Goal: Task Accomplishment & Management: Complete application form

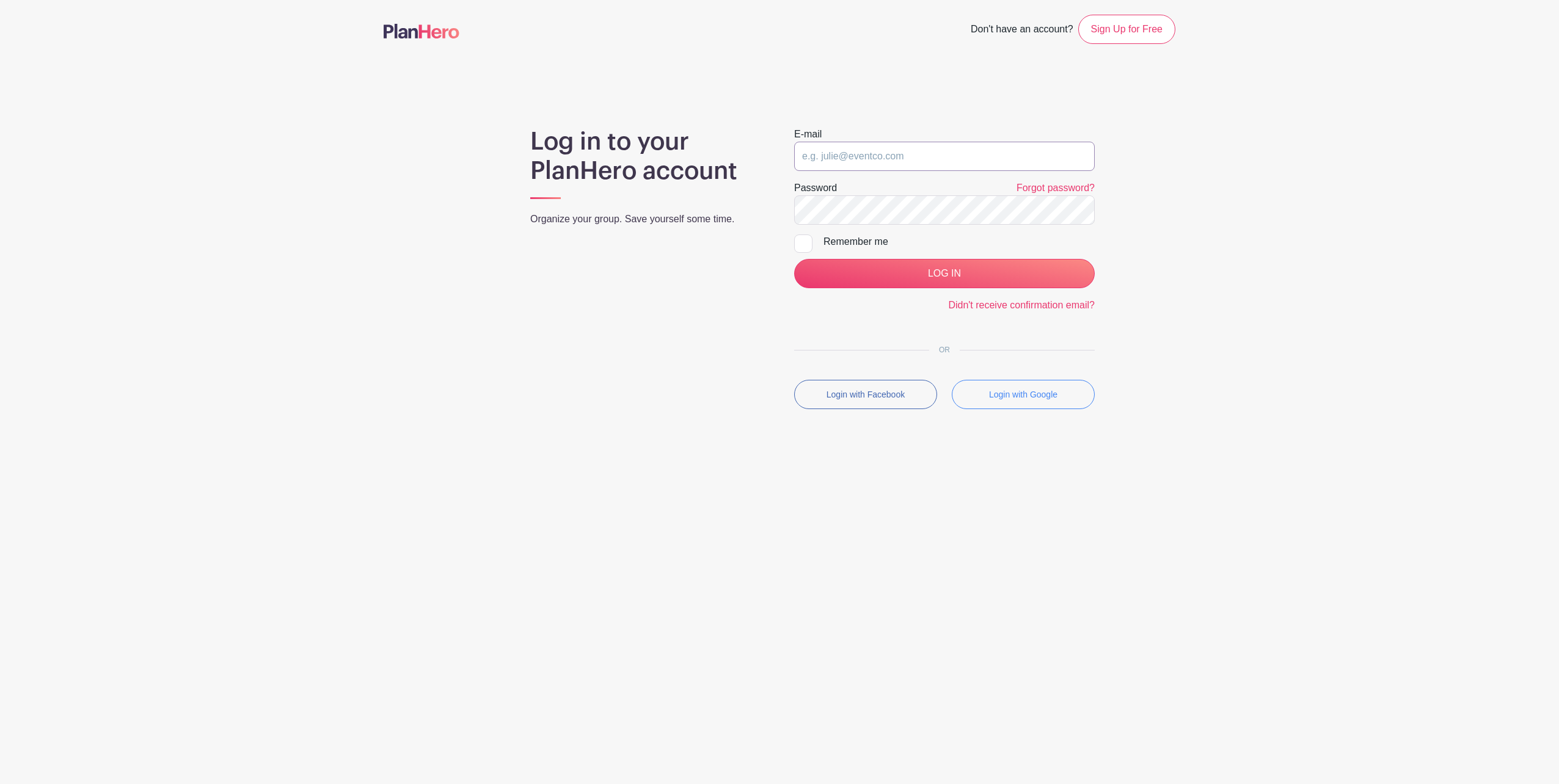
click at [859, 149] on input "email" at bounding box center [944, 156] width 300 height 30
click at [846, 151] on input "email" at bounding box center [944, 156] width 300 height 30
type input "[PERSON_NAME][EMAIL_ADDRESS][DOMAIN_NAME]"
click at [1049, 188] on link "Forgot password?" at bounding box center [1056, 188] width 78 height 10
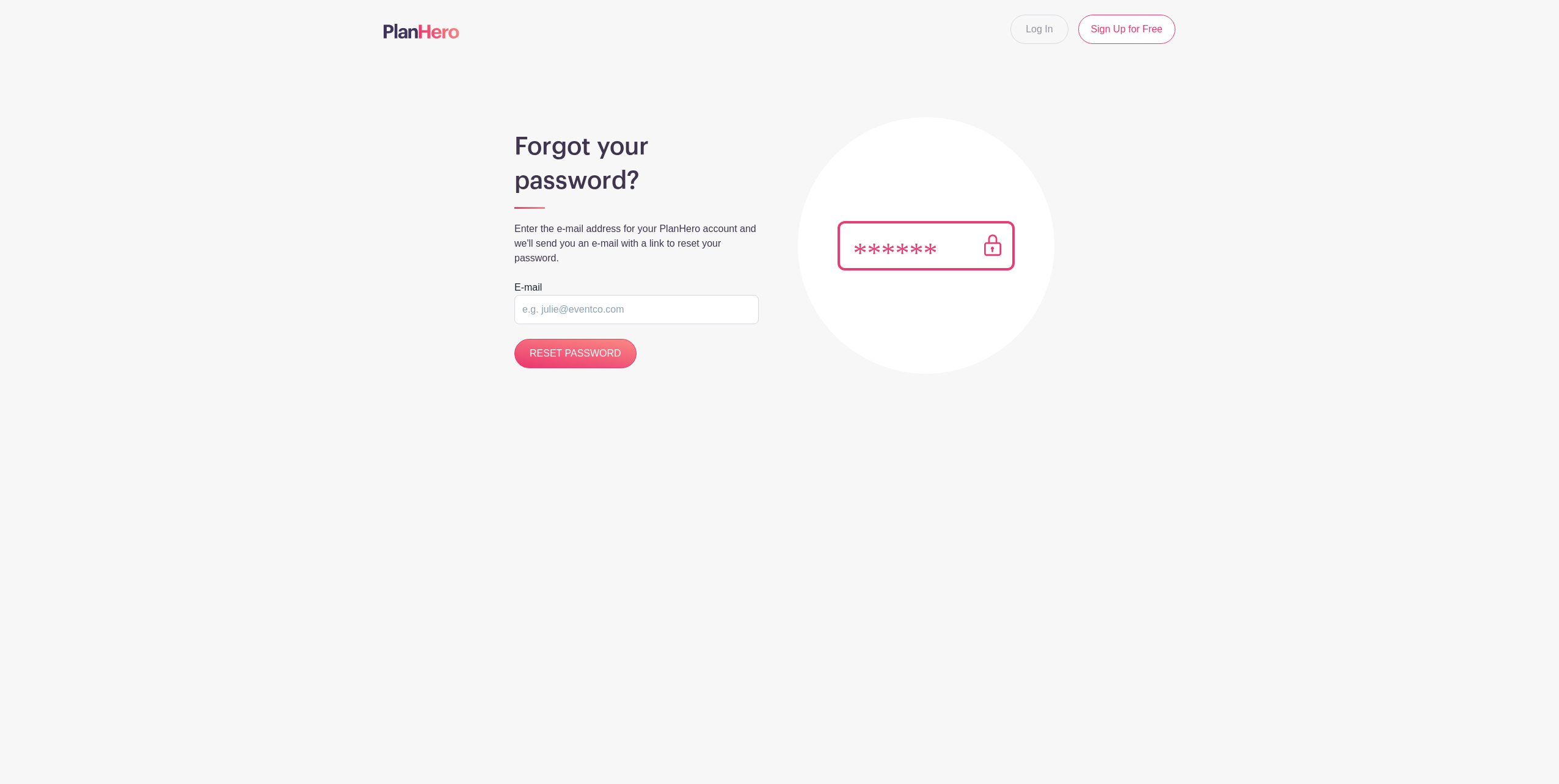
click at [651, 308] on input "email" at bounding box center [637, 309] width 244 height 30
type input "attila.balint@ingka.ikea.com"
click at [562, 363] on input "RESET PASSWORD" at bounding box center [576, 353] width 122 height 30
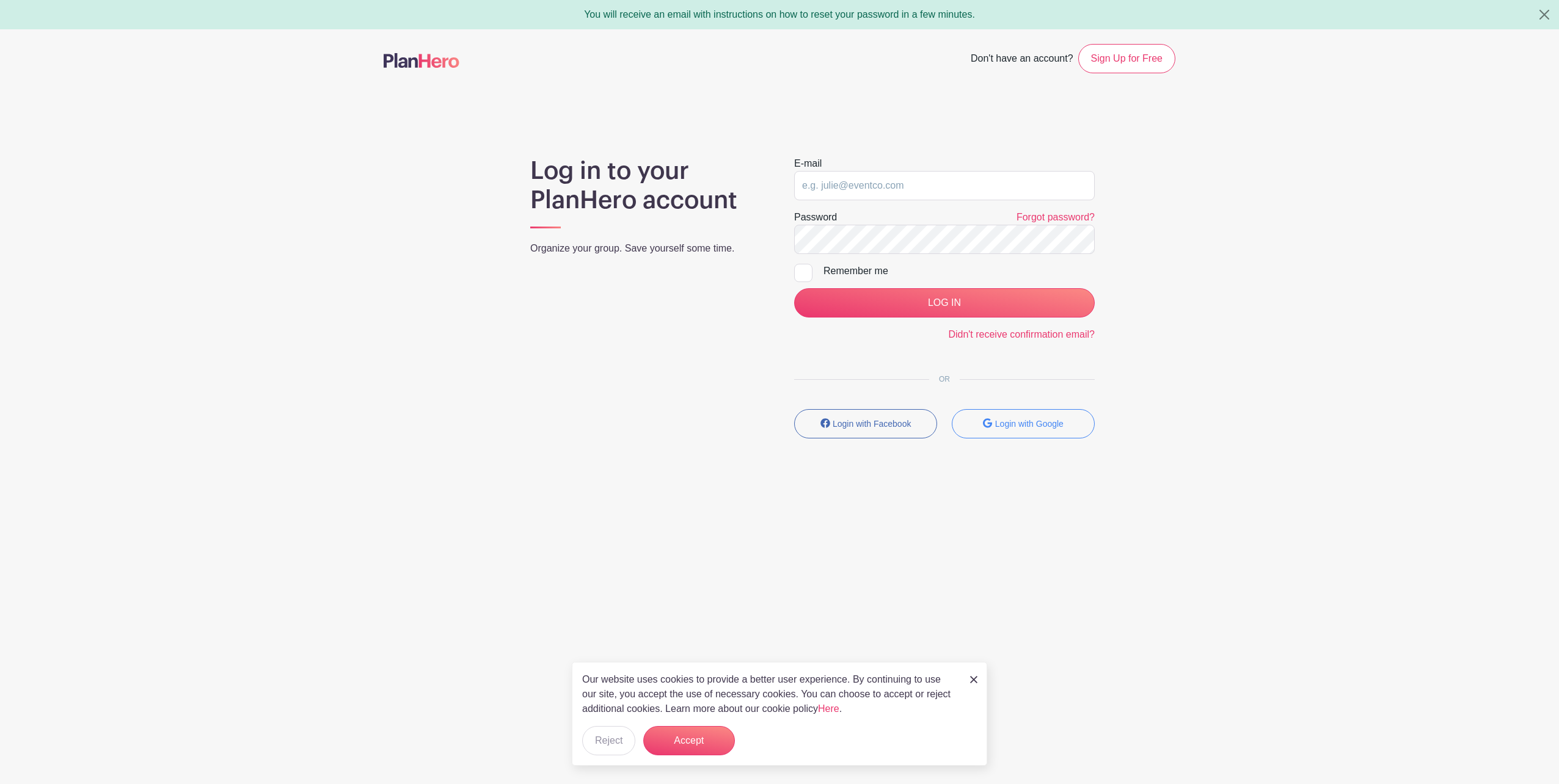
click at [973, 676] on img at bounding box center [974, 680] width 8 height 8
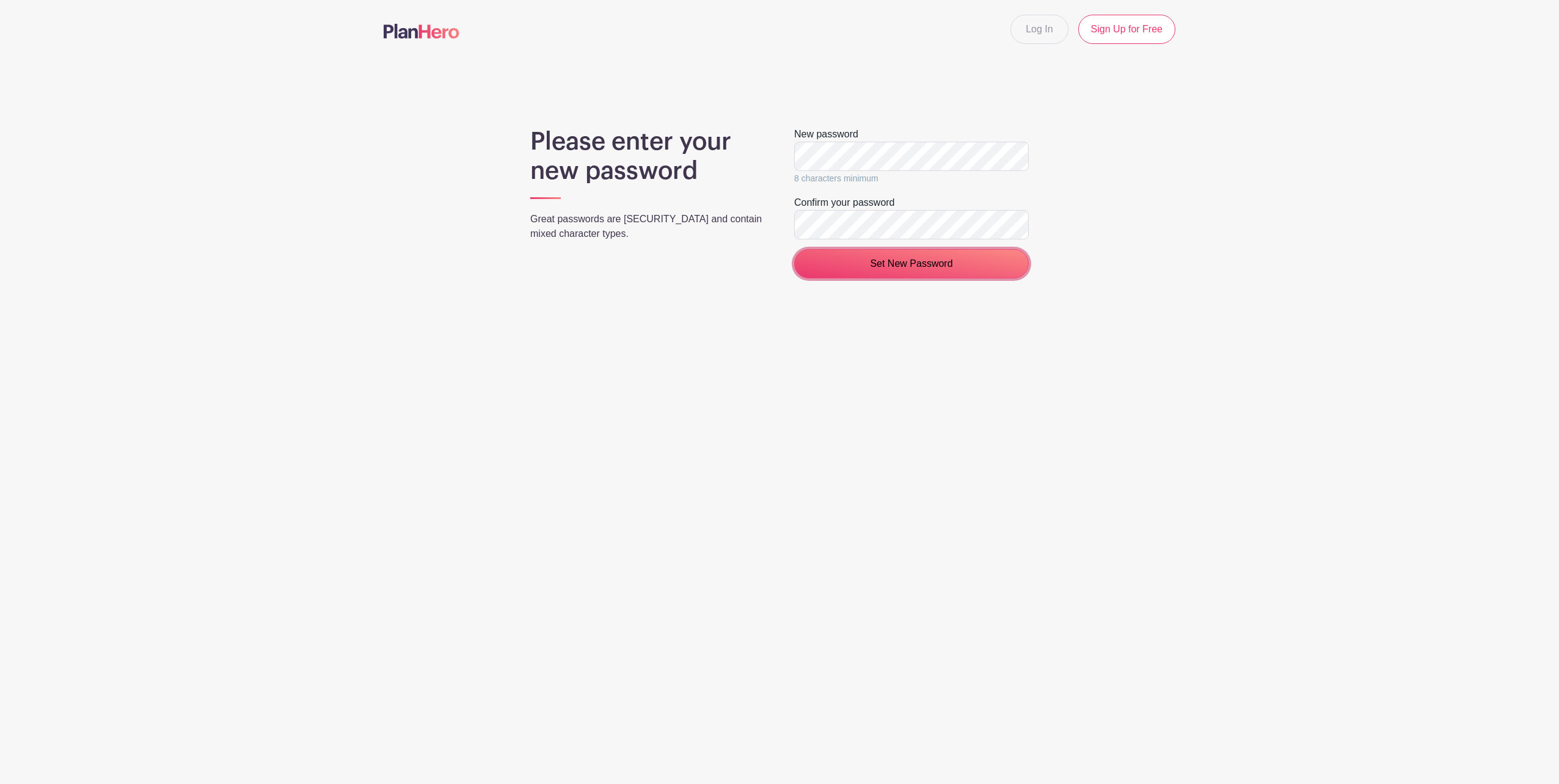
click at [858, 263] on input "Set New Password" at bounding box center [911, 264] width 234 height 30
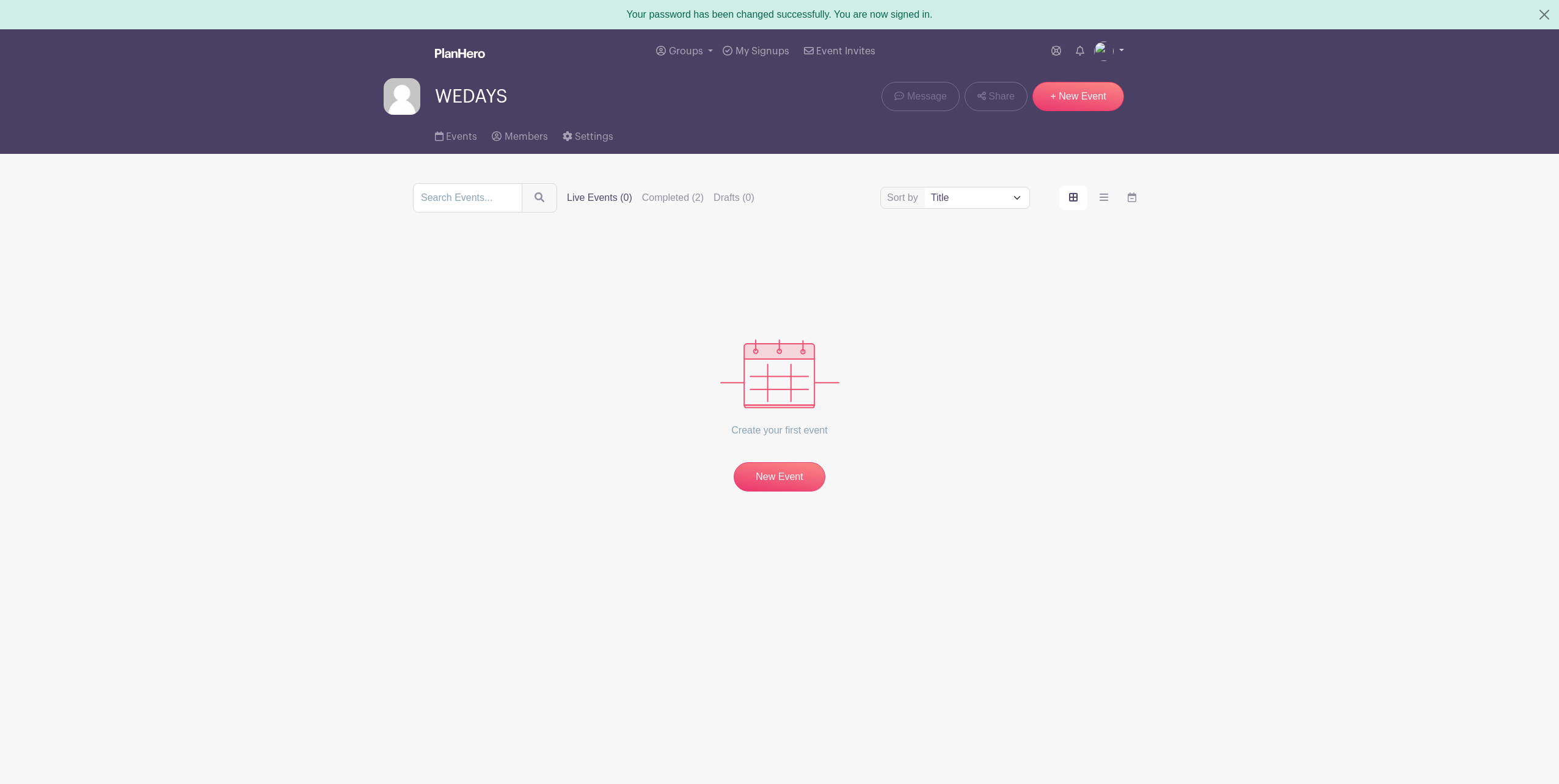
click at [1111, 50] on img at bounding box center [1104, 51] width 20 height 20
click at [1095, 73] on link "My account" at bounding box center [1075, 80] width 96 height 20
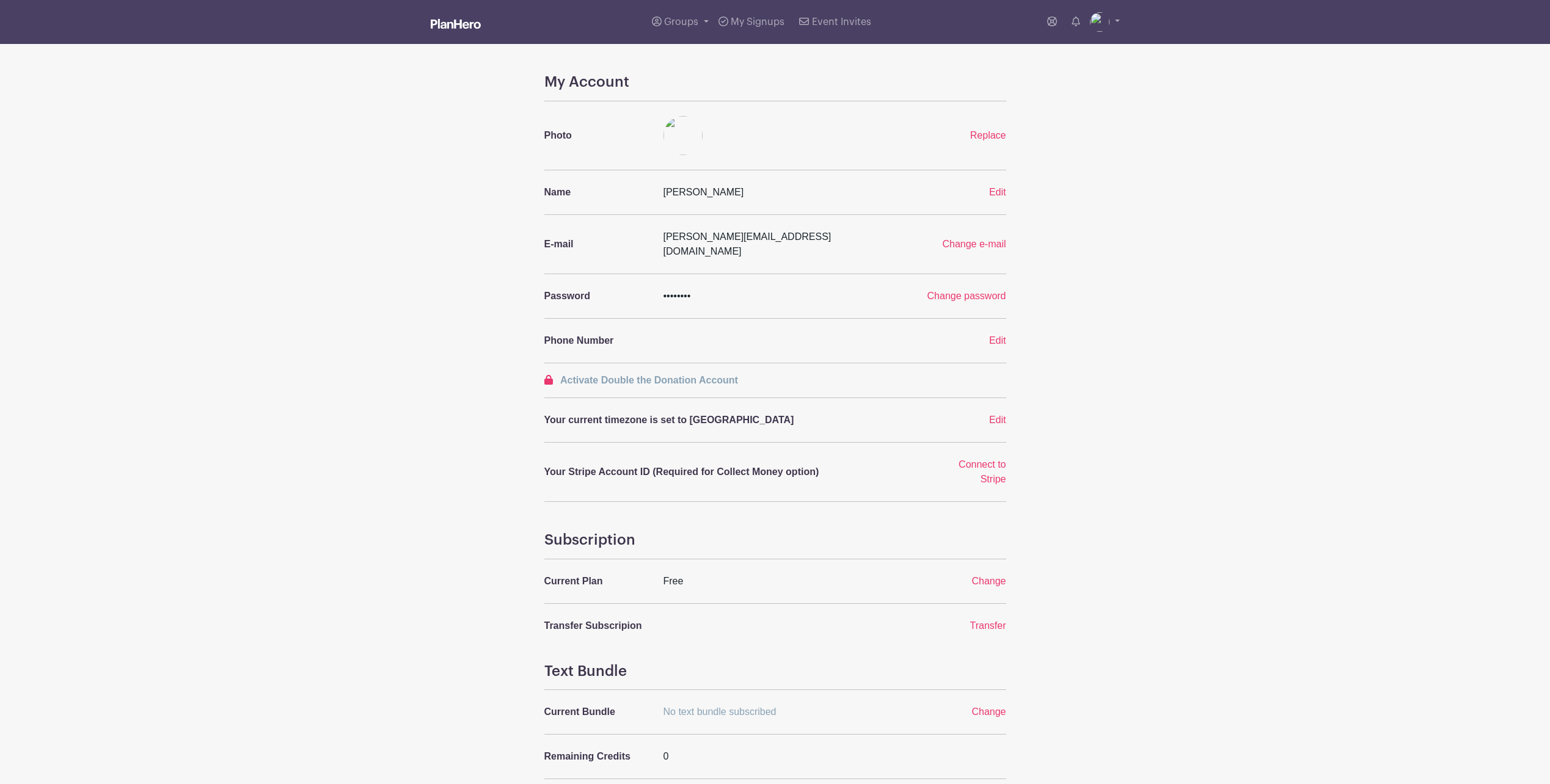
click at [677, 127] on img at bounding box center [683, 135] width 39 height 39
click at [981, 129] on div "Replace" at bounding box center [974, 135] width 79 height 14
click at [983, 133] on span "Replace" at bounding box center [988, 135] width 36 height 10
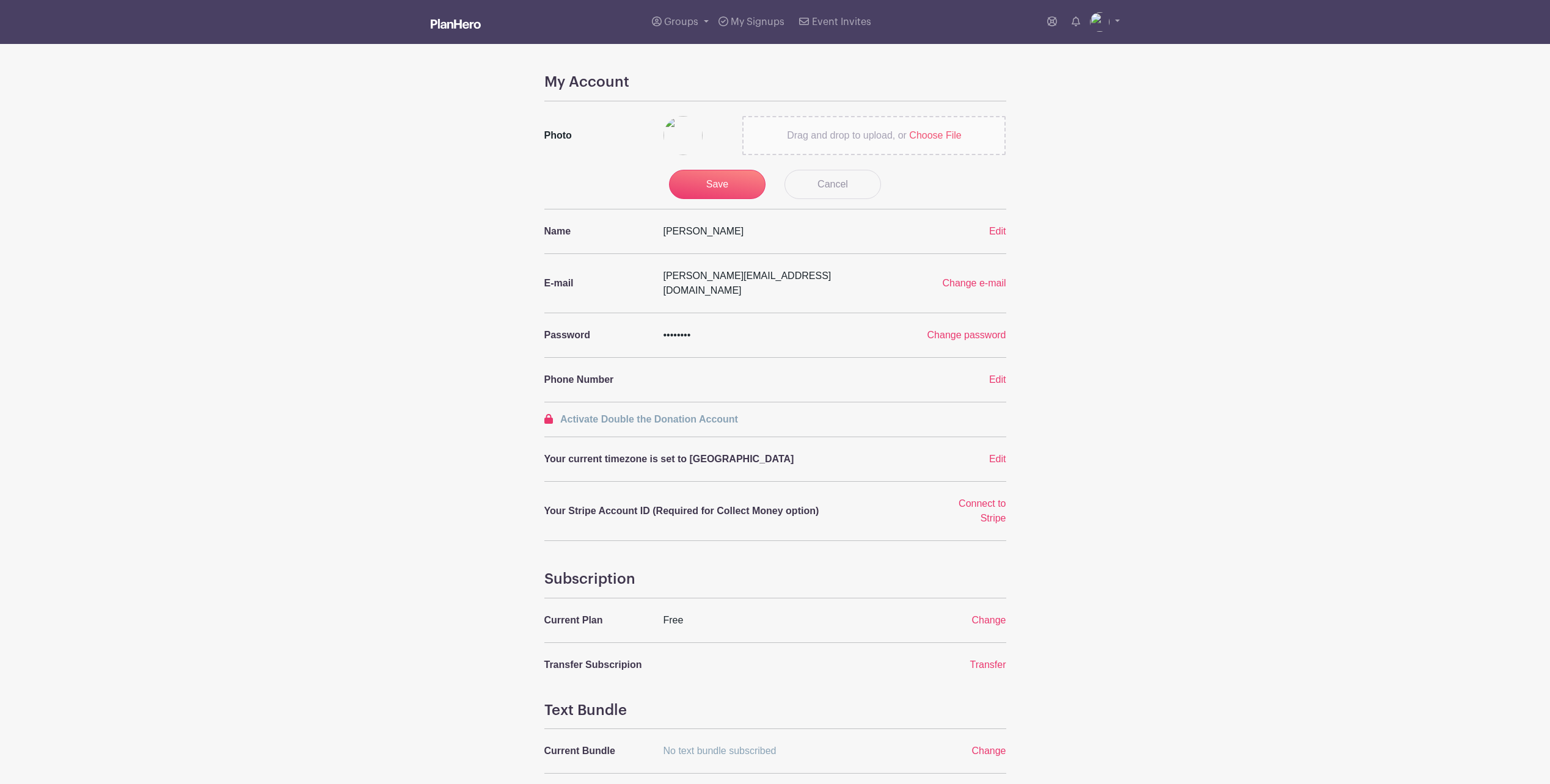
click at [938, 133] on span "Choose File" at bounding box center [935, 135] width 52 height 10
click at [0, 0] on input "Drag and drop to upload, or Choose File" at bounding box center [0, 0] width 0 height 0
click at [708, 179] on input "Save" at bounding box center [717, 185] width 96 height 30
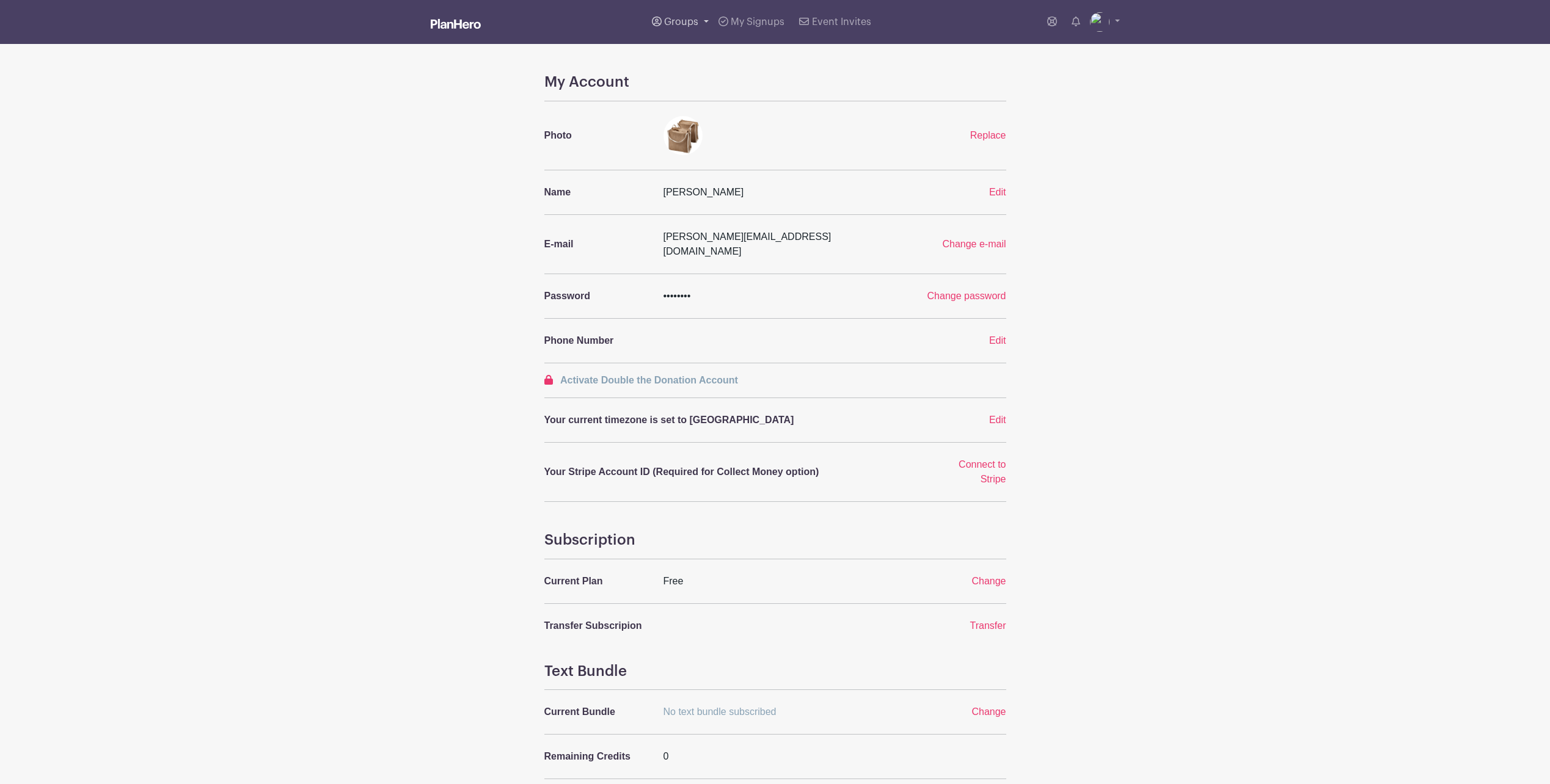
click at [676, 22] on span "Groups" at bounding box center [681, 22] width 34 height 10
click at [701, 64] on span "All Groups" at bounding box center [701, 63] width 48 height 14
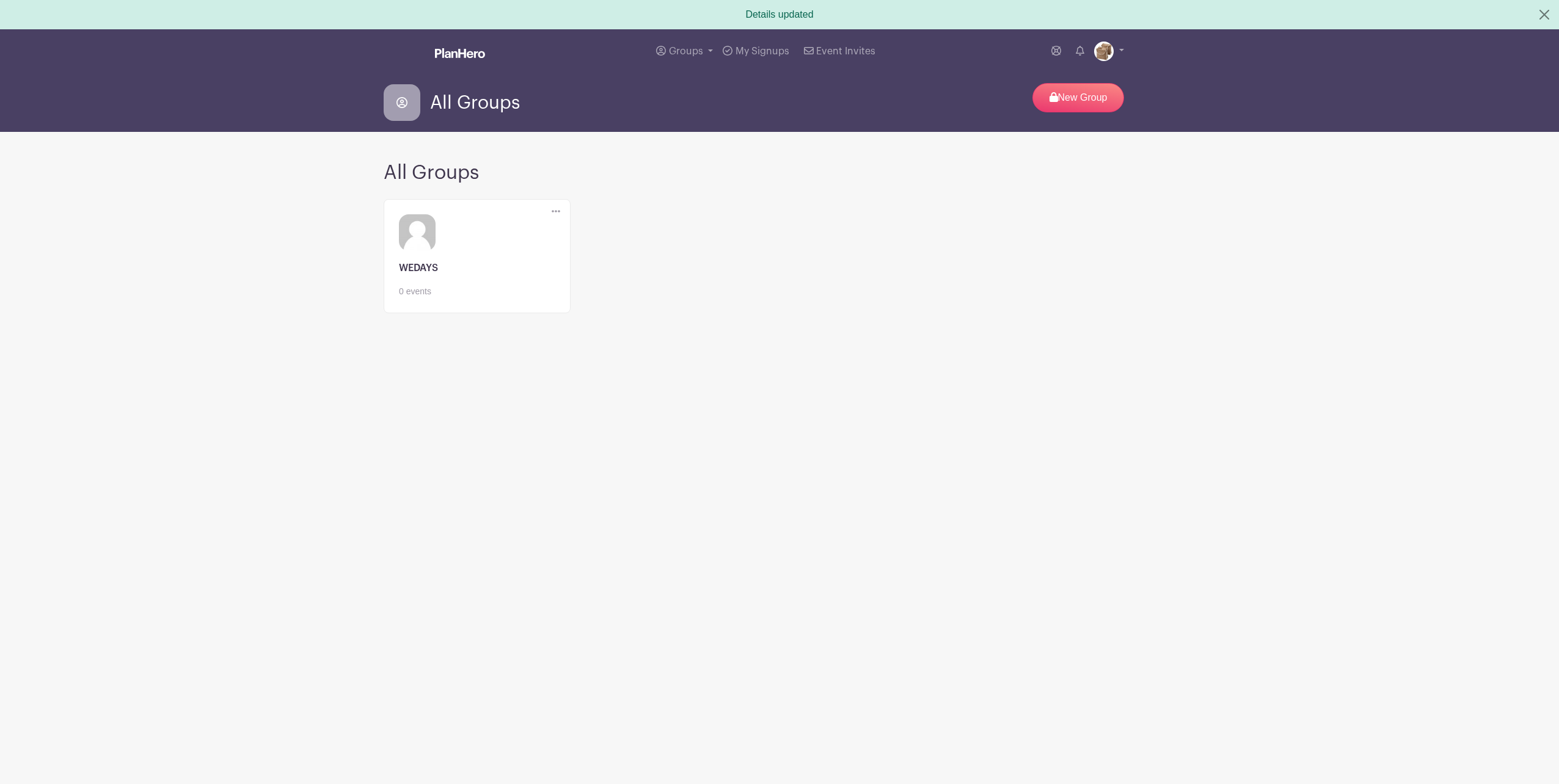
click at [401, 102] on icon at bounding box center [401, 102] width 11 height 11
drag, startPoint x: 401, startPoint y: 102, endPoint x: 461, endPoint y: 104, distance: 60.0
click at [461, 104] on span "All Groups" at bounding box center [475, 103] width 90 height 20
click at [756, 53] on span "My Signups" at bounding box center [762, 52] width 54 height 10
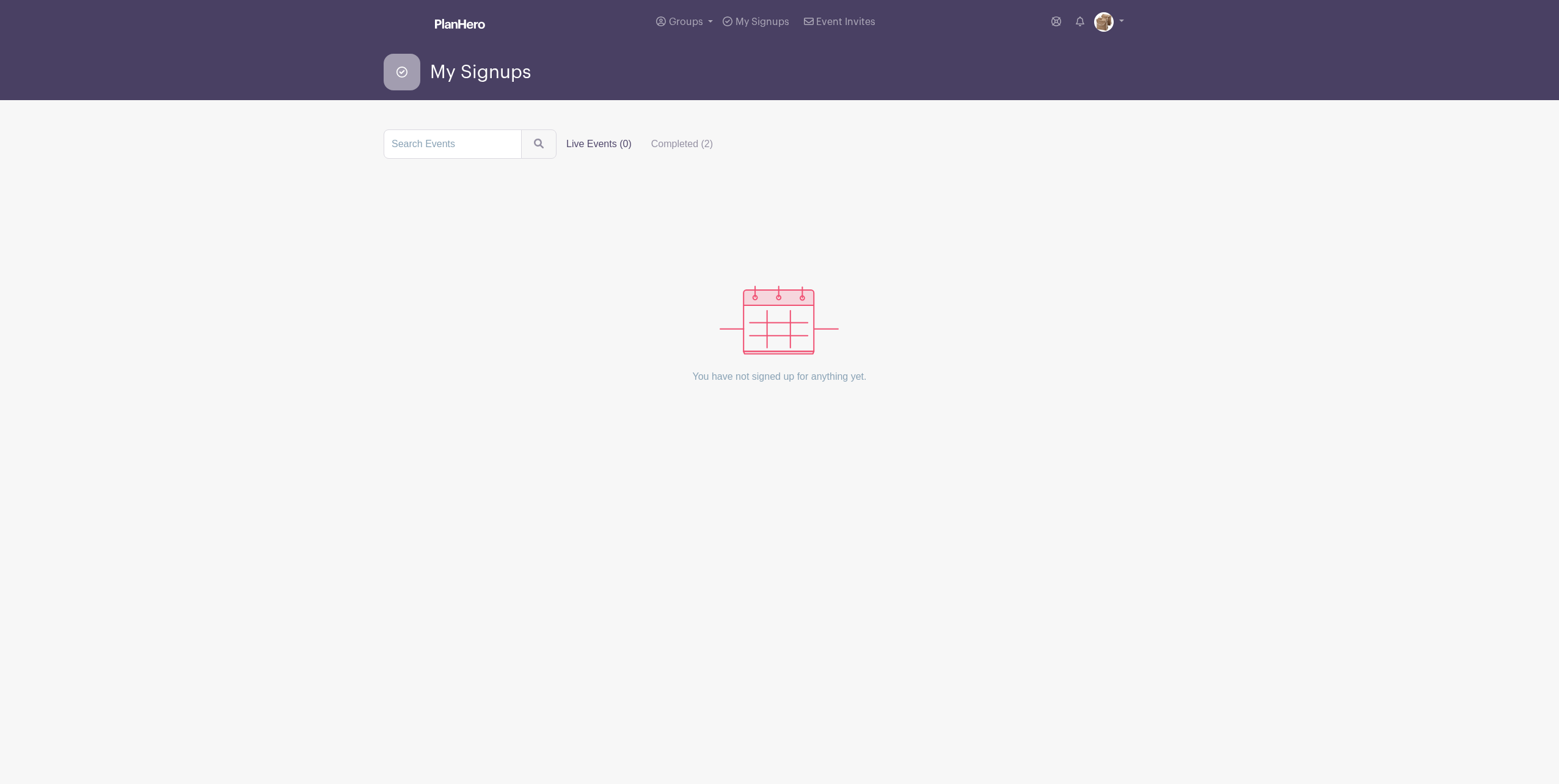
click at [903, 20] on div "Groups All Groups WEDAYS My Signups Event Invites My account Logout" at bounding box center [804, 22] width 639 height 44
click at [844, 26] on span "Event Invites" at bounding box center [846, 22] width 59 height 10
click at [684, 23] on span "Groups" at bounding box center [686, 22] width 34 height 10
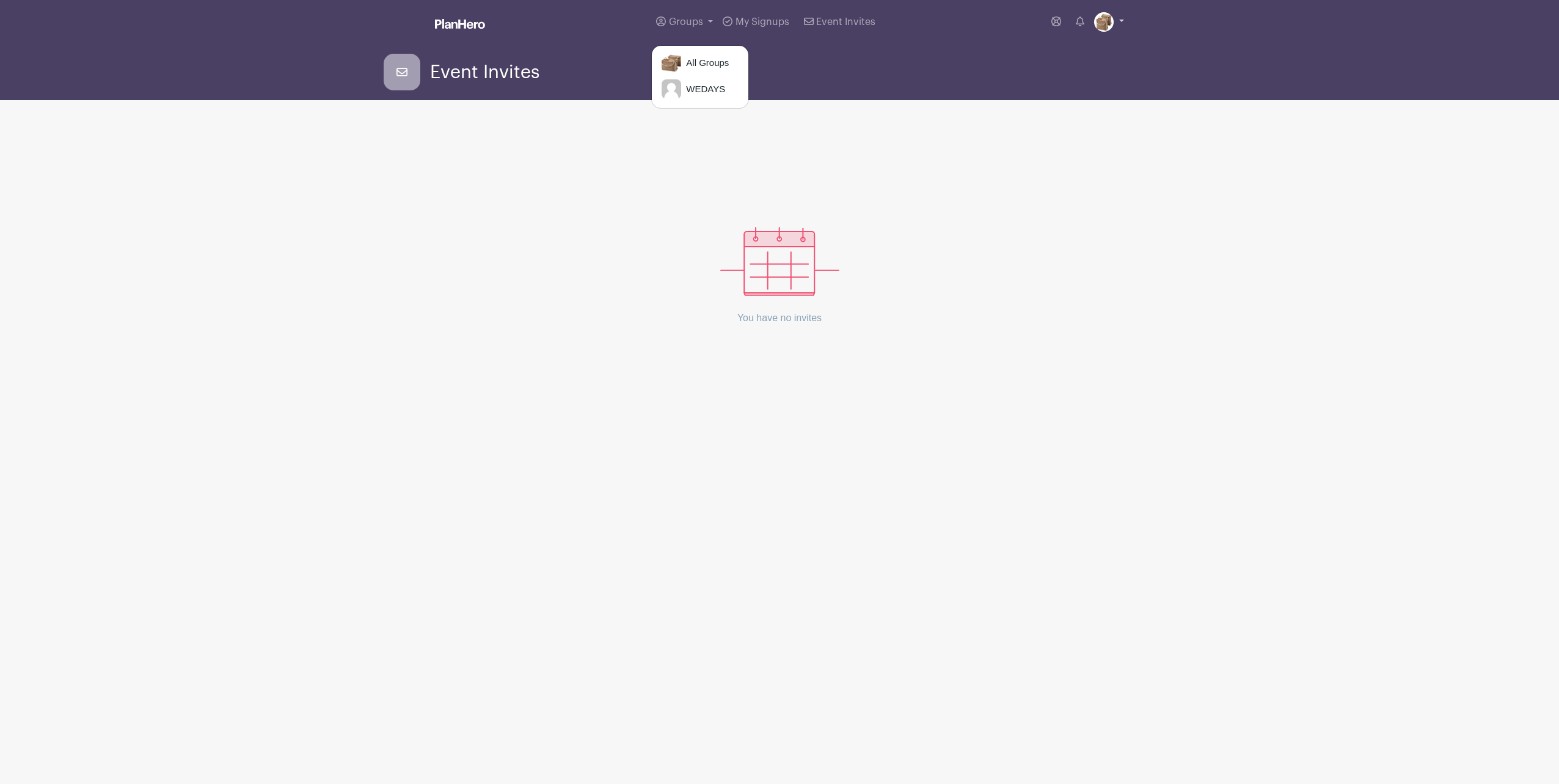
click at [1122, 20] on link at bounding box center [1109, 21] width 30 height 20
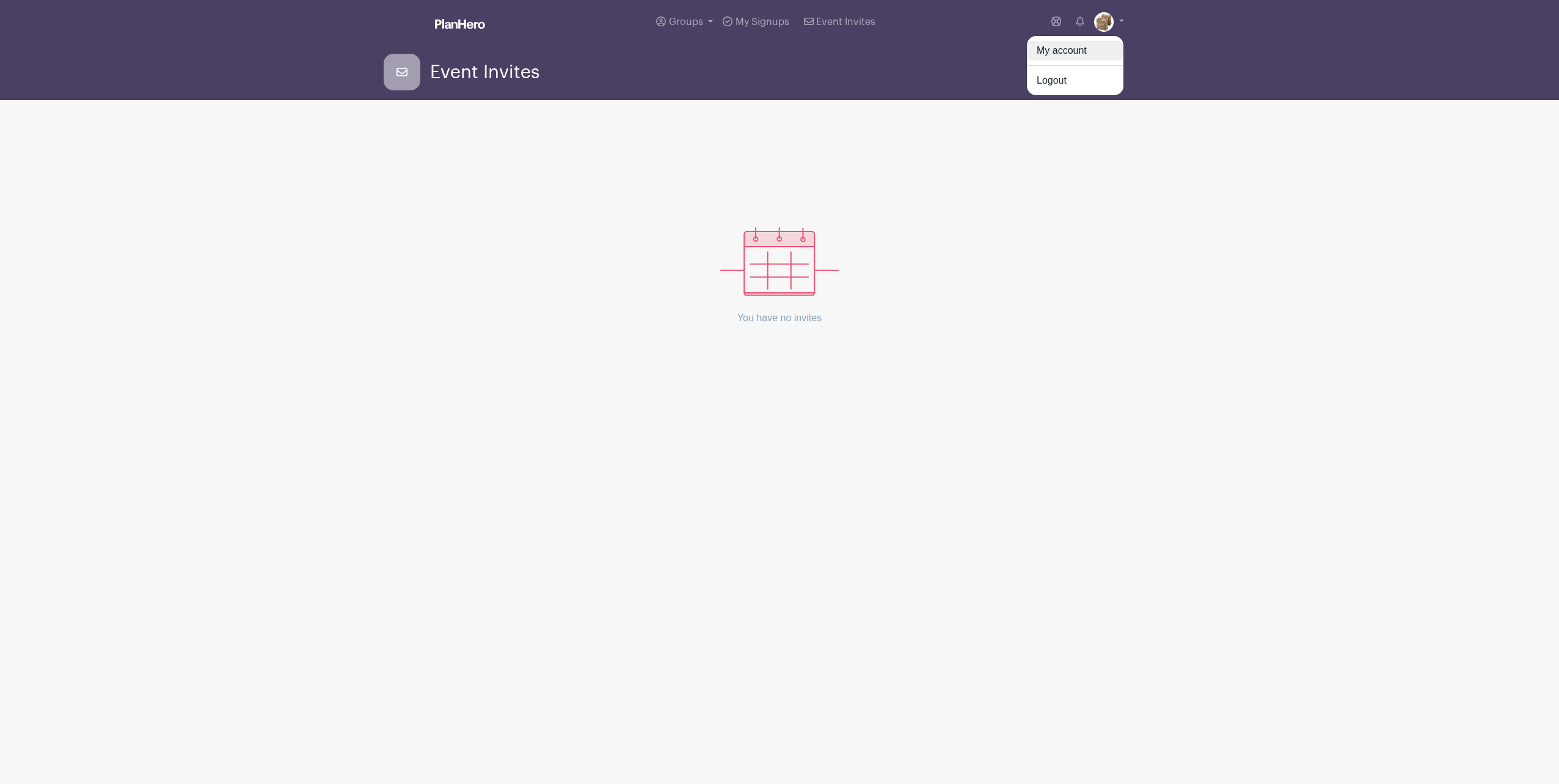
click at [1078, 50] on link "My account" at bounding box center [1075, 50] width 96 height 20
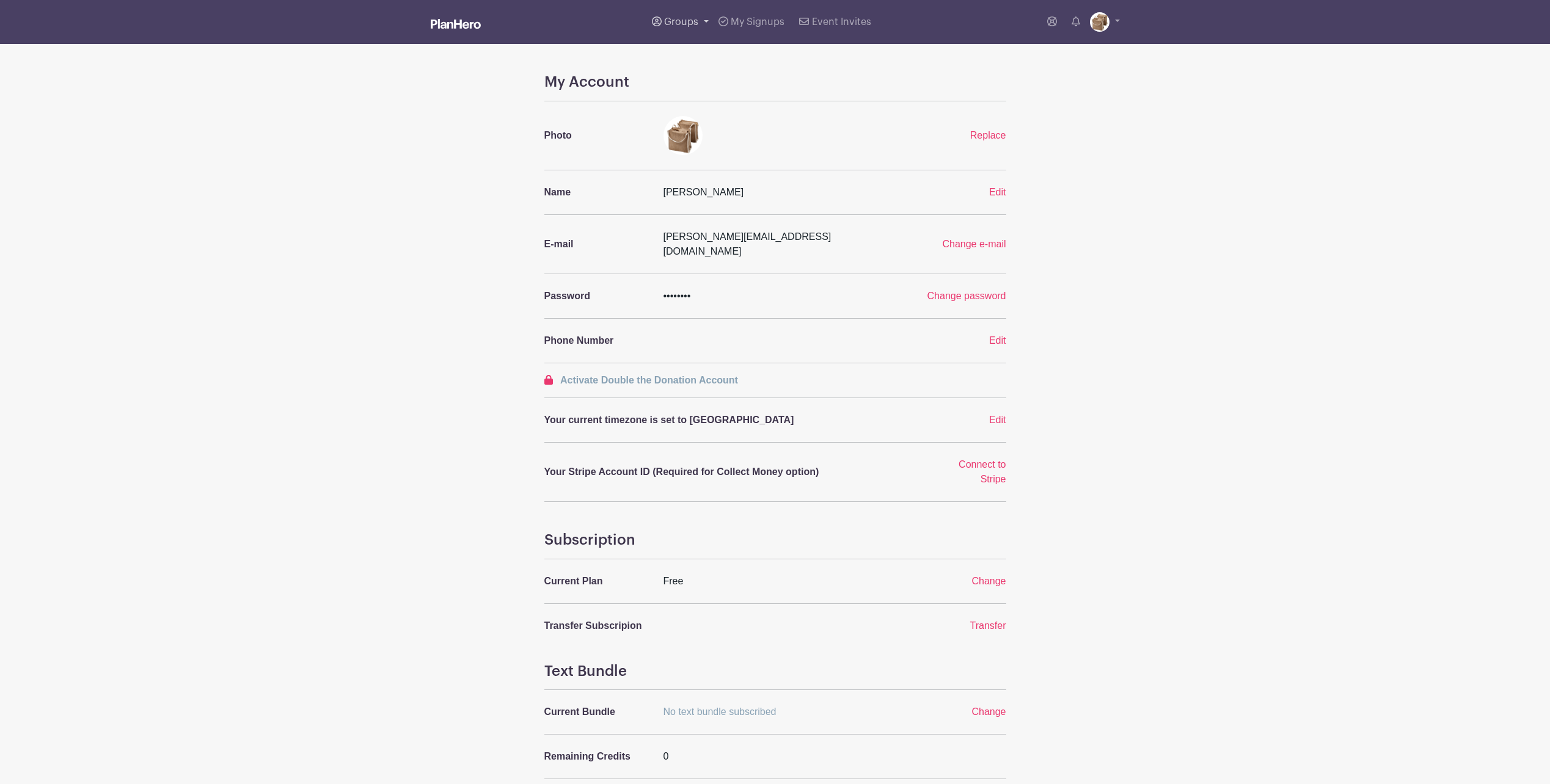
click at [685, 27] on link "Groups" at bounding box center [680, 22] width 67 height 44
click at [698, 63] on span "All Groups" at bounding box center [701, 63] width 48 height 14
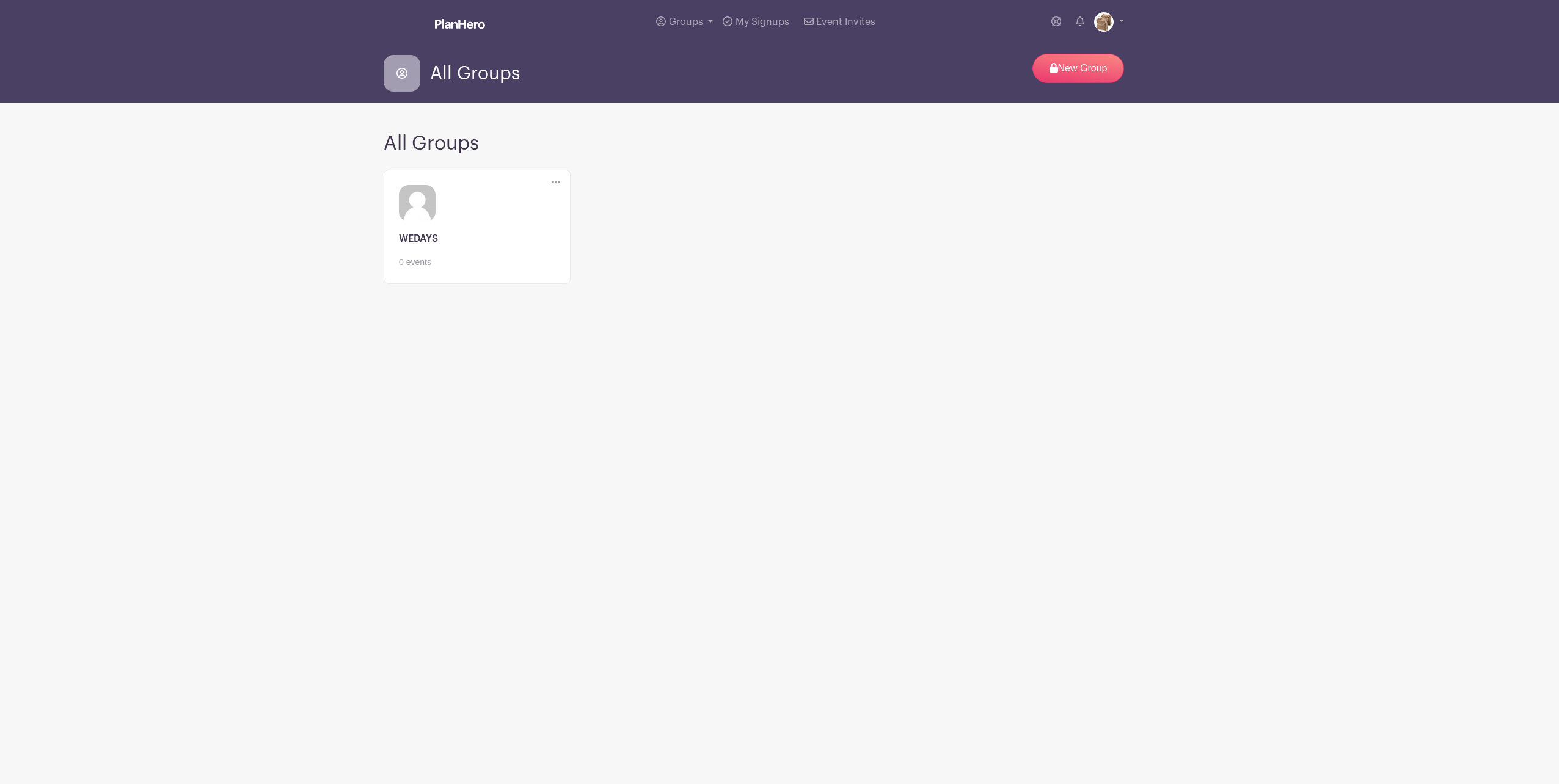
click at [501, 269] on link at bounding box center [477, 269] width 156 height 0
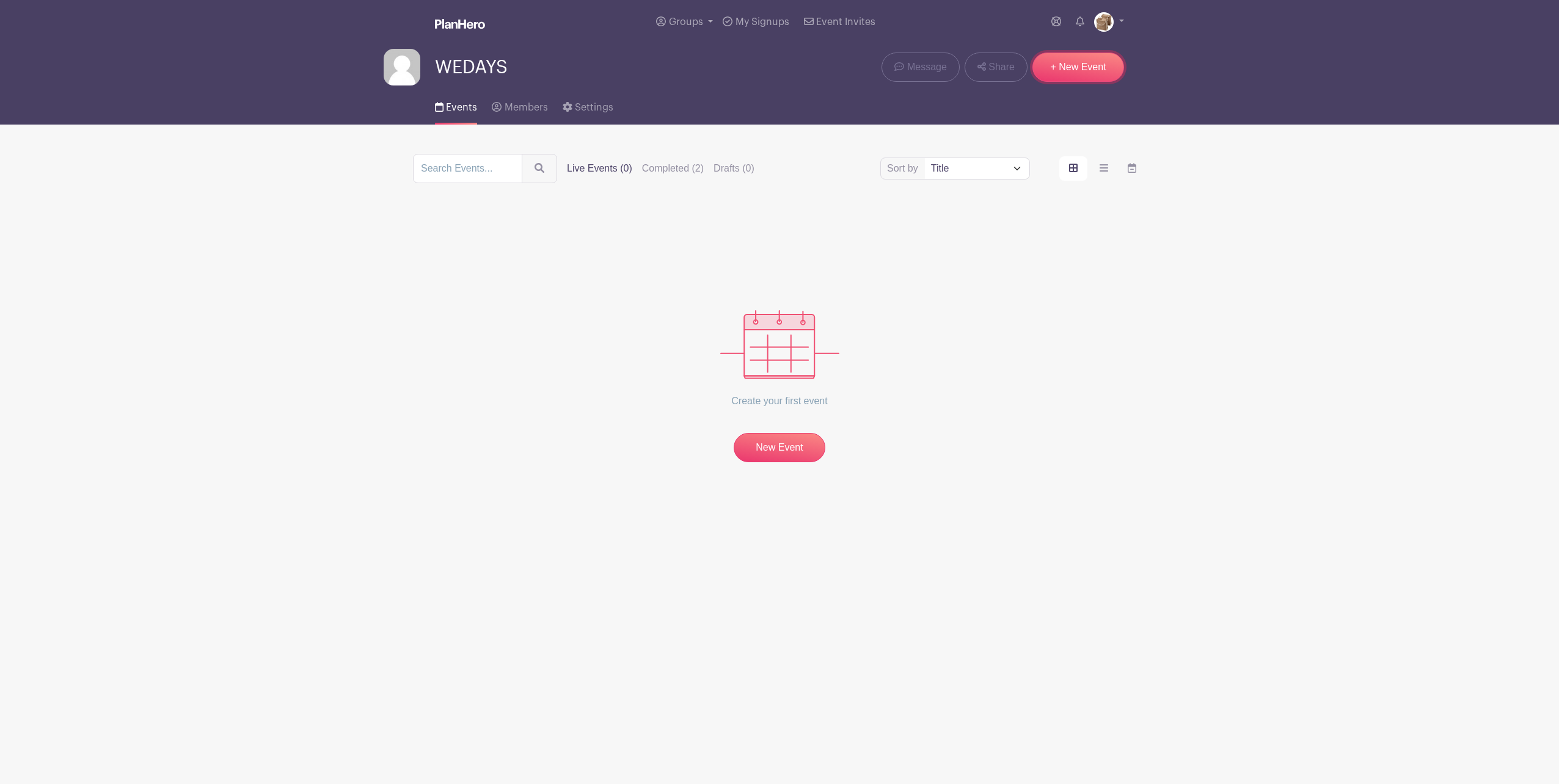
click at [1065, 76] on link "+ New Event" at bounding box center [1078, 67] width 91 height 30
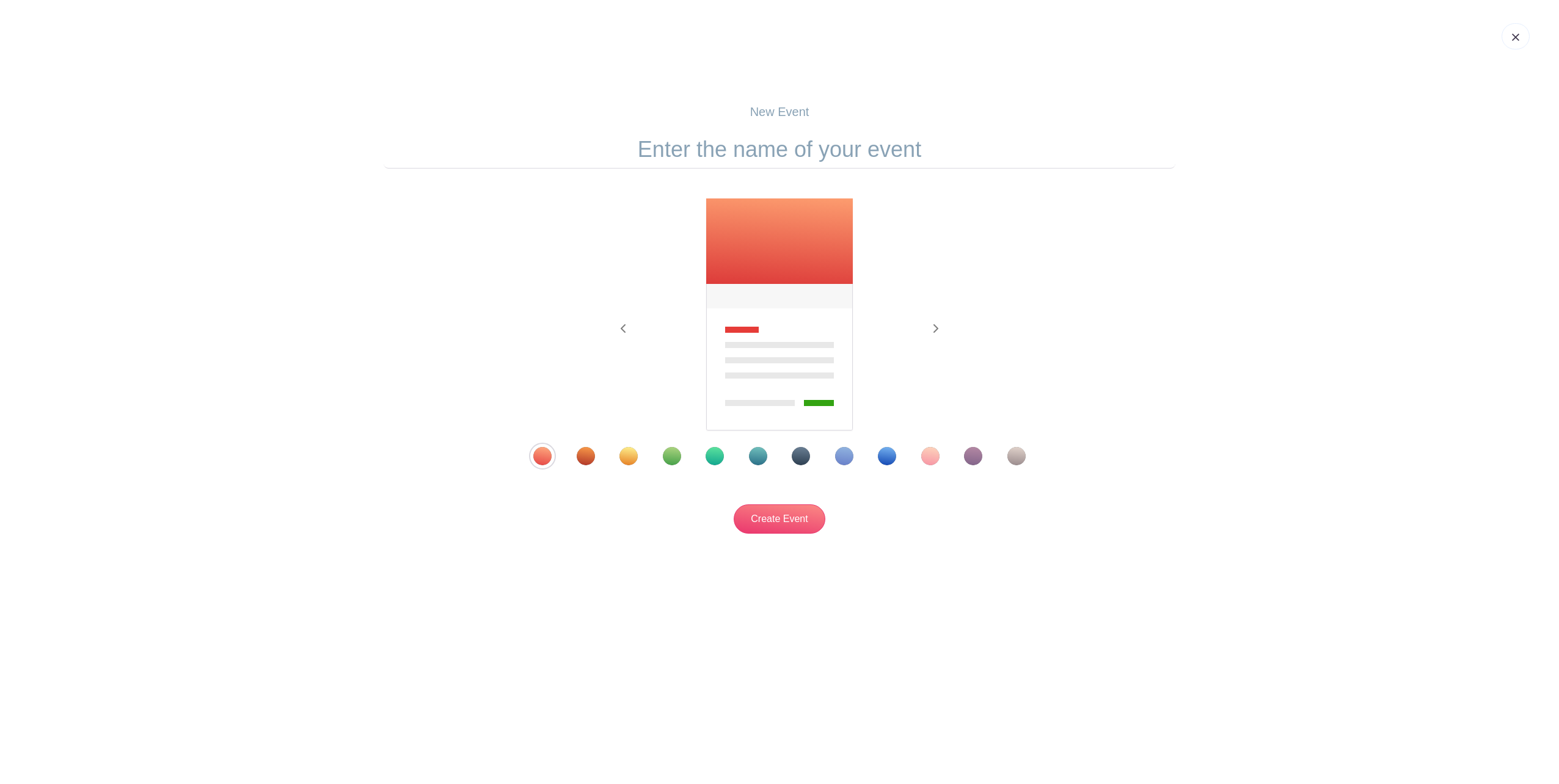
click at [711, 454] on div "Template 5" at bounding box center [714, 456] width 18 height 18
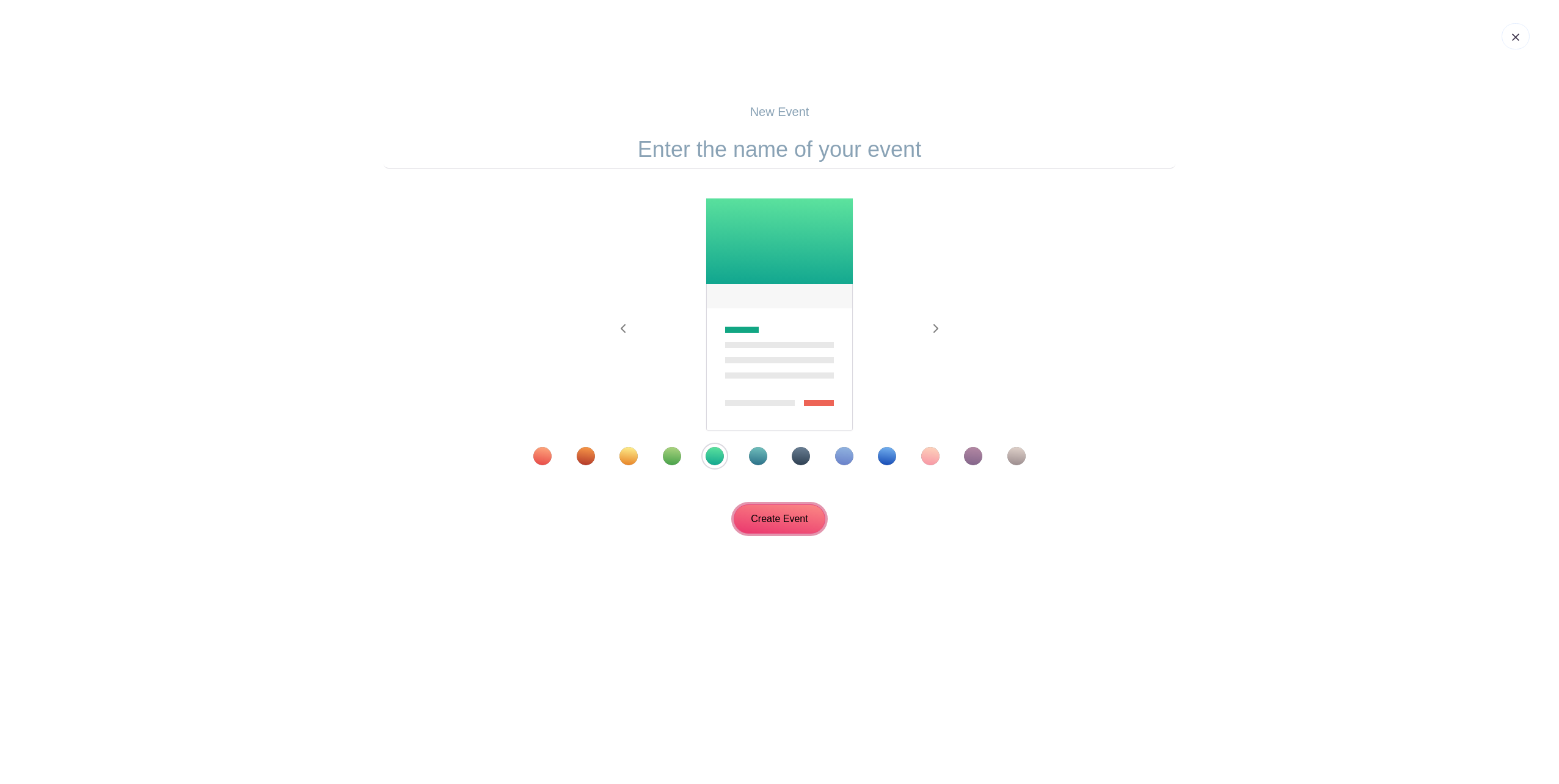
click at [772, 518] on input "Create Event" at bounding box center [779, 519] width 91 height 30
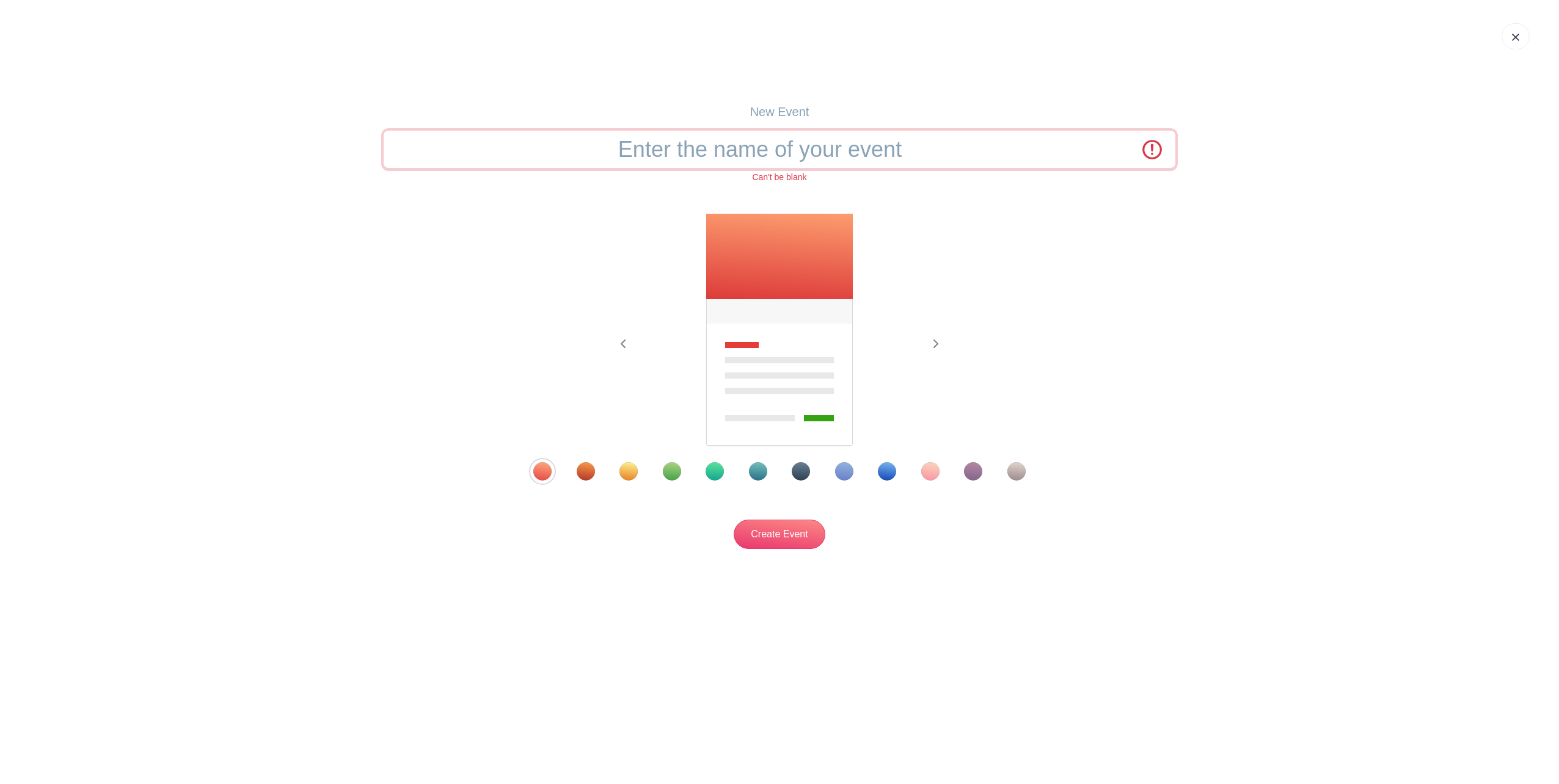
click at [753, 148] on input "text" at bounding box center [779, 150] width 792 height 38
type input "We Day one"
click at [734, 520] on input "Create Event" at bounding box center [779, 534] width 91 height 30
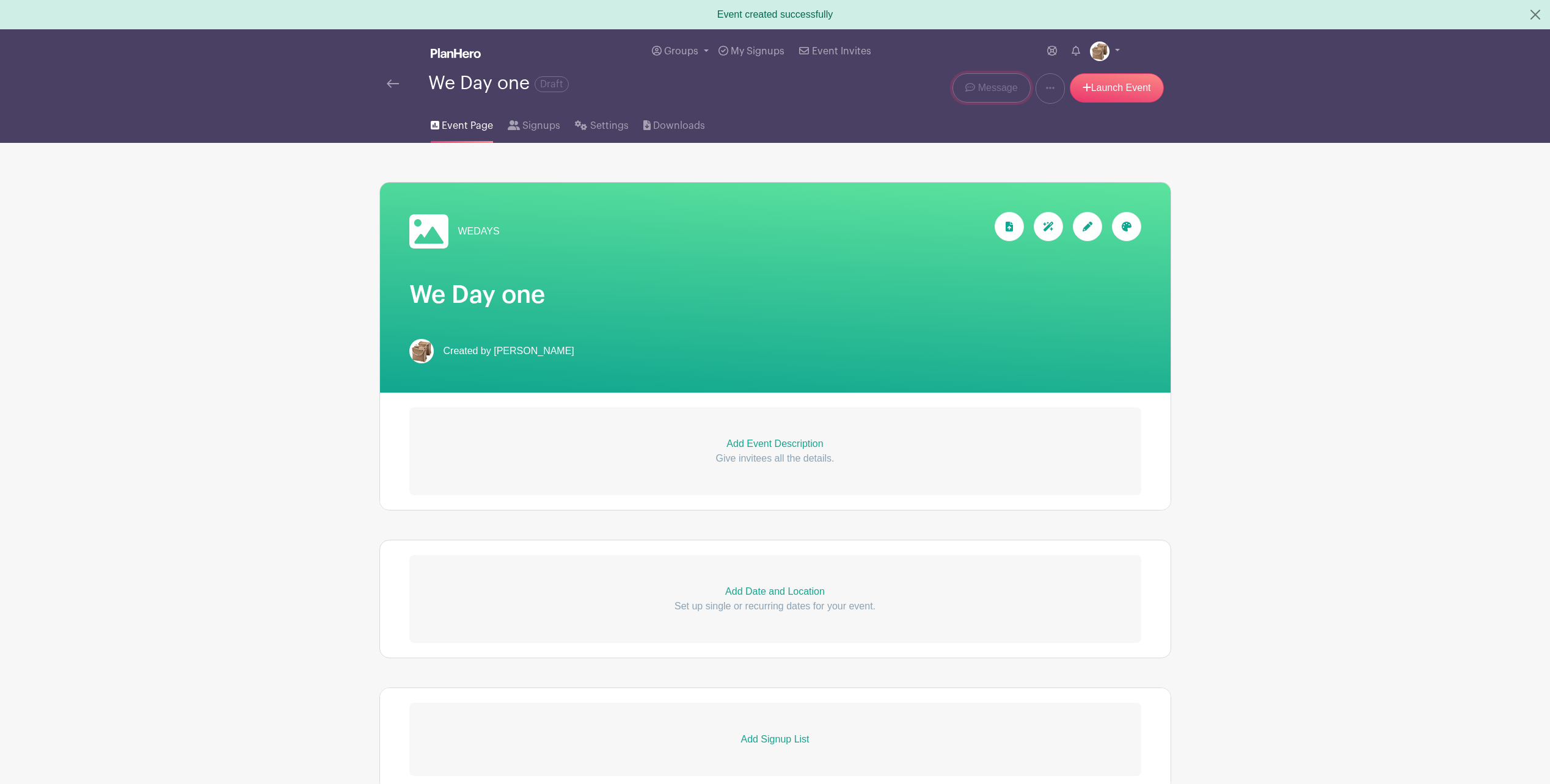
click at [985, 90] on span "Message" at bounding box center [998, 88] width 40 height 14
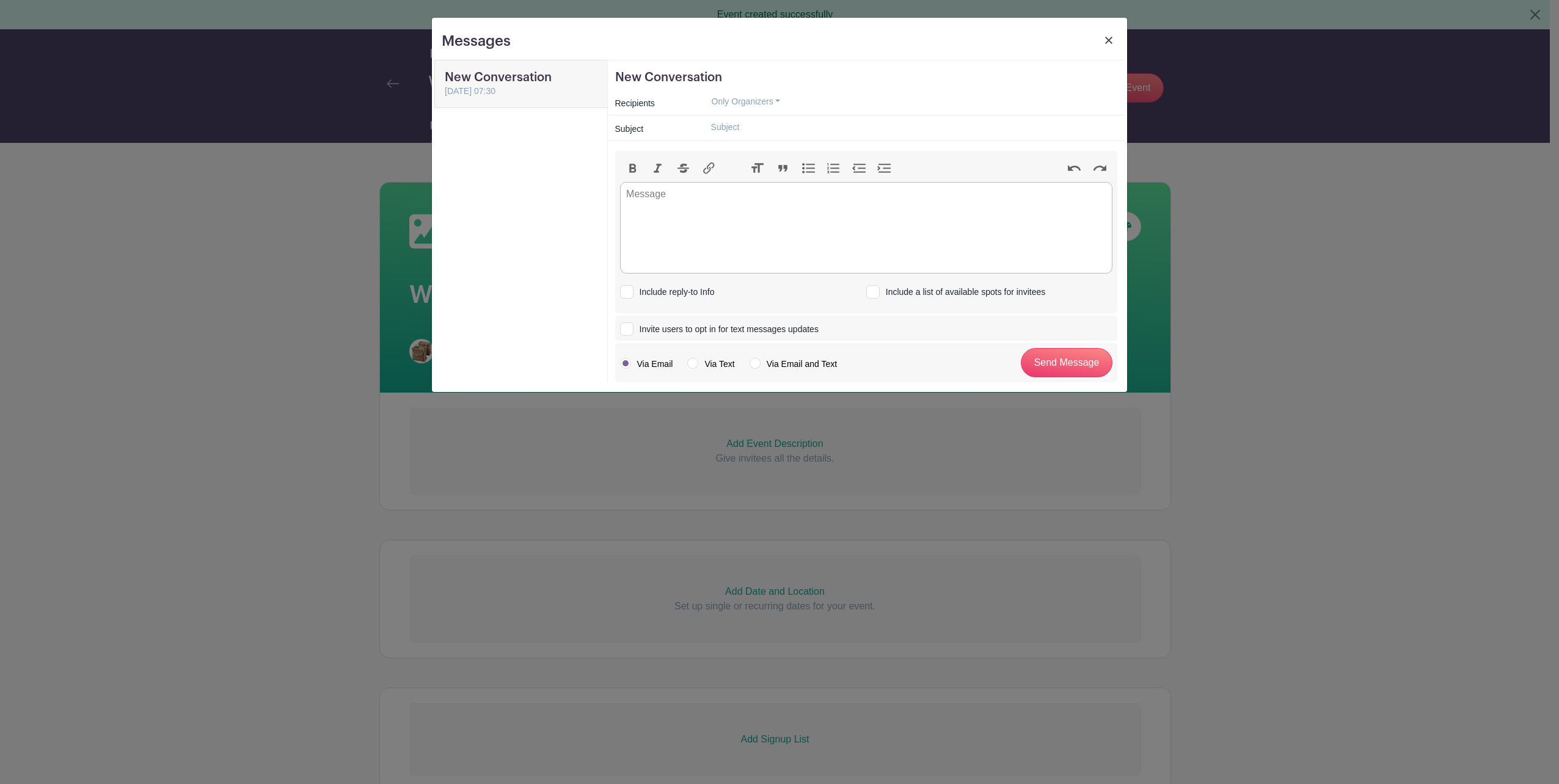
click at [1109, 37] on img at bounding box center [1109, 40] width 8 height 8
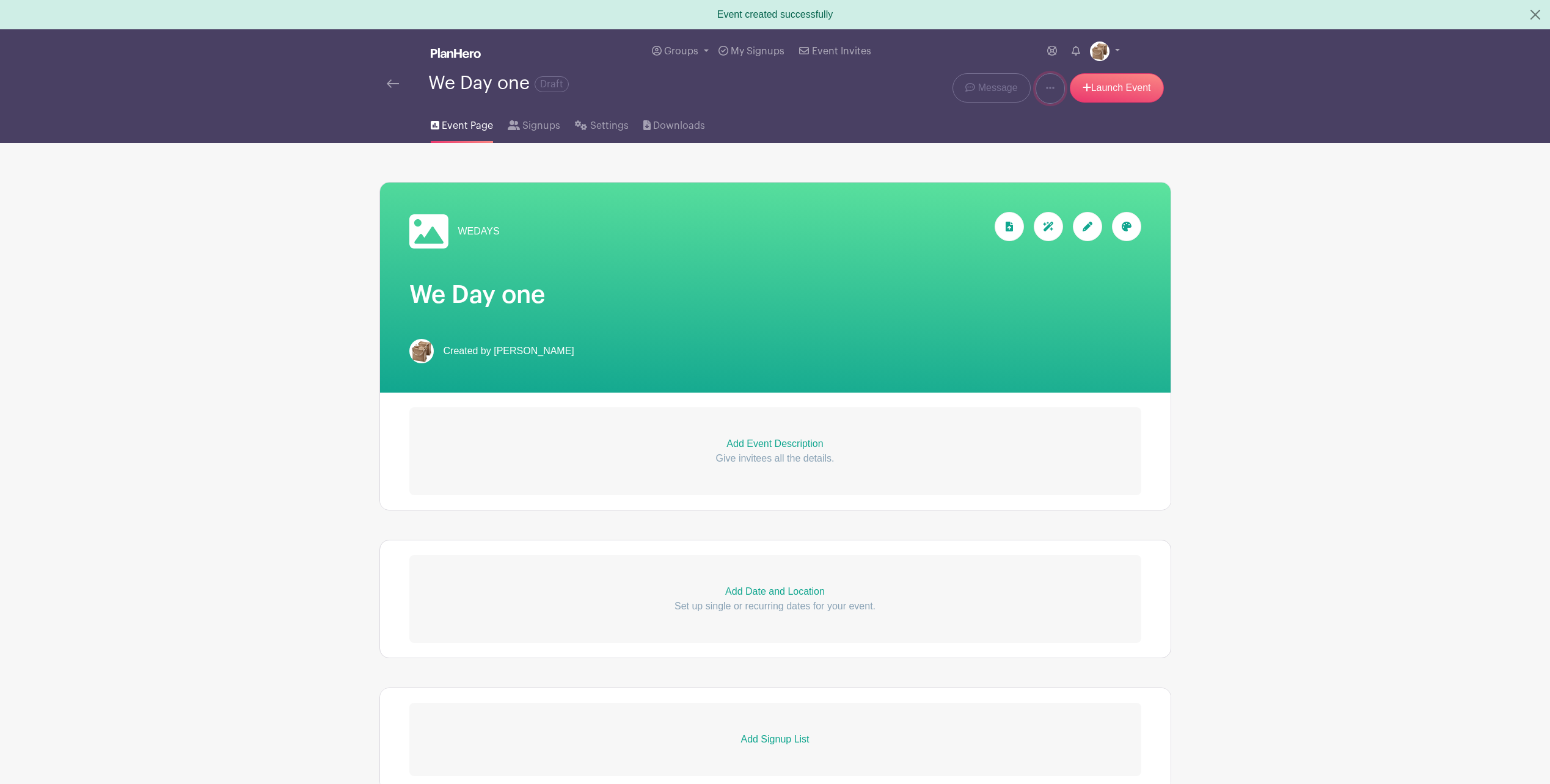
click at [1053, 86] on link at bounding box center [1050, 88] width 30 height 30
click at [1279, 212] on main "Groups All Groups WEDAYS My Signups Event Invites My account Logout We Day one …" at bounding box center [775, 523] width 1550 height 986
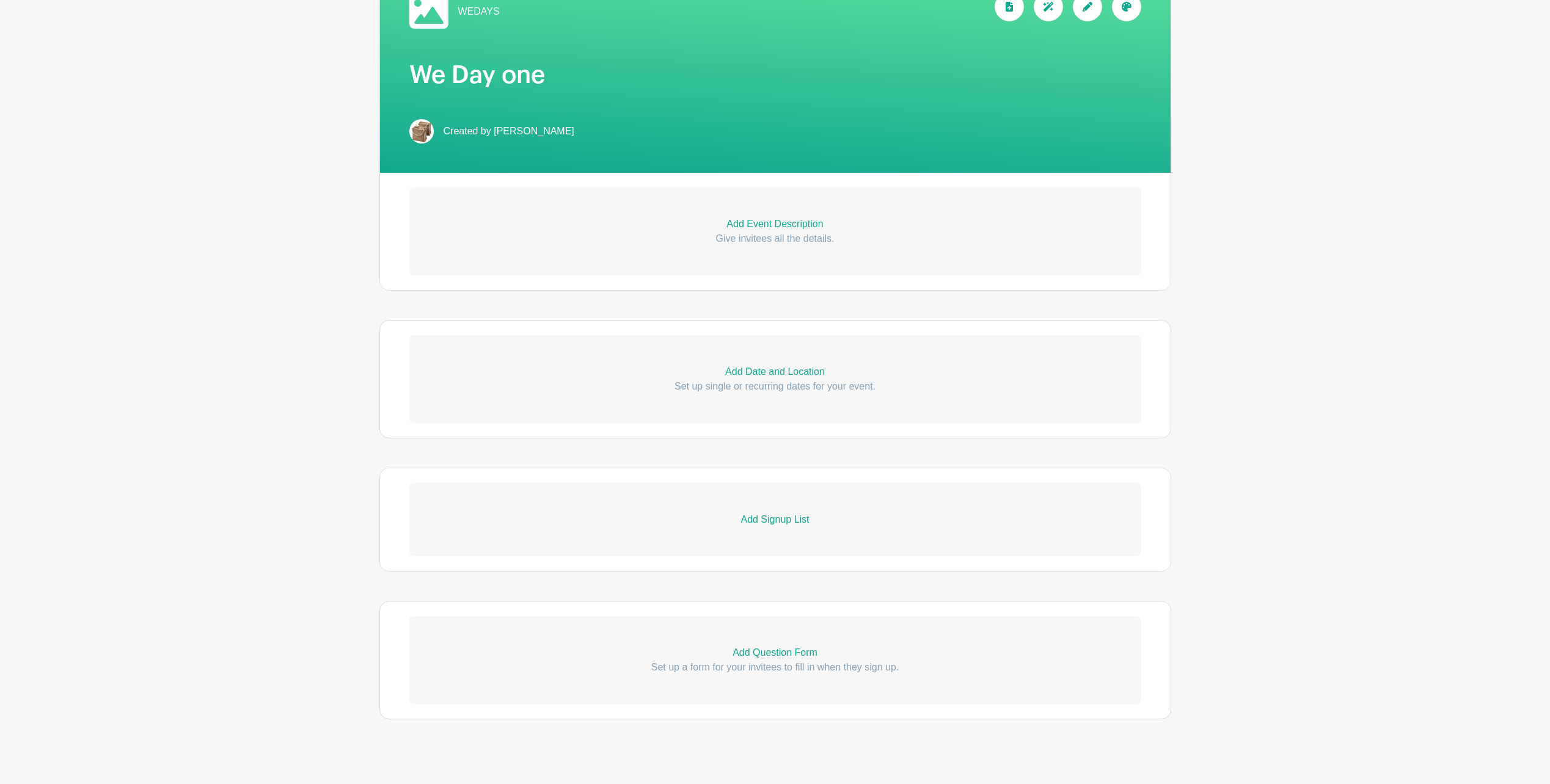
scroll to position [232, 0]
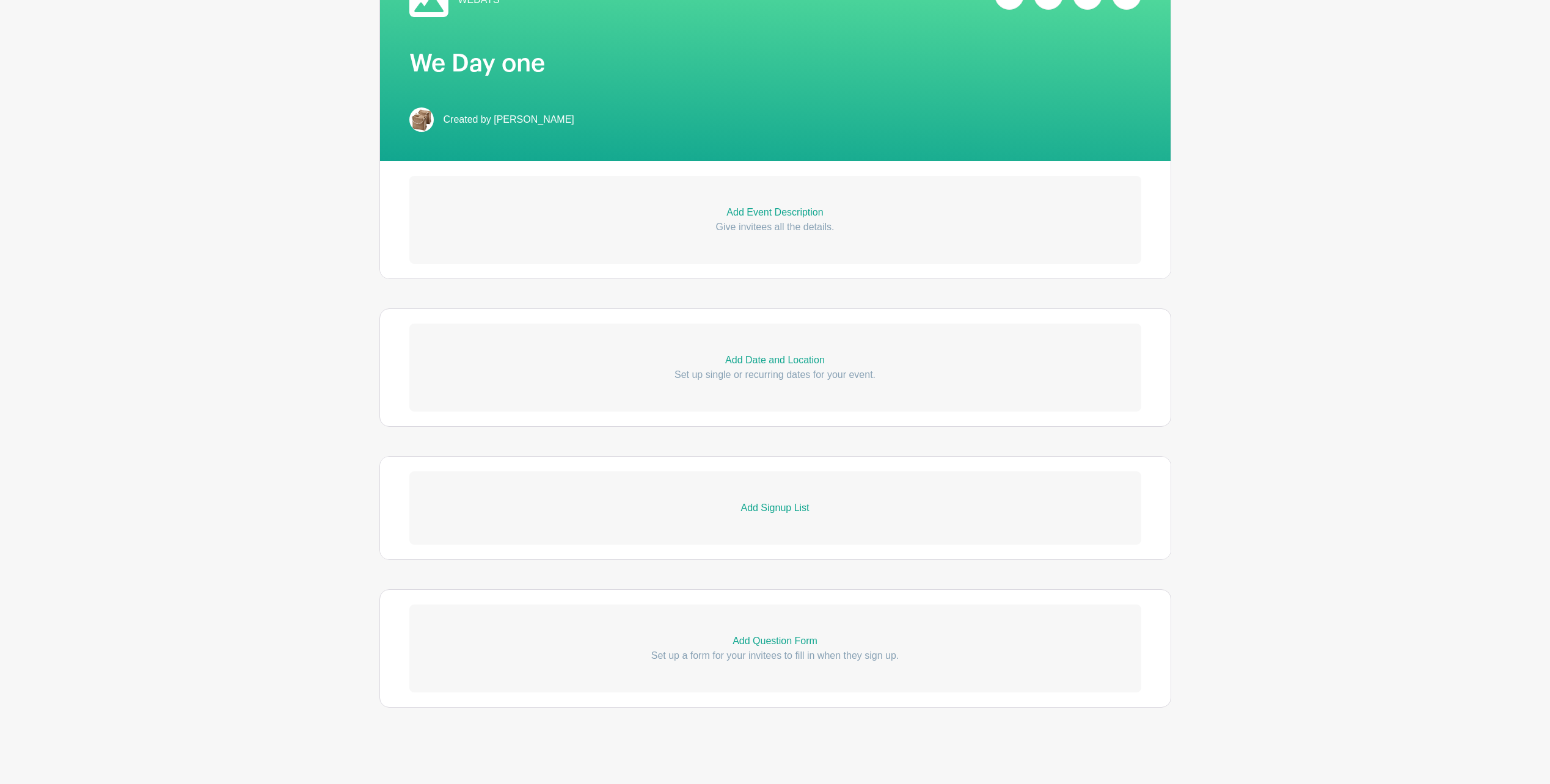
click at [792, 211] on p "Add Event Description" at bounding box center [776, 212] width 732 height 14
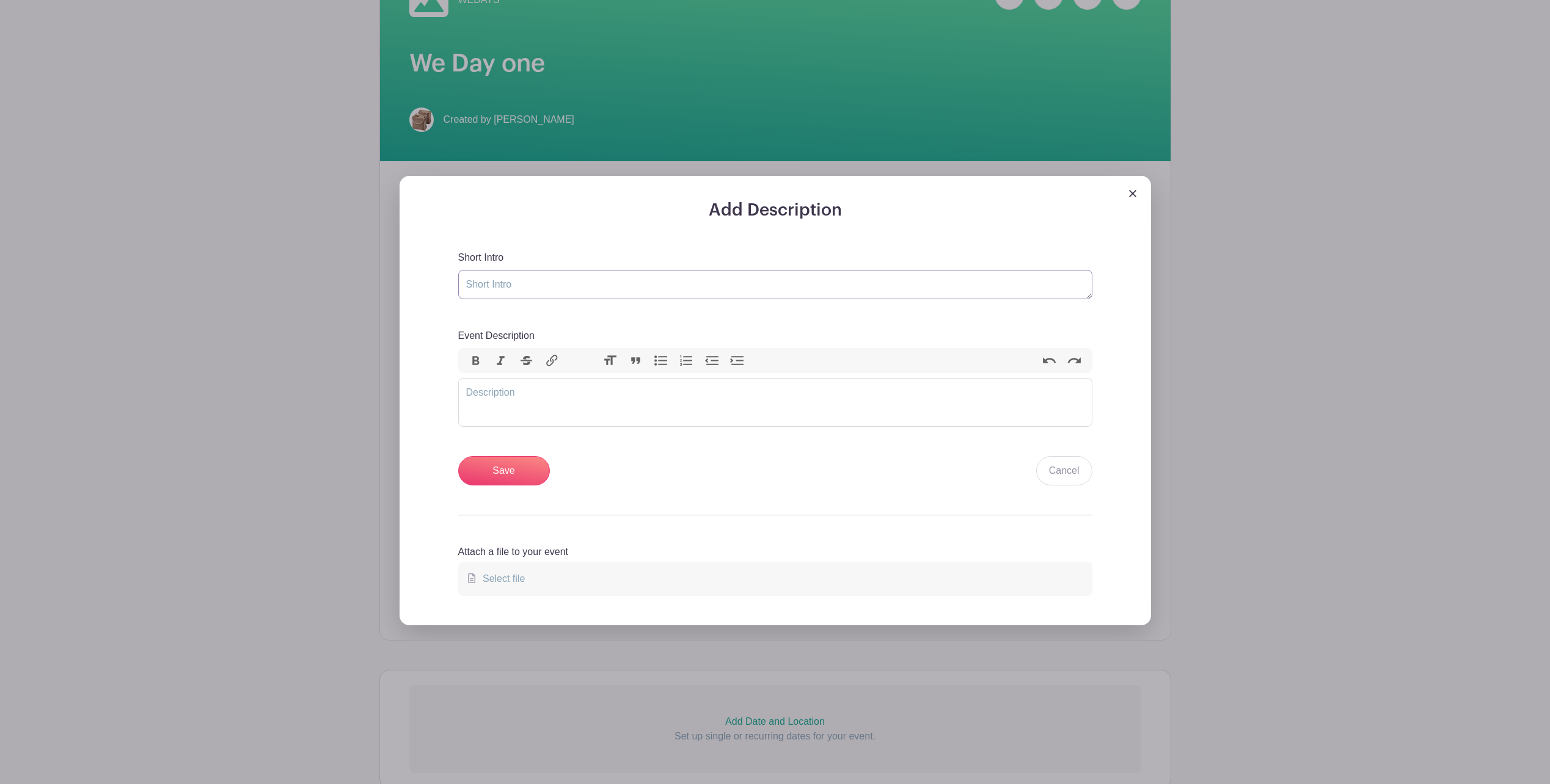
click at [533, 293] on textarea "Short Intro" at bounding box center [775, 285] width 634 height 30
type textarea "DFS"
click at [524, 405] on trix-editor "Event Description" at bounding box center [775, 402] width 634 height 49
type trix-editor "<div>fAF ÉAj oifha FGAiug faGIFG7fg7 GFGF77 fFE FEe</div>"
click at [509, 469] on input "Save" at bounding box center [503, 470] width 91 height 30
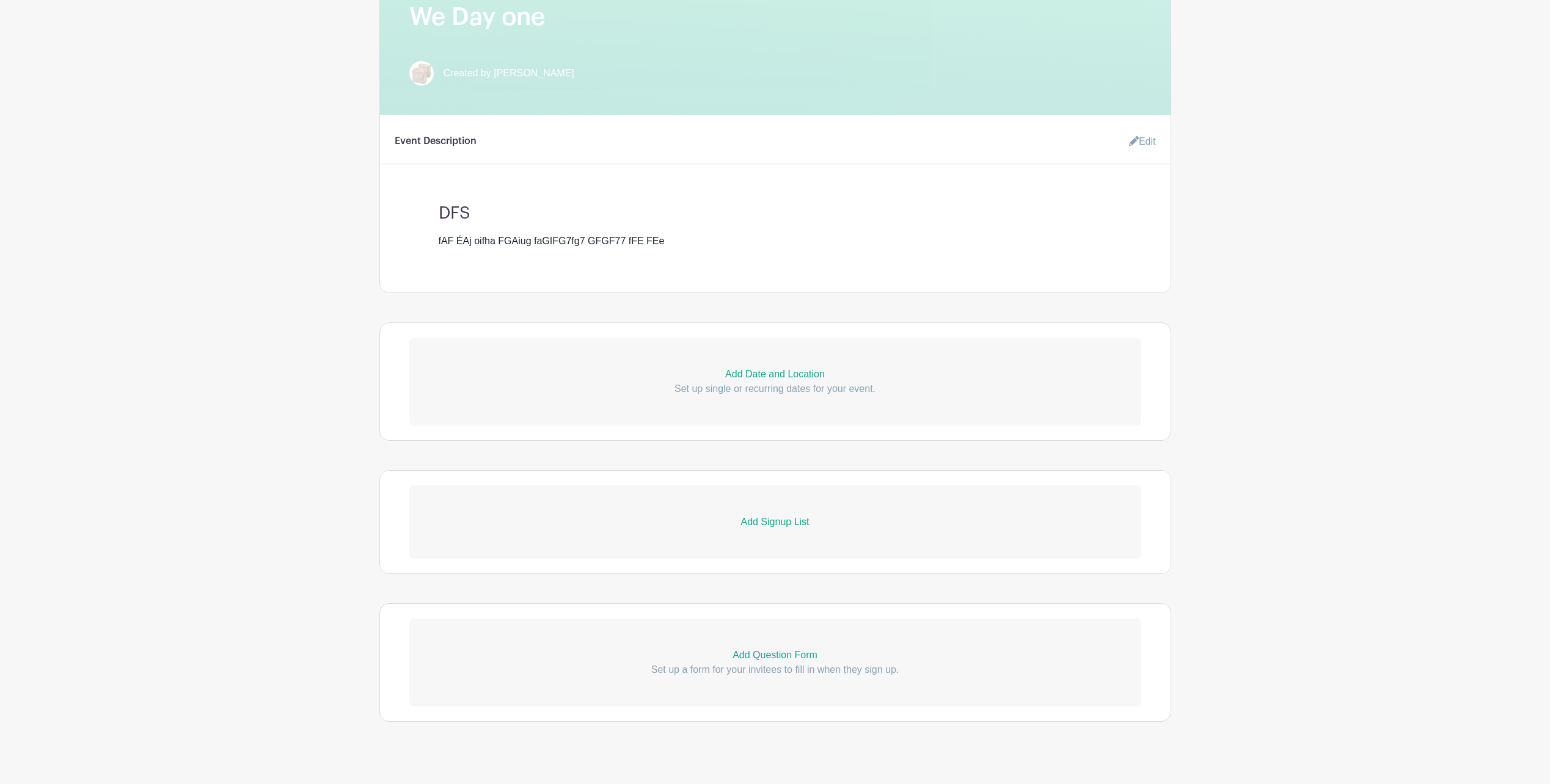
scroll to position [390, 0]
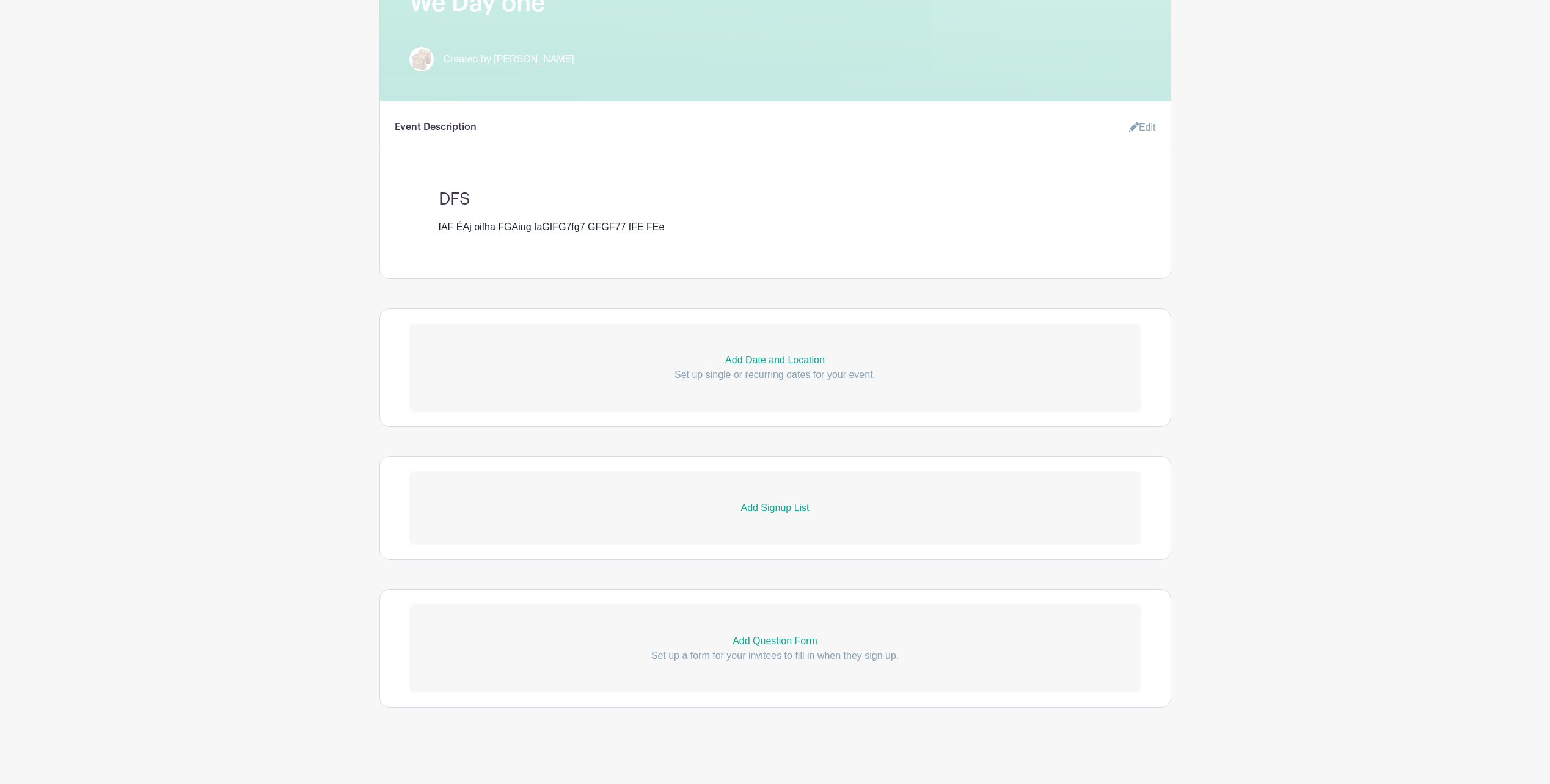
click at [775, 351] on link "Add Date and Location Set up single or recurring dates for your event." at bounding box center [776, 368] width 732 height 88
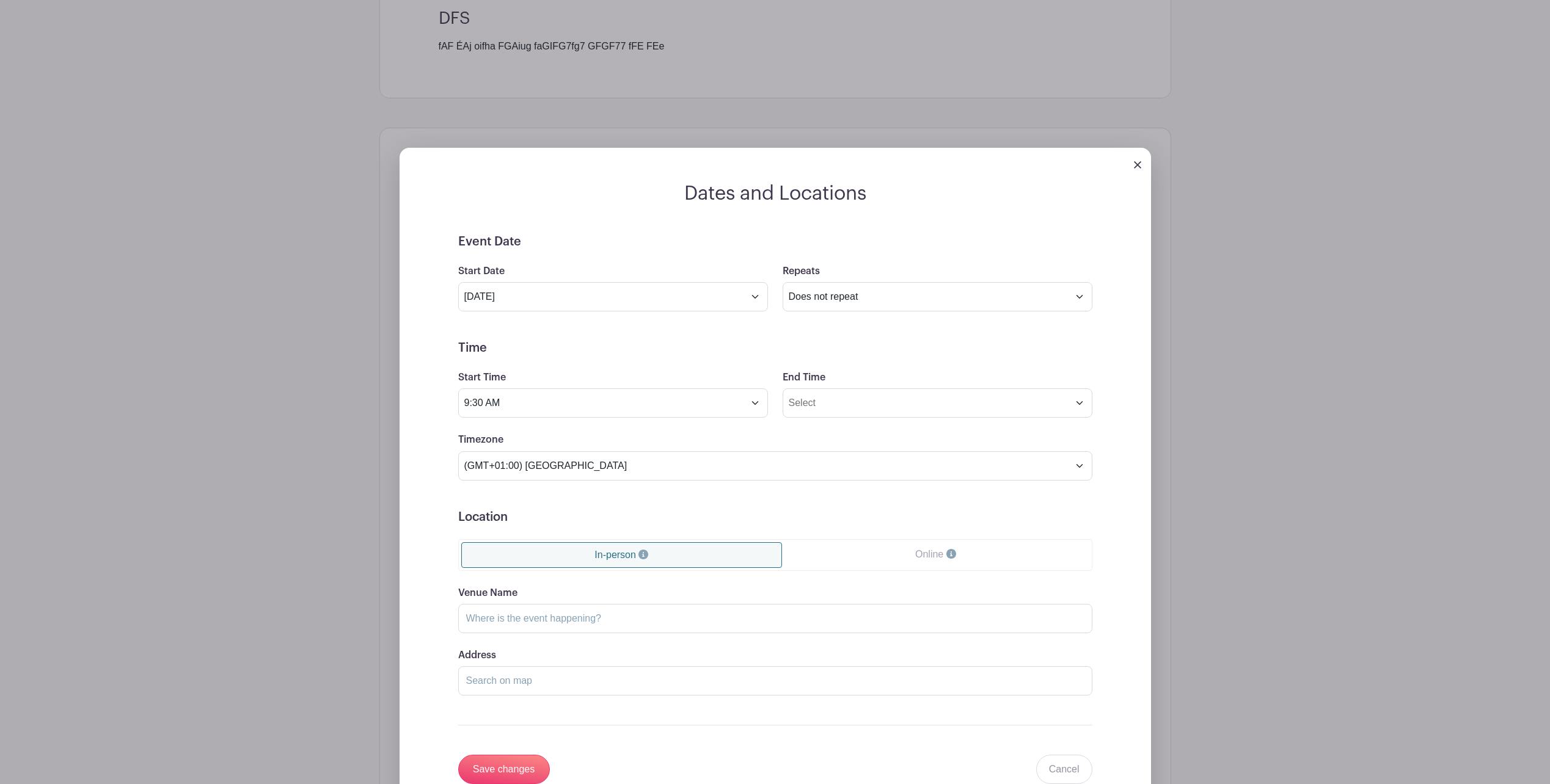
scroll to position [634, 0]
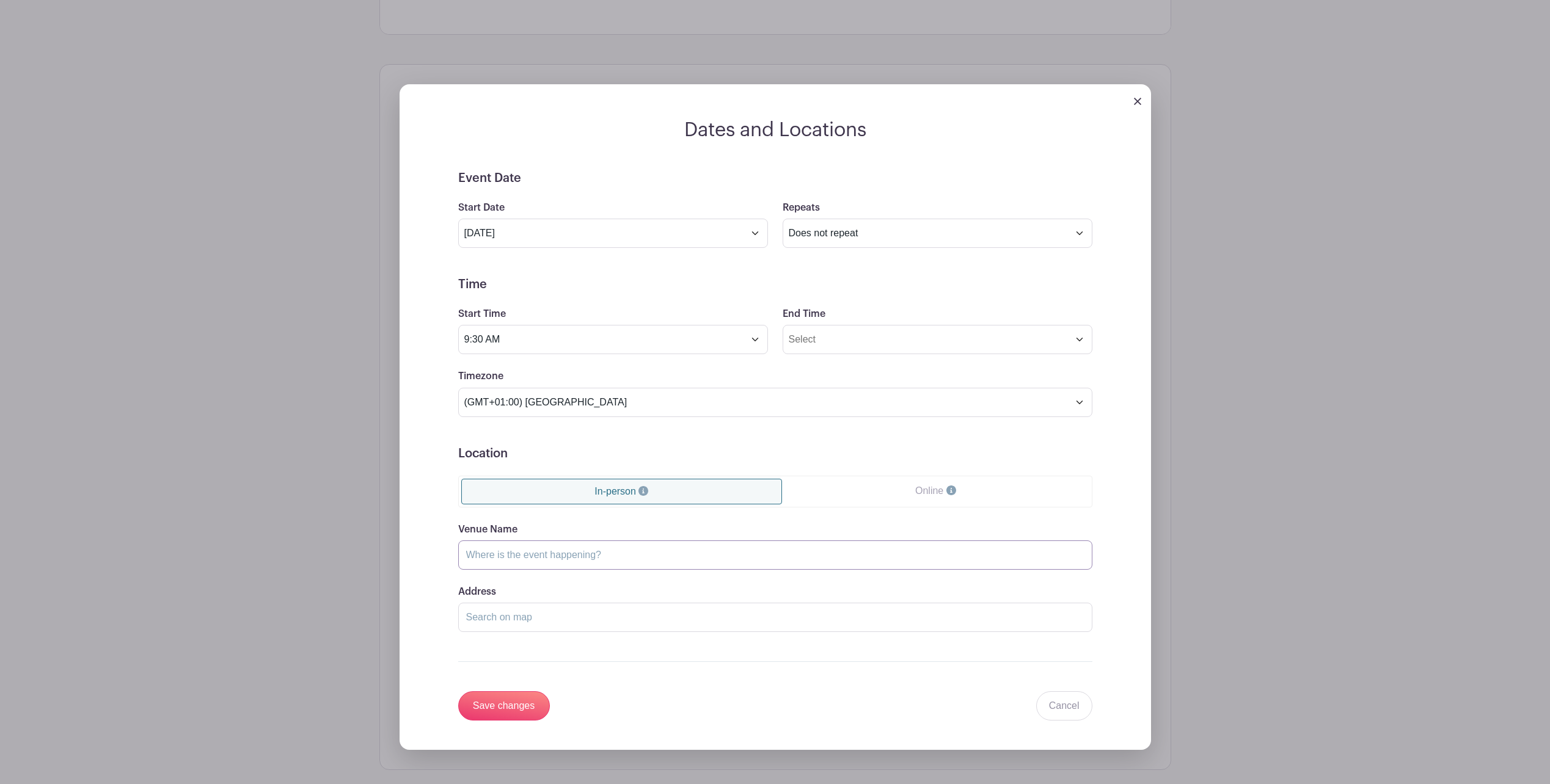
click at [507, 555] on input "Venue Name" at bounding box center [775, 555] width 634 height 30
type input "dffs"
click at [515, 615] on input "Address" at bounding box center [775, 617] width 634 height 30
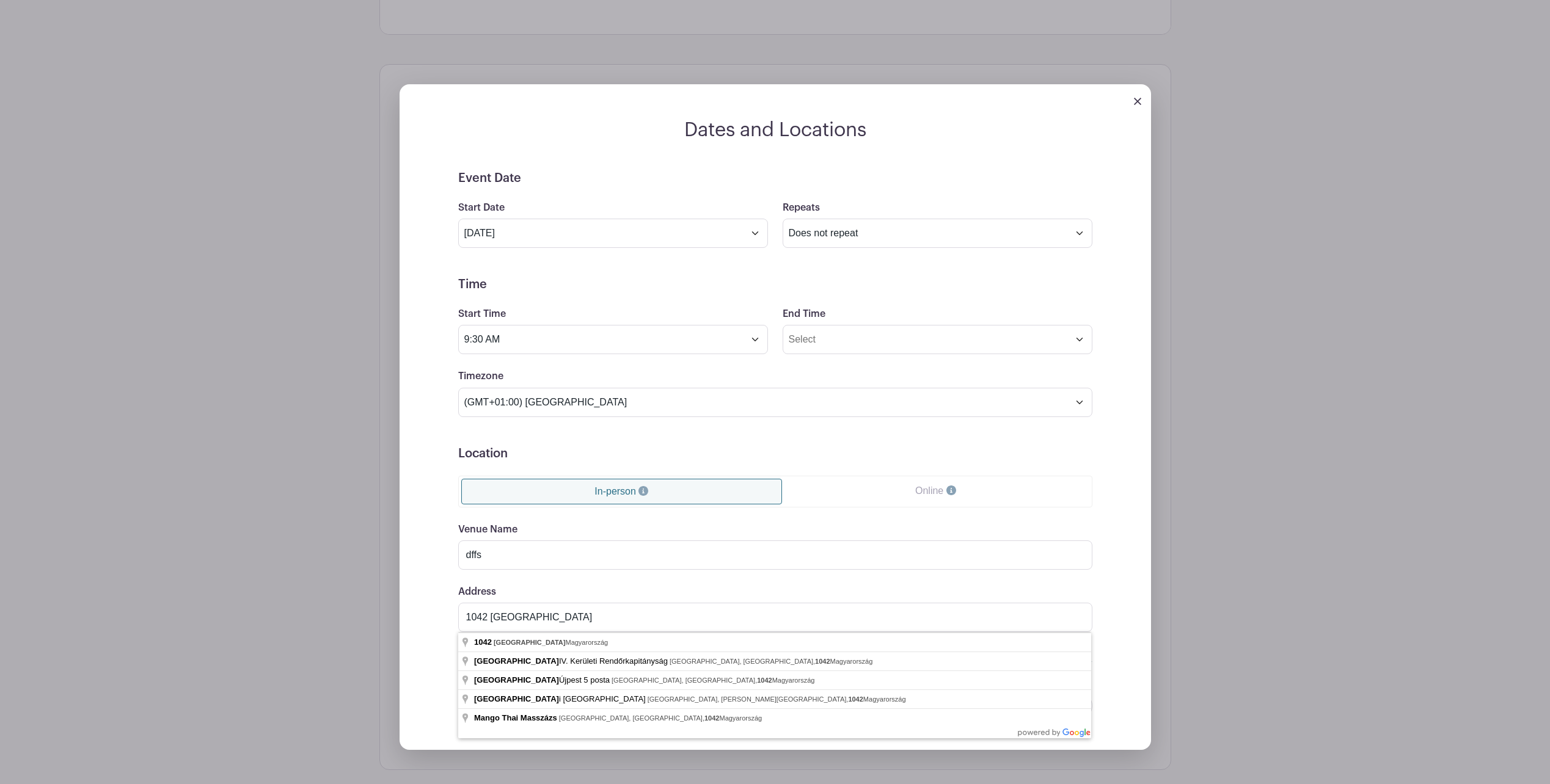
type input "[GEOGRAPHIC_DATA], [GEOGRAPHIC_DATA] Újpest 5 posta, [GEOGRAPHIC_DATA], 1042 [G…"
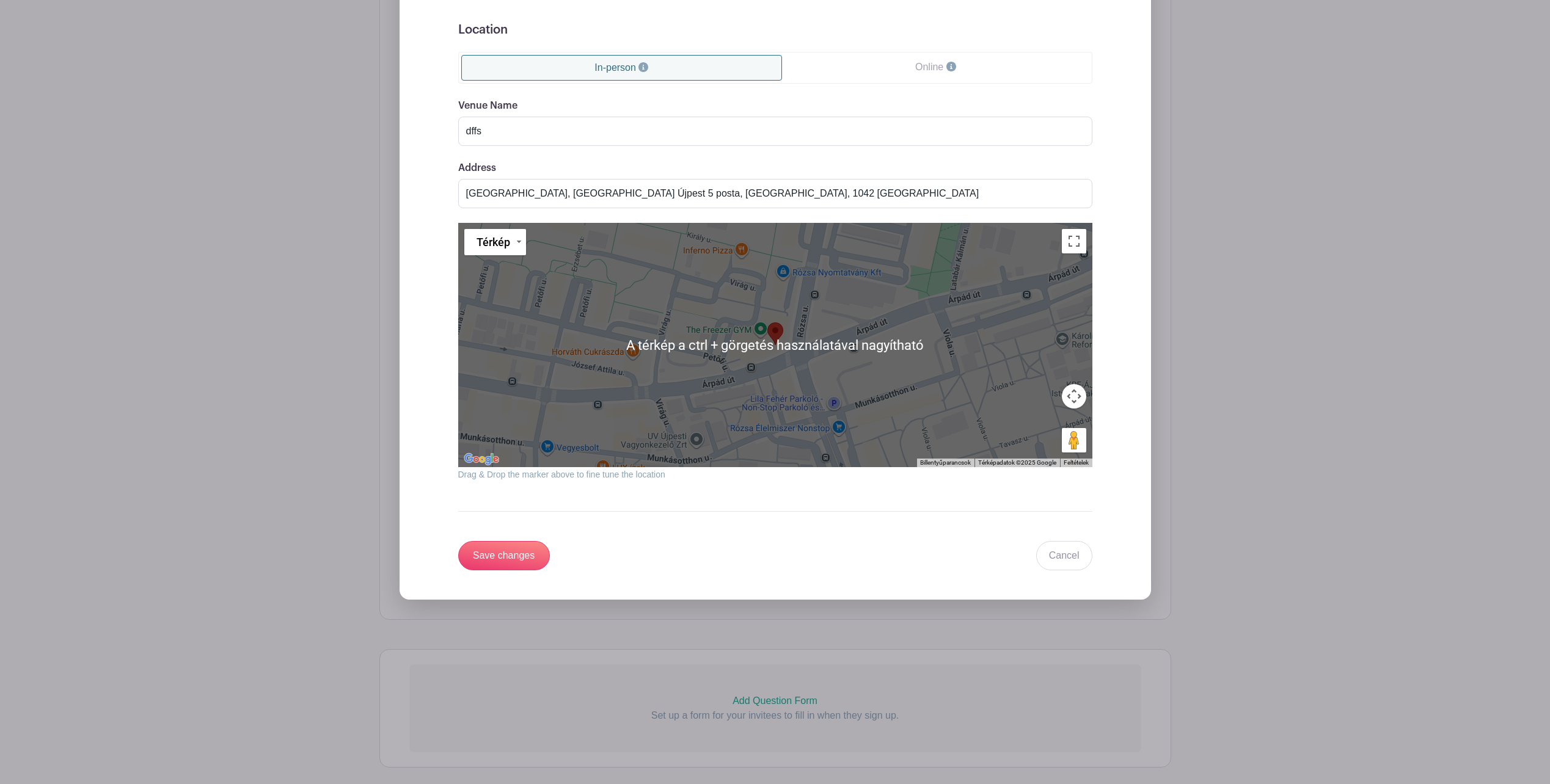
scroll to position [1118, 0]
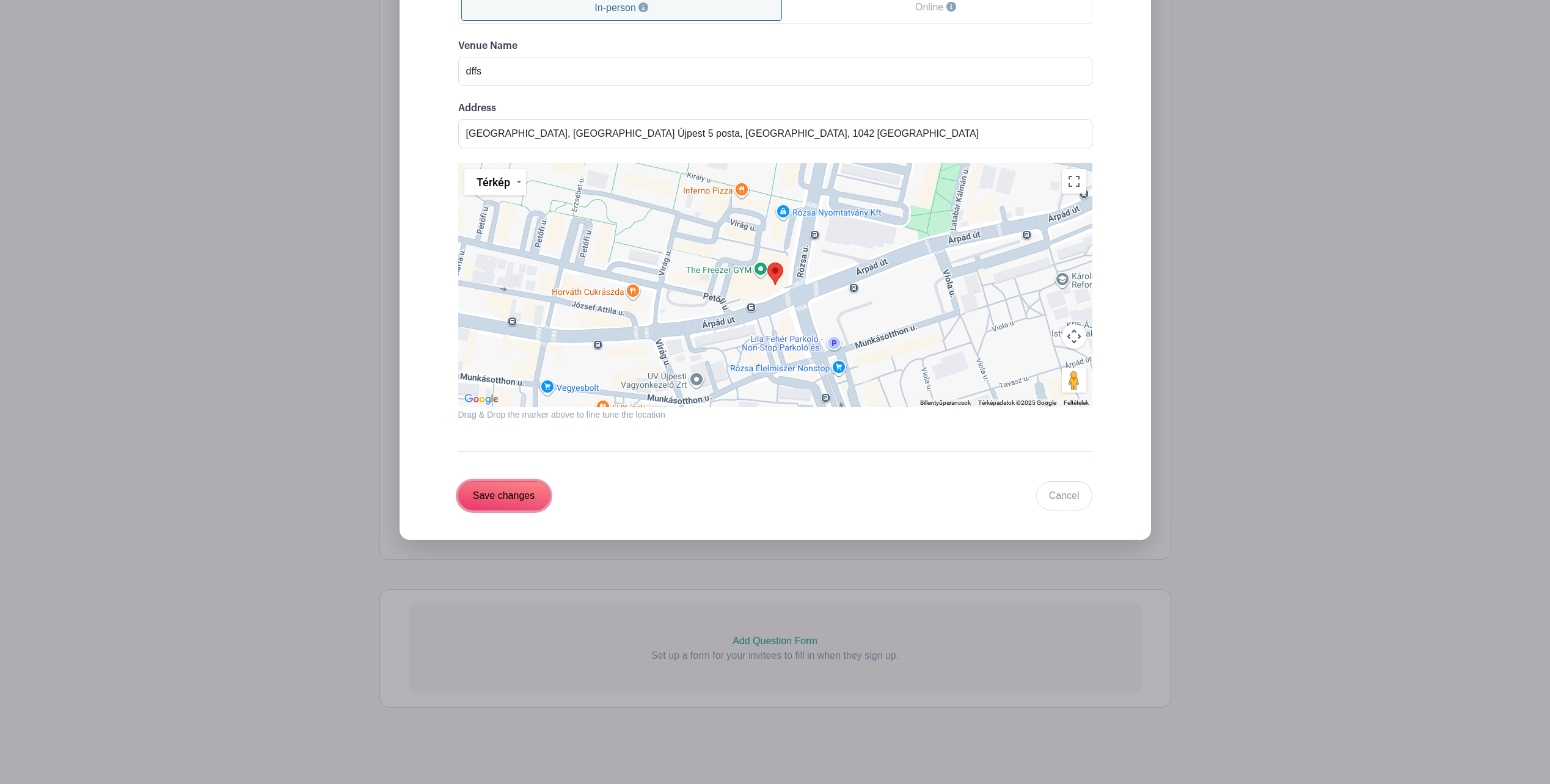
click at [503, 498] on input "Save changes" at bounding box center [503, 496] width 91 height 30
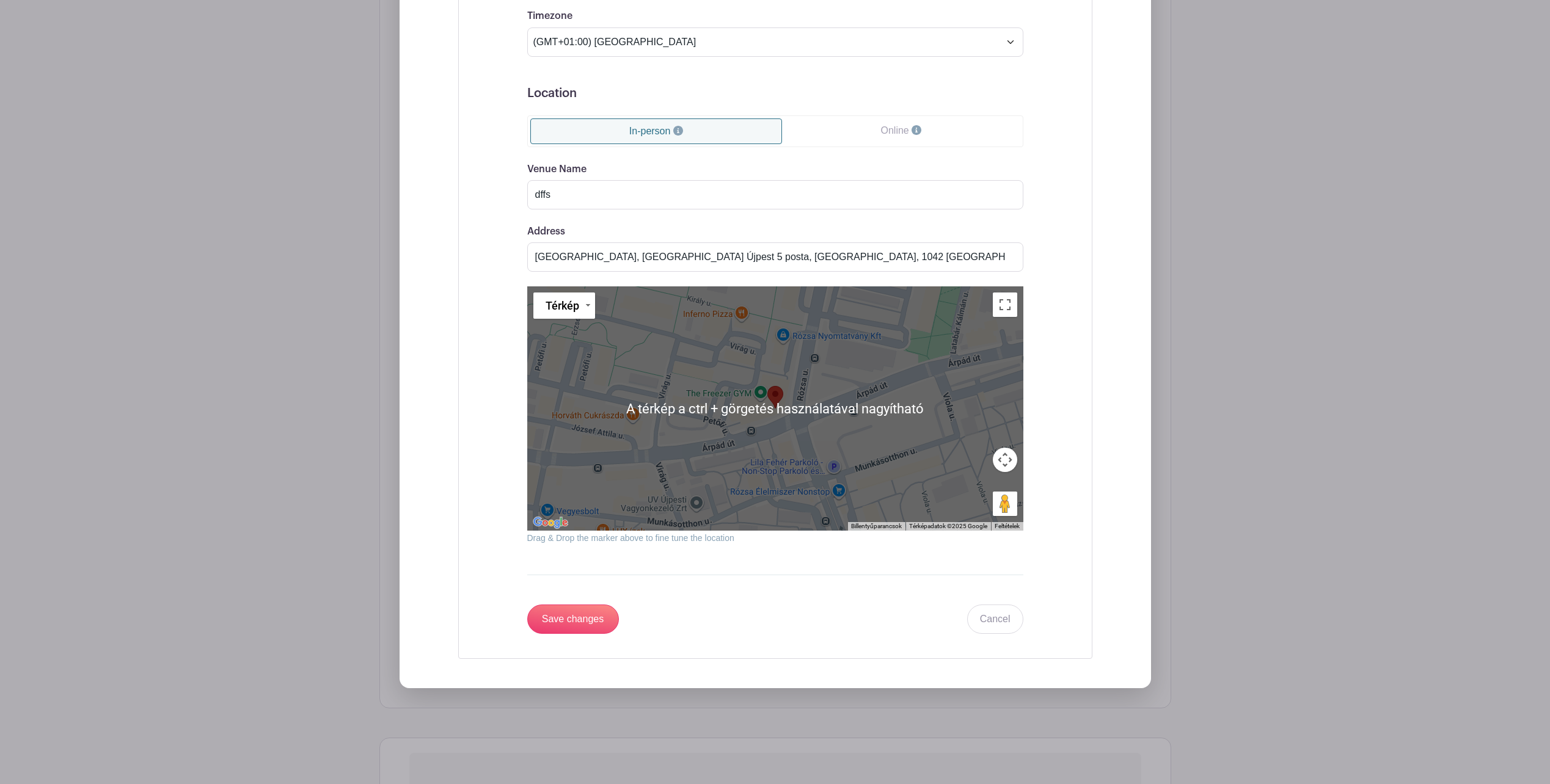
scroll to position [1045, 0]
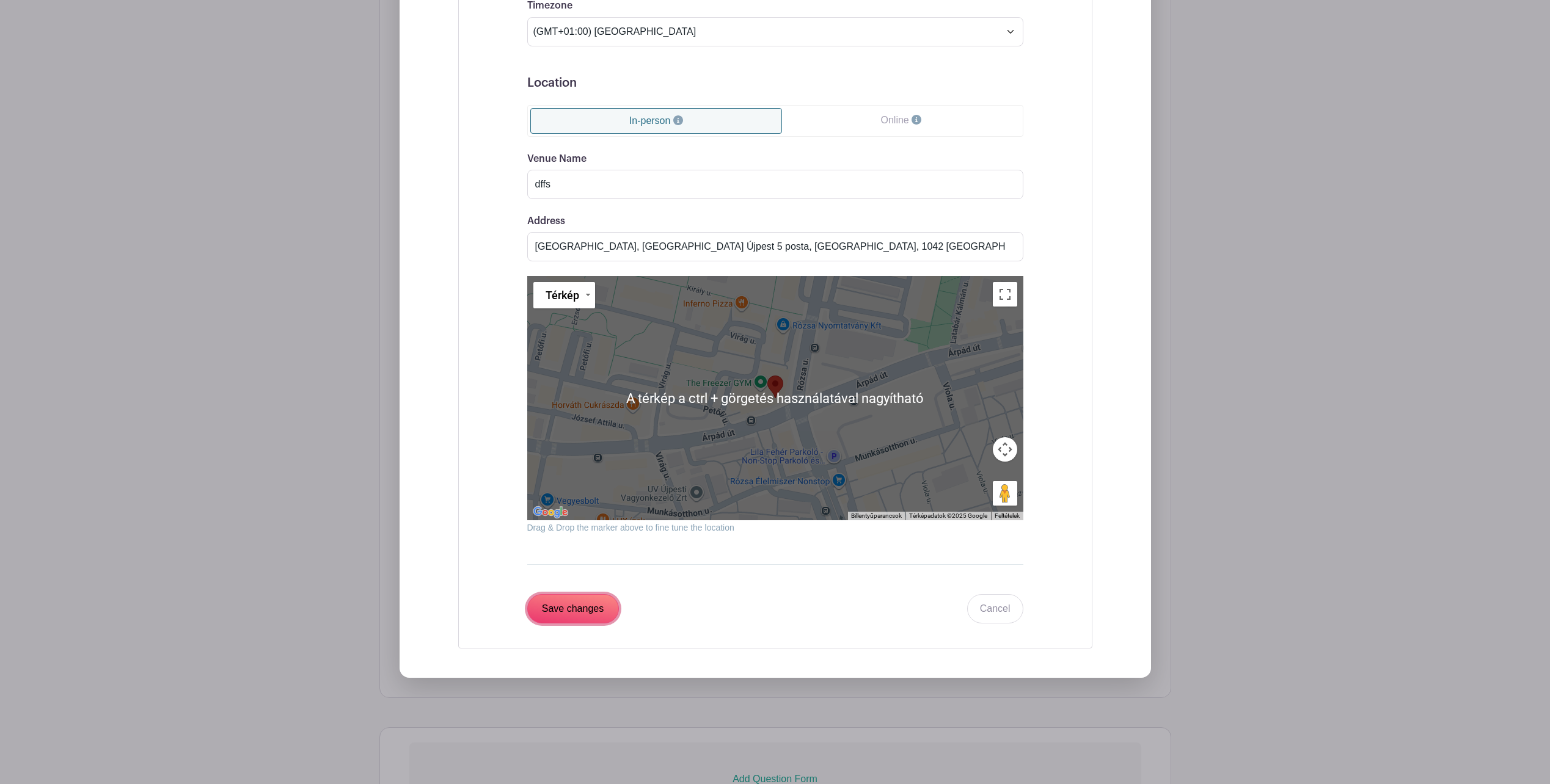
click at [577, 605] on input "Save changes" at bounding box center [573, 609] width 91 height 30
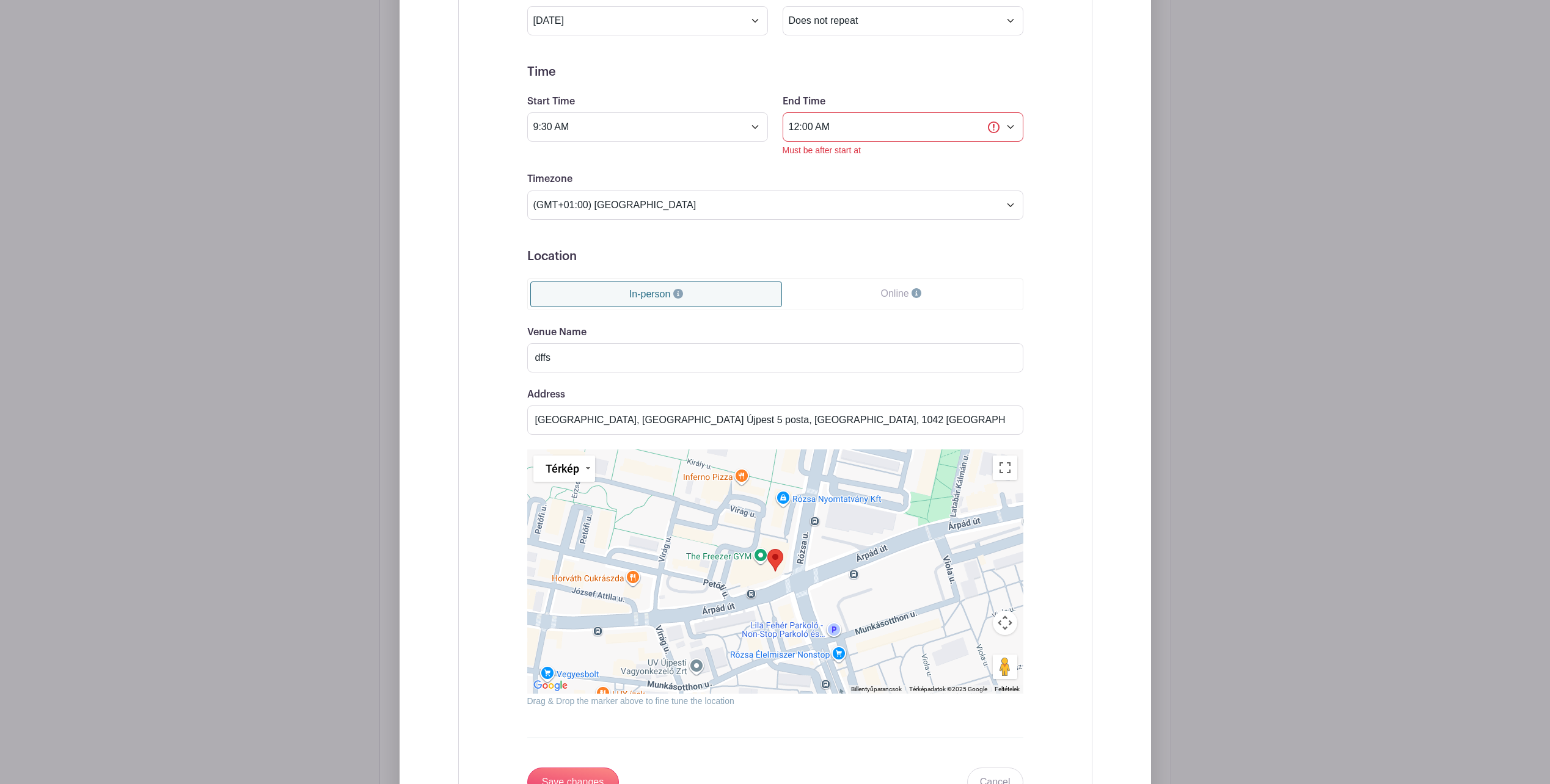
scroll to position [678, 0]
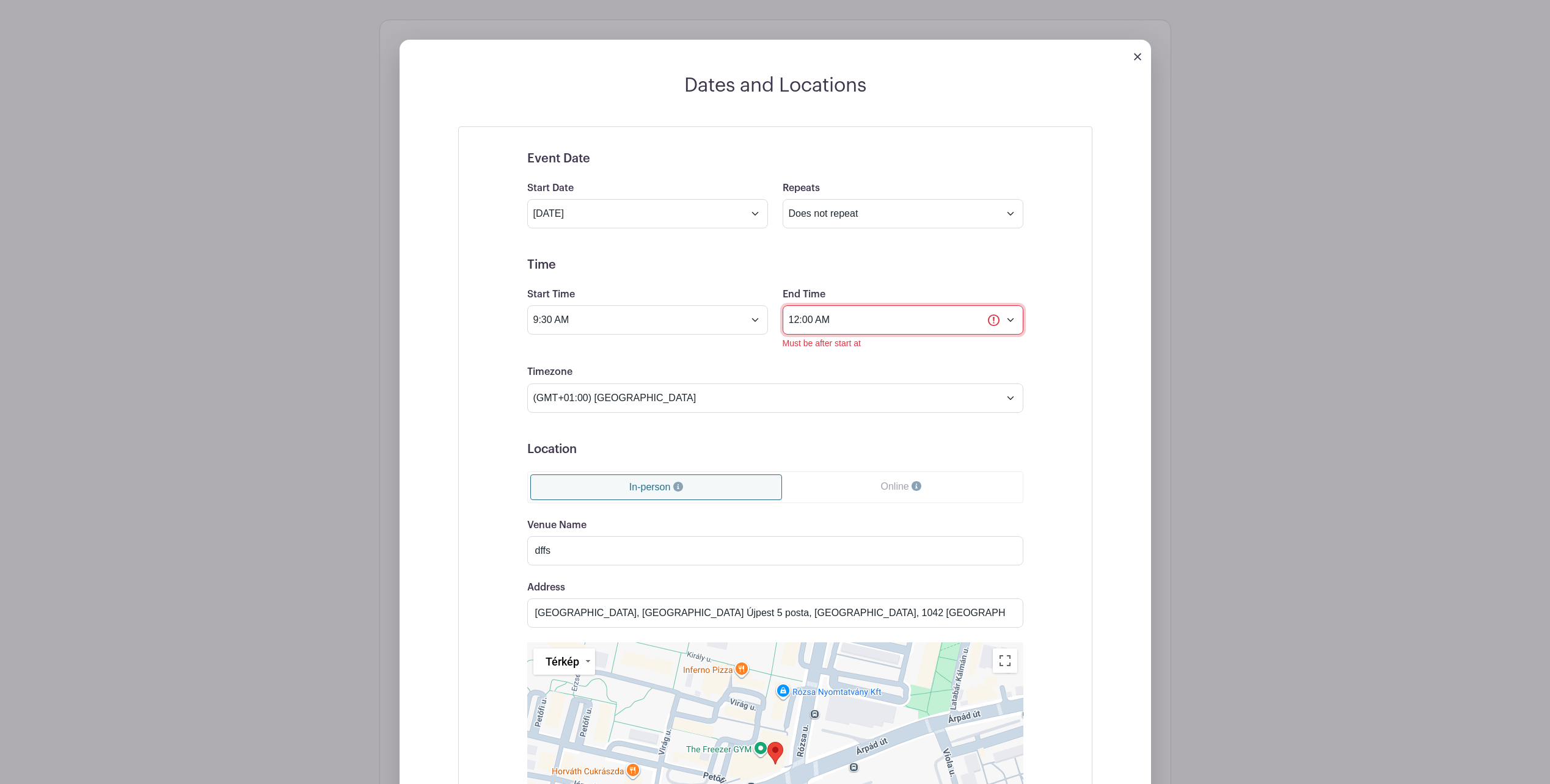
click at [875, 321] on input "12:00 AM" at bounding box center [903, 320] width 241 height 30
click at [891, 401] on div at bounding box center [884, 401] width 40 height 23
click at [1048, 353] on div "Event Date Start Date [DATE] Repeats Does not repeat Daily Weekly Monthly on da…" at bounding box center [775, 571] width 555 height 868
click at [863, 316] on input "11:58 PM" at bounding box center [903, 320] width 241 height 30
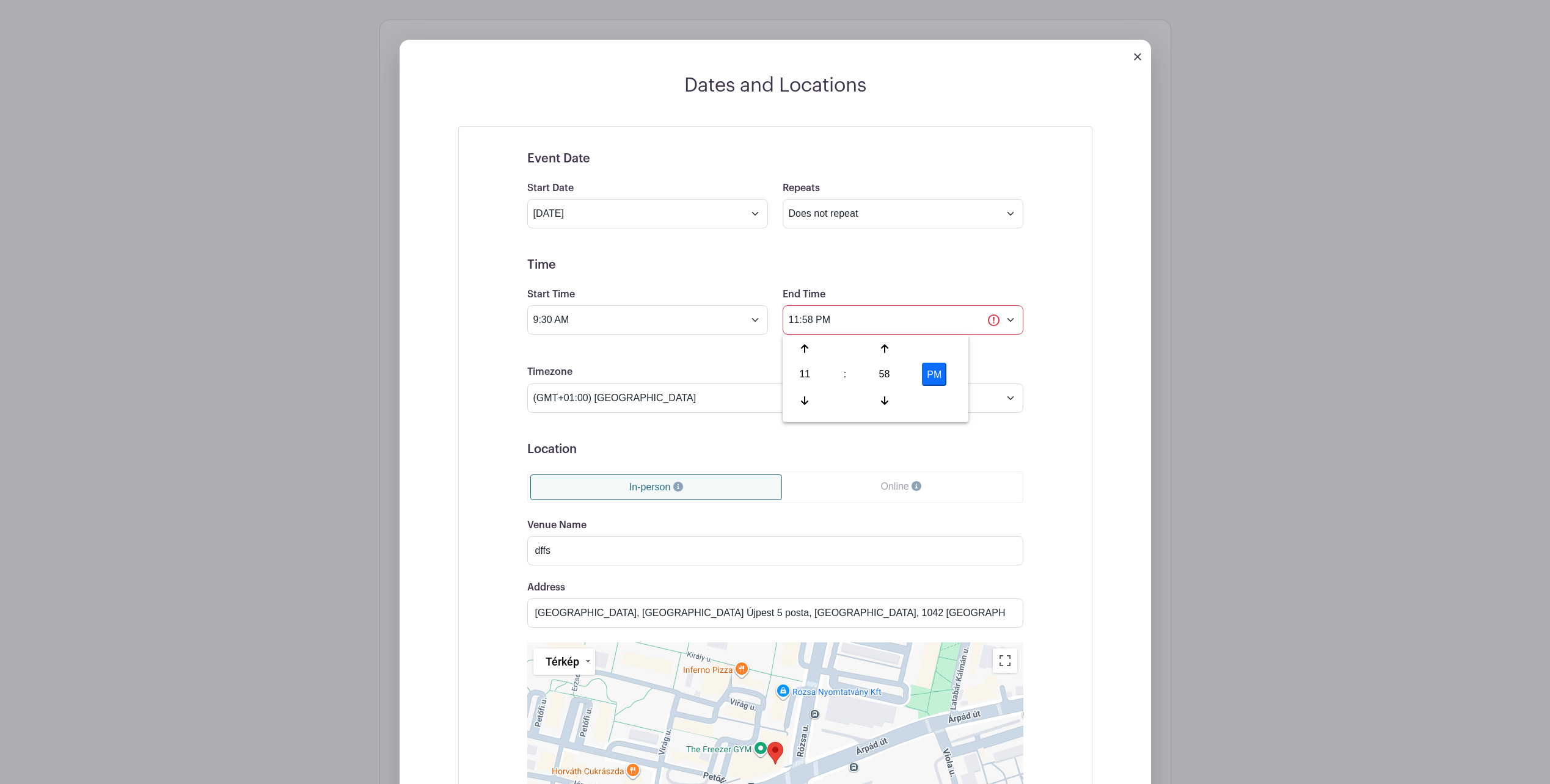
click at [937, 378] on button "PM" at bounding box center [934, 374] width 25 height 23
type input "11:58 AM"
click at [1019, 358] on form "Event Date Start Date [DATE] Repeats Does not repeat Daily Weekly Monthly on da…" at bounding box center [775, 571] width 496 height 838
click at [869, 313] on input "11:58 AM" at bounding box center [903, 320] width 241 height 30
click at [603, 319] on input "9:30 AM" at bounding box center [648, 320] width 241 height 30
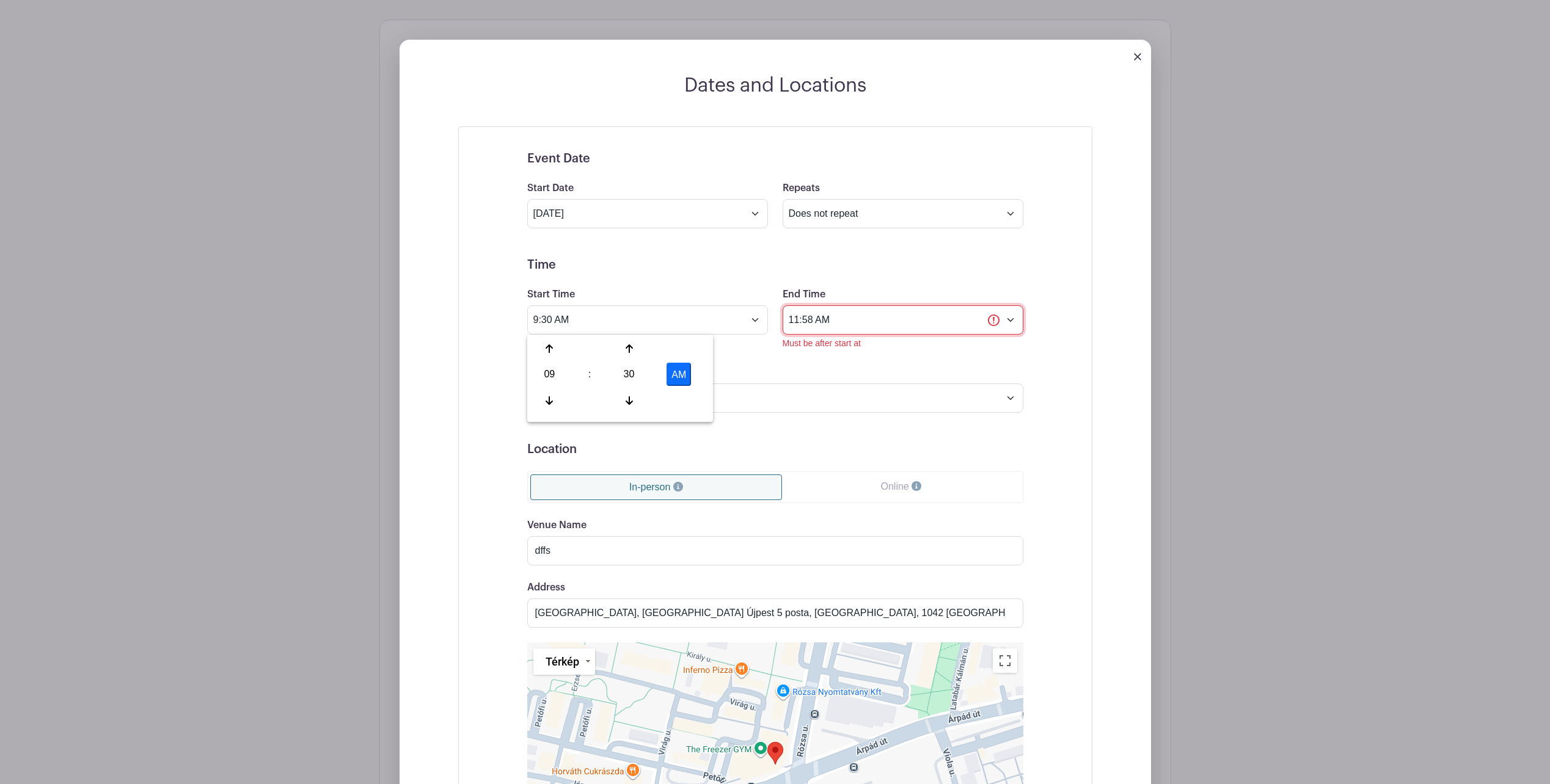
click at [889, 321] on input "11:58 AM" at bounding box center [903, 320] width 241 height 30
click at [1036, 391] on div "Event Date Start Date [DATE] Repeats Does not repeat Daily Weekly Monthly on da…" at bounding box center [775, 571] width 555 height 868
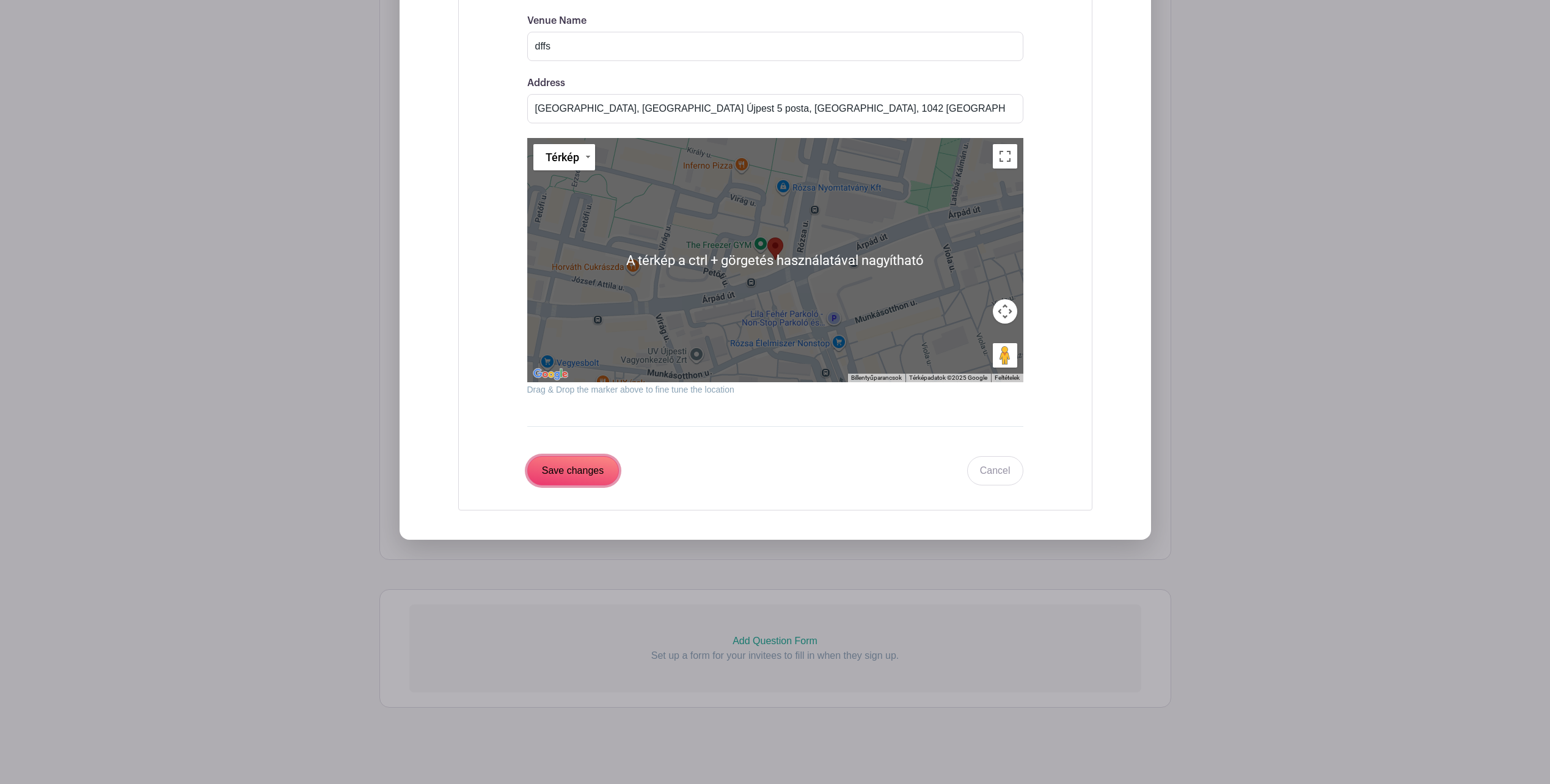
click at [544, 468] on input "Save changes" at bounding box center [573, 470] width 91 height 30
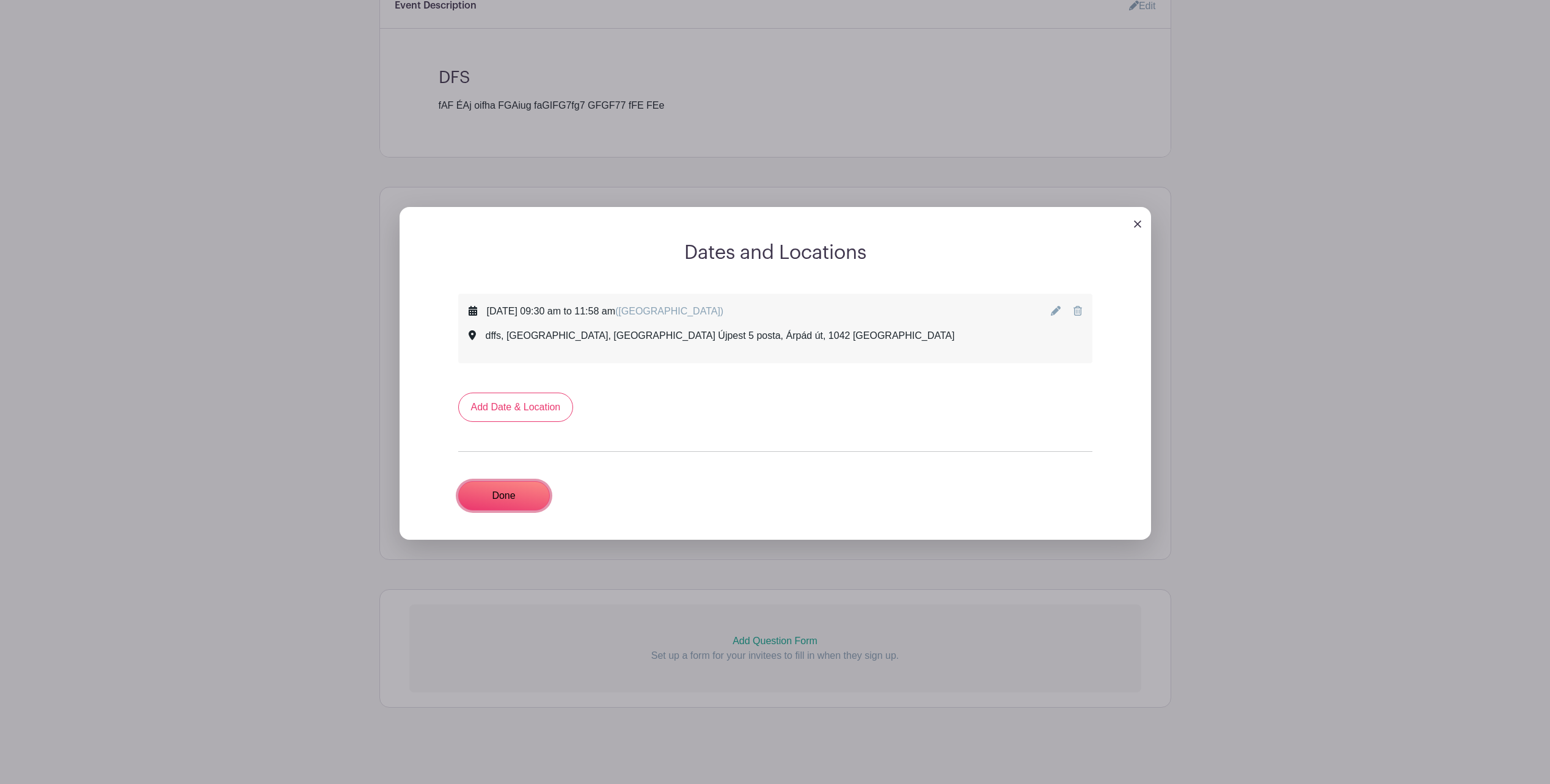
click at [505, 502] on link "Done" at bounding box center [503, 496] width 91 height 30
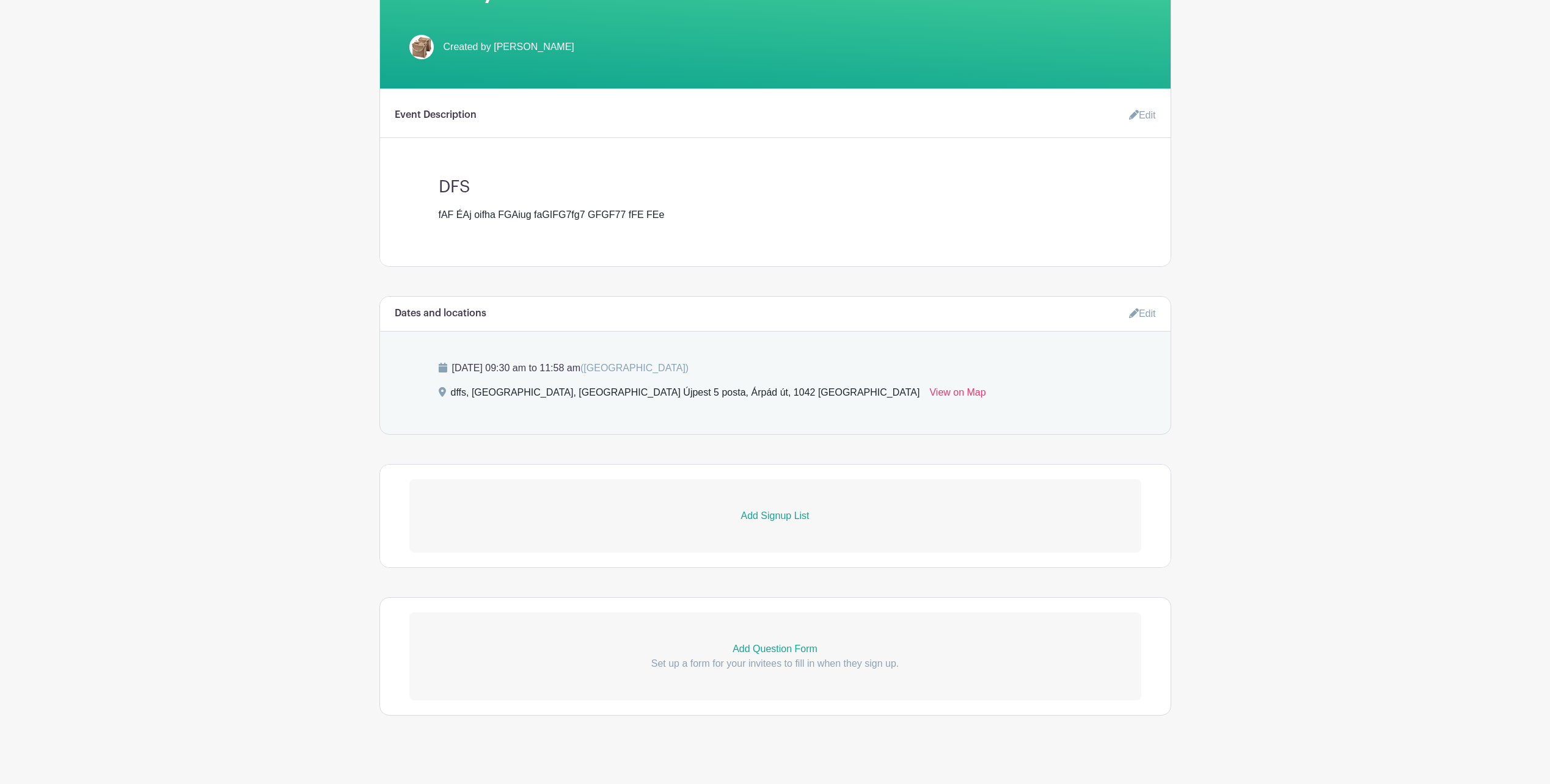
scroll to position [305, 0]
click at [764, 513] on p "Add Signup List" at bounding box center [776, 514] width 732 height 14
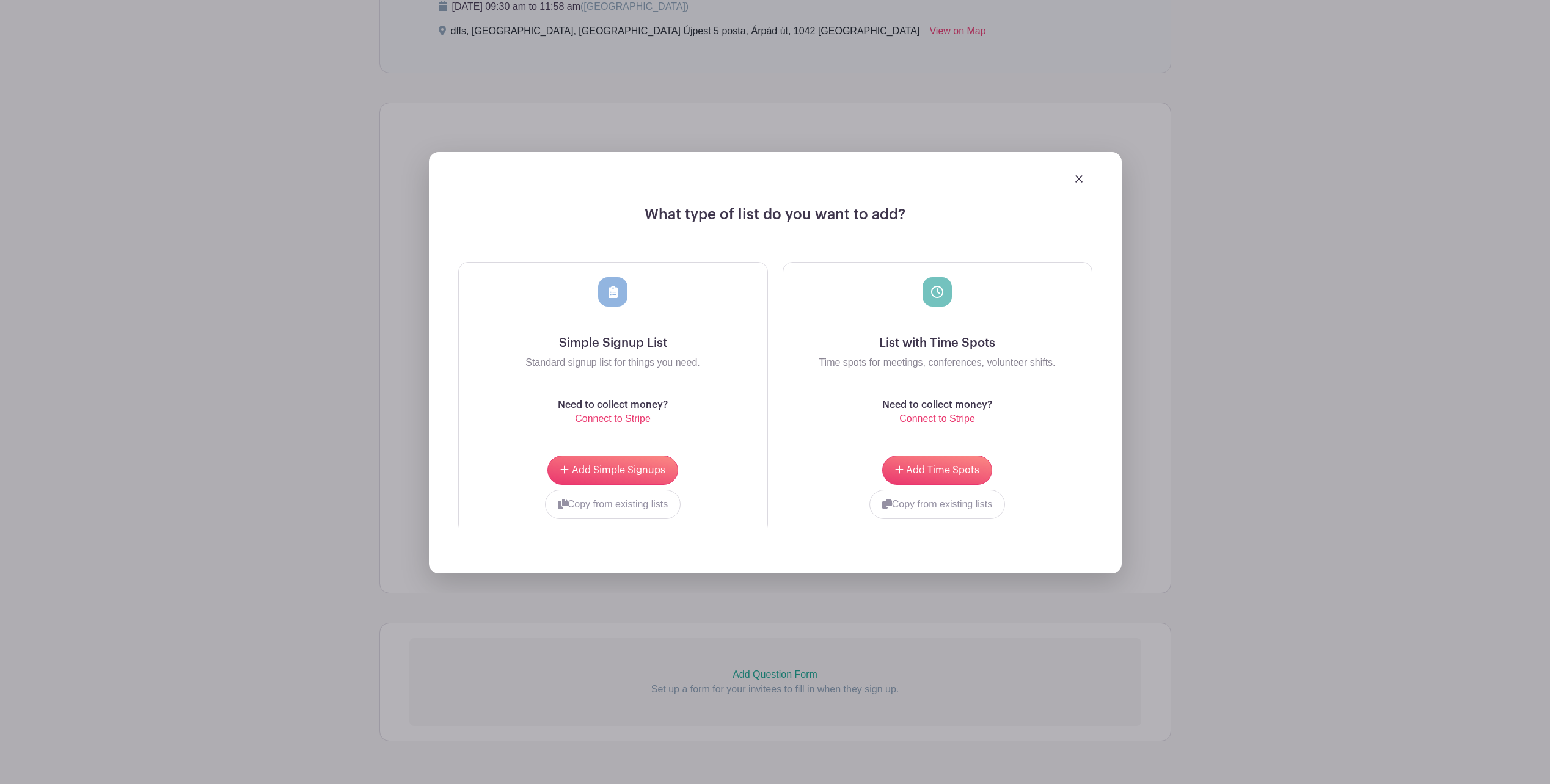
scroll to position [672, 0]
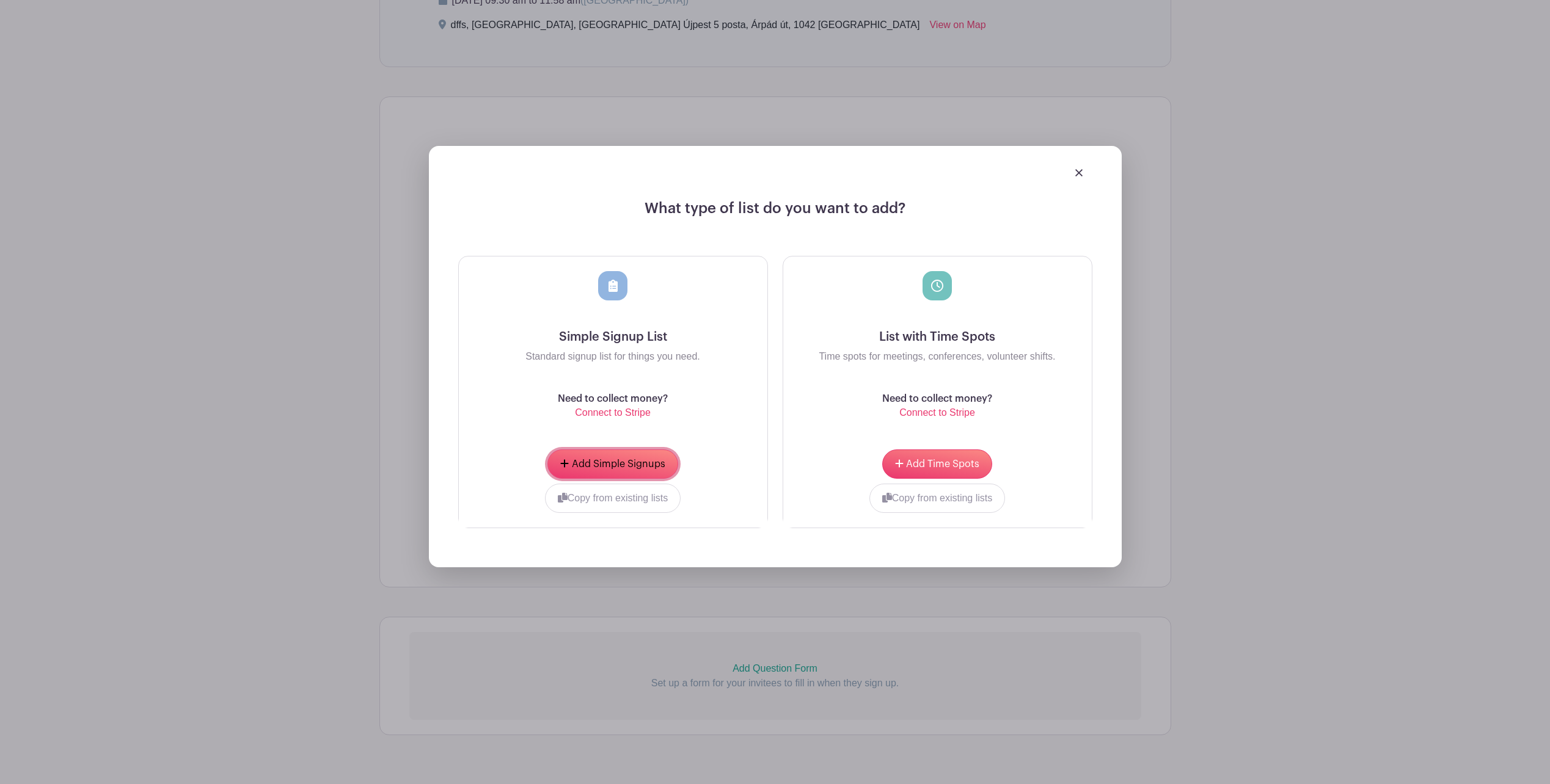
click at [610, 457] on button "Add Simple Signups" at bounding box center [612, 464] width 130 height 30
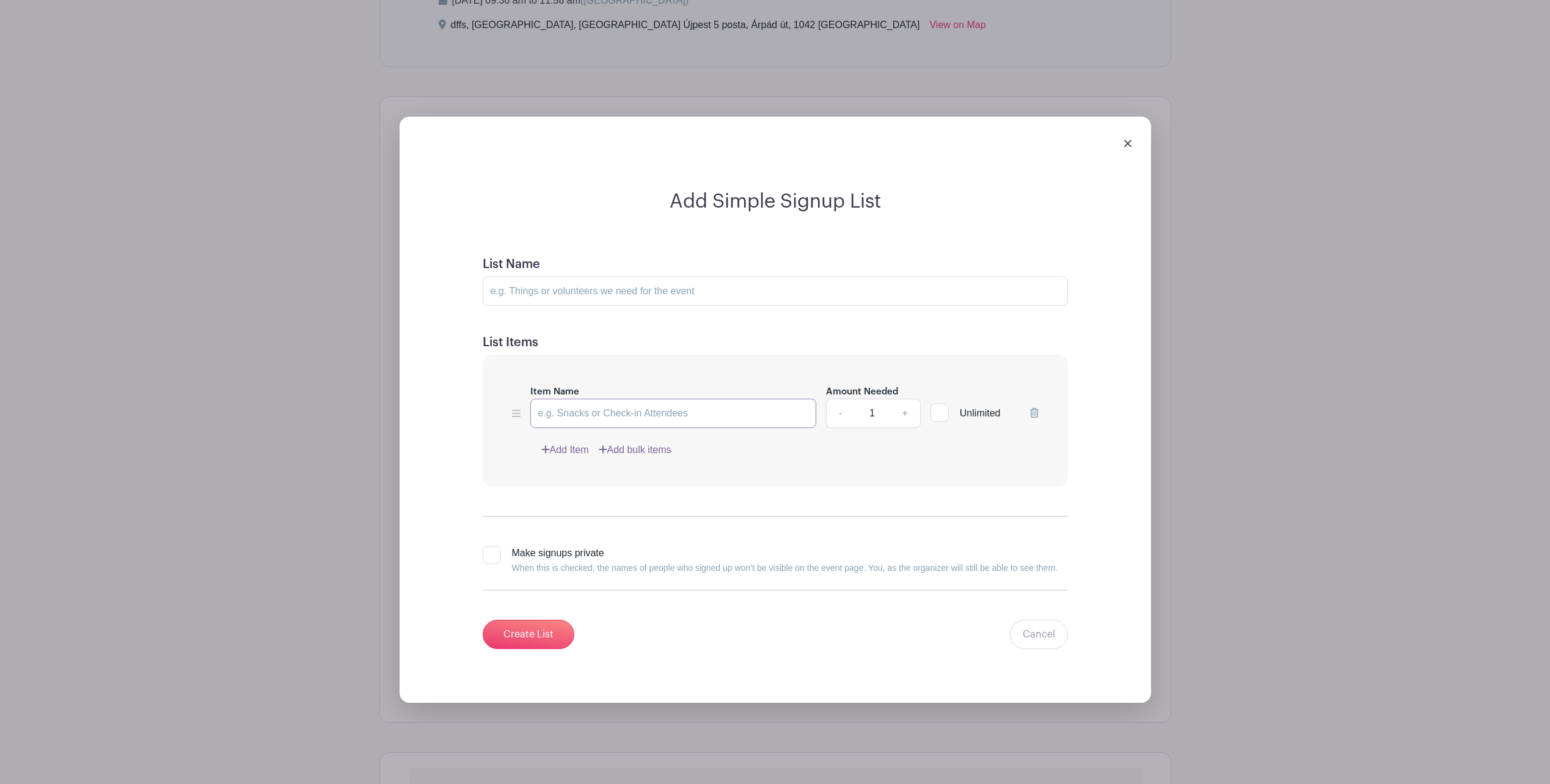
click at [615, 414] on input "Item Name" at bounding box center [674, 413] width 287 height 30
type input "Volunteer"
click at [633, 284] on input "List Name" at bounding box center [775, 291] width 585 height 30
type input "Name list"
click at [905, 411] on link "+" at bounding box center [905, 413] width 30 height 30
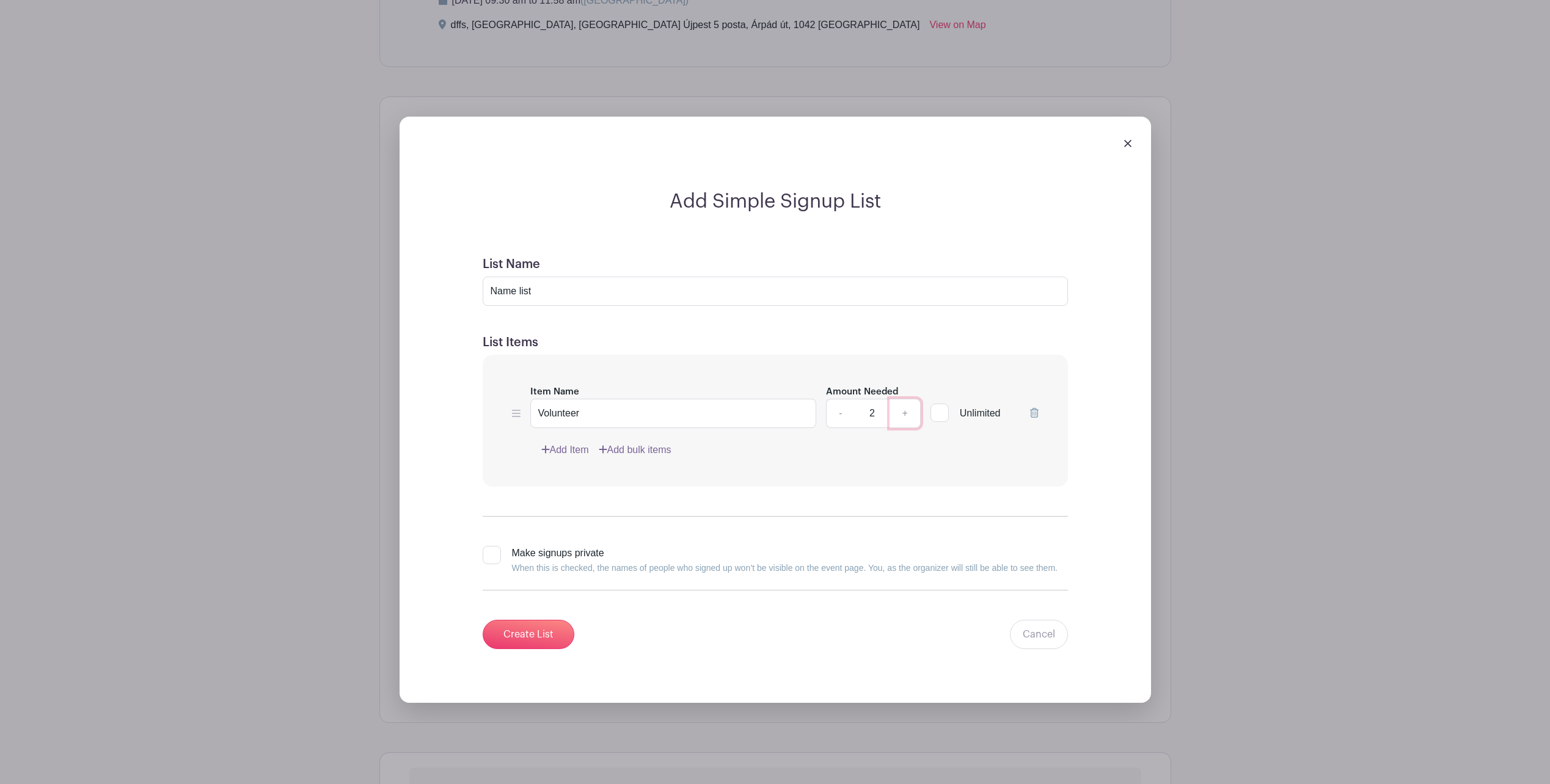
click at [905, 411] on link "+" at bounding box center [905, 413] width 30 height 30
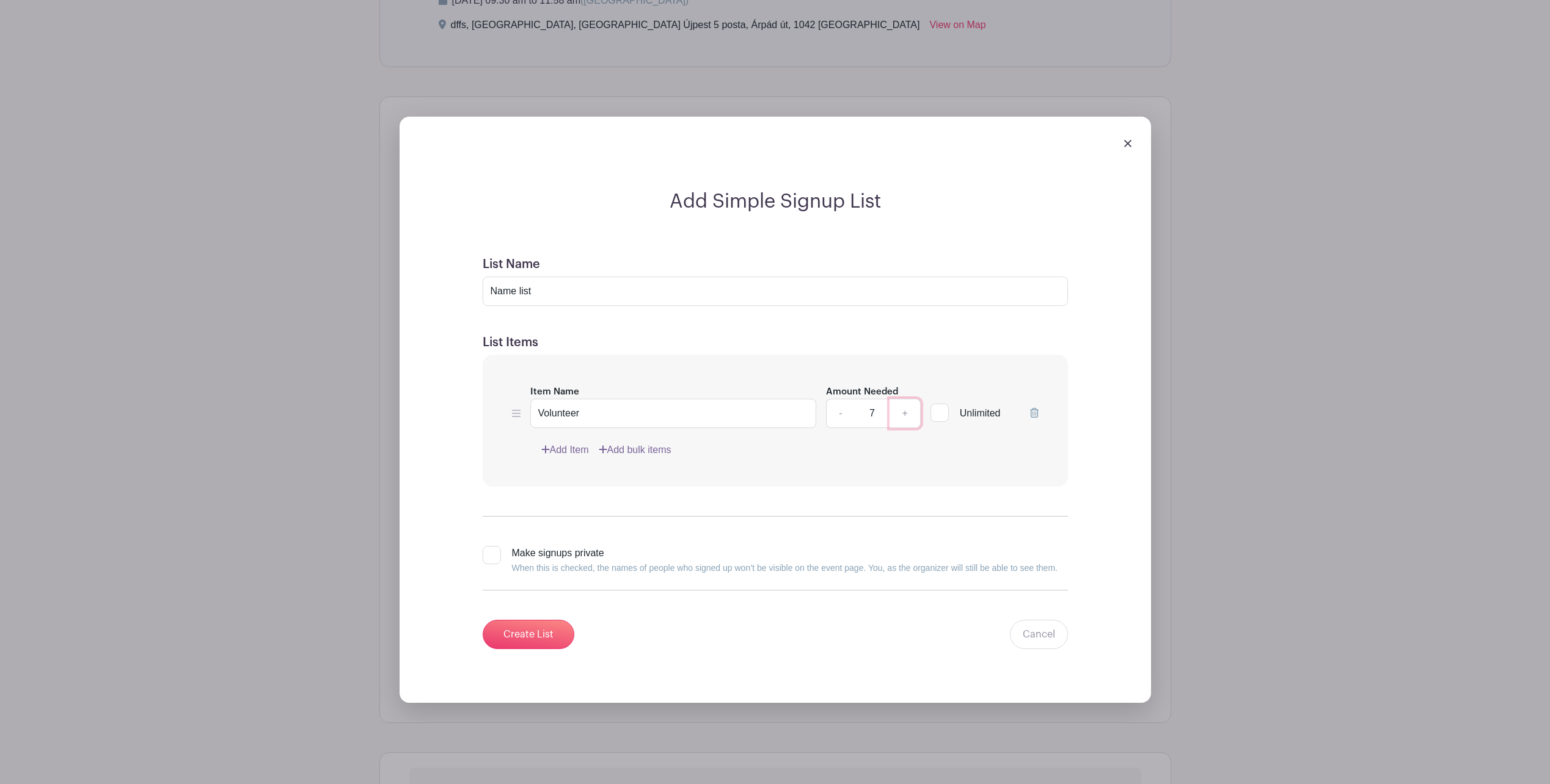
click at [905, 411] on link "+" at bounding box center [905, 413] width 30 height 30
type input "10"
click at [525, 626] on input "Create List" at bounding box center [528, 634] width 91 height 30
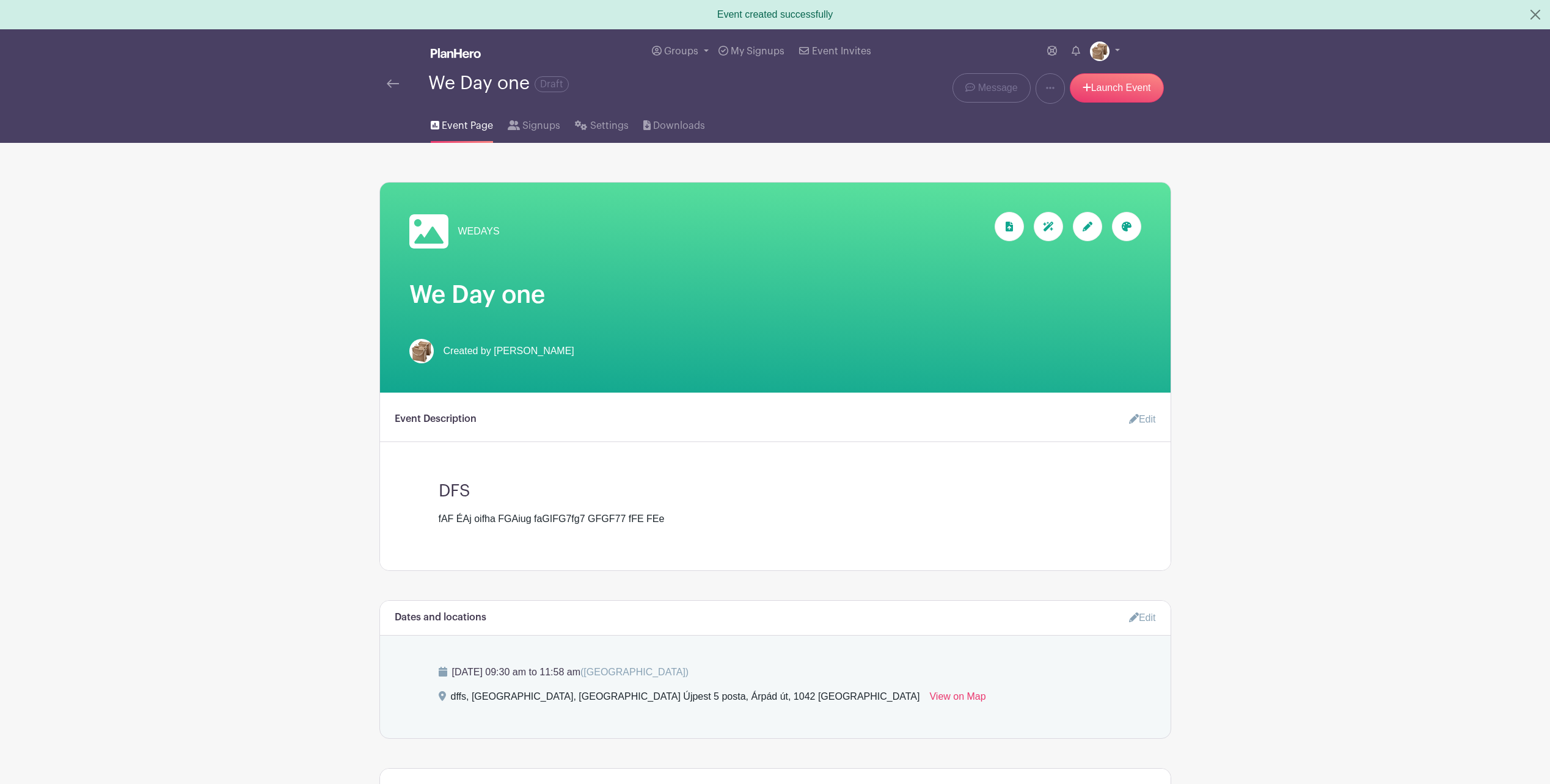
scroll to position [423, 0]
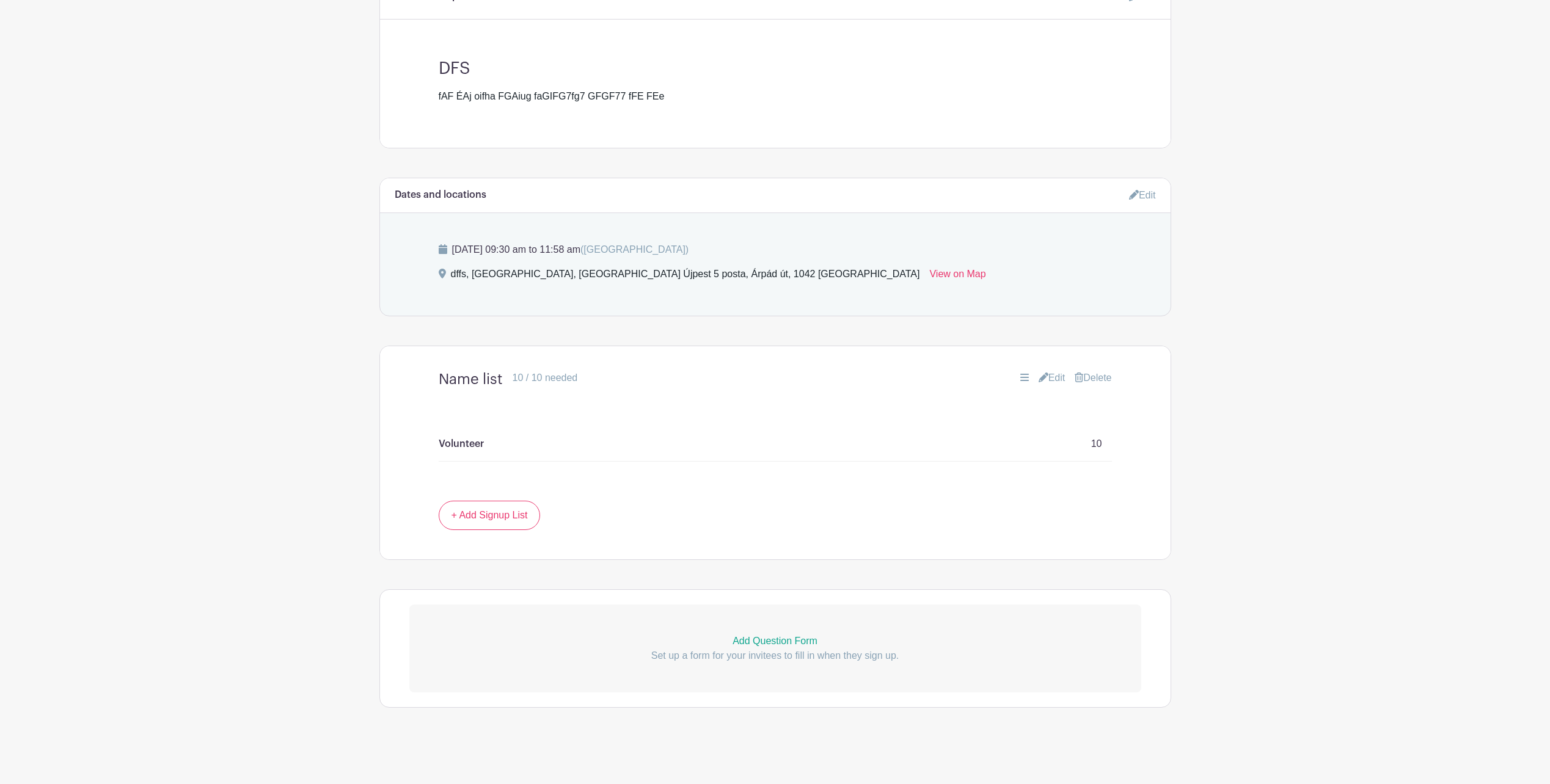
click at [795, 639] on p "Add Question Form" at bounding box center [776, 641] width 732 height 14
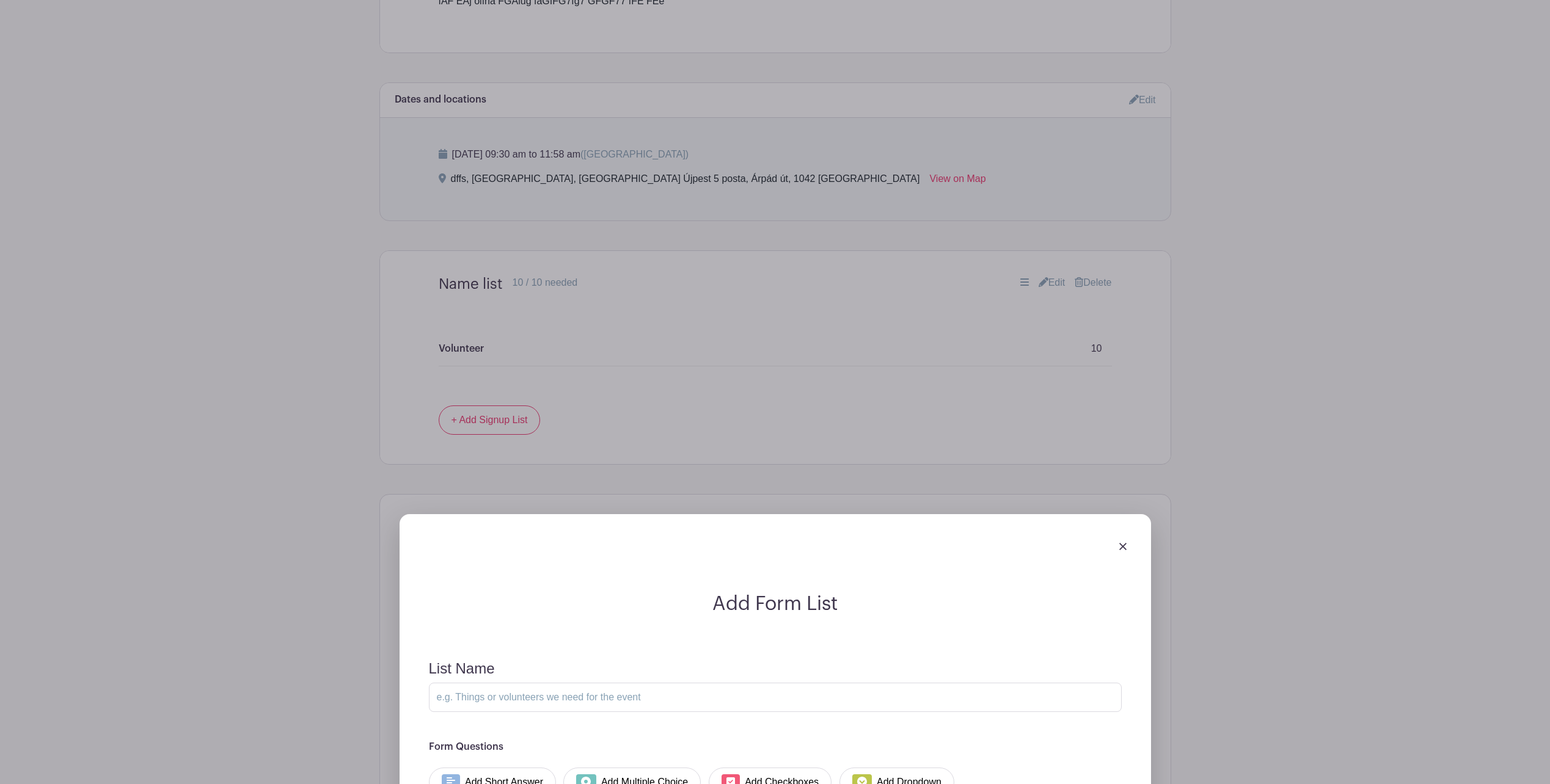
scroll to position [775, 0]
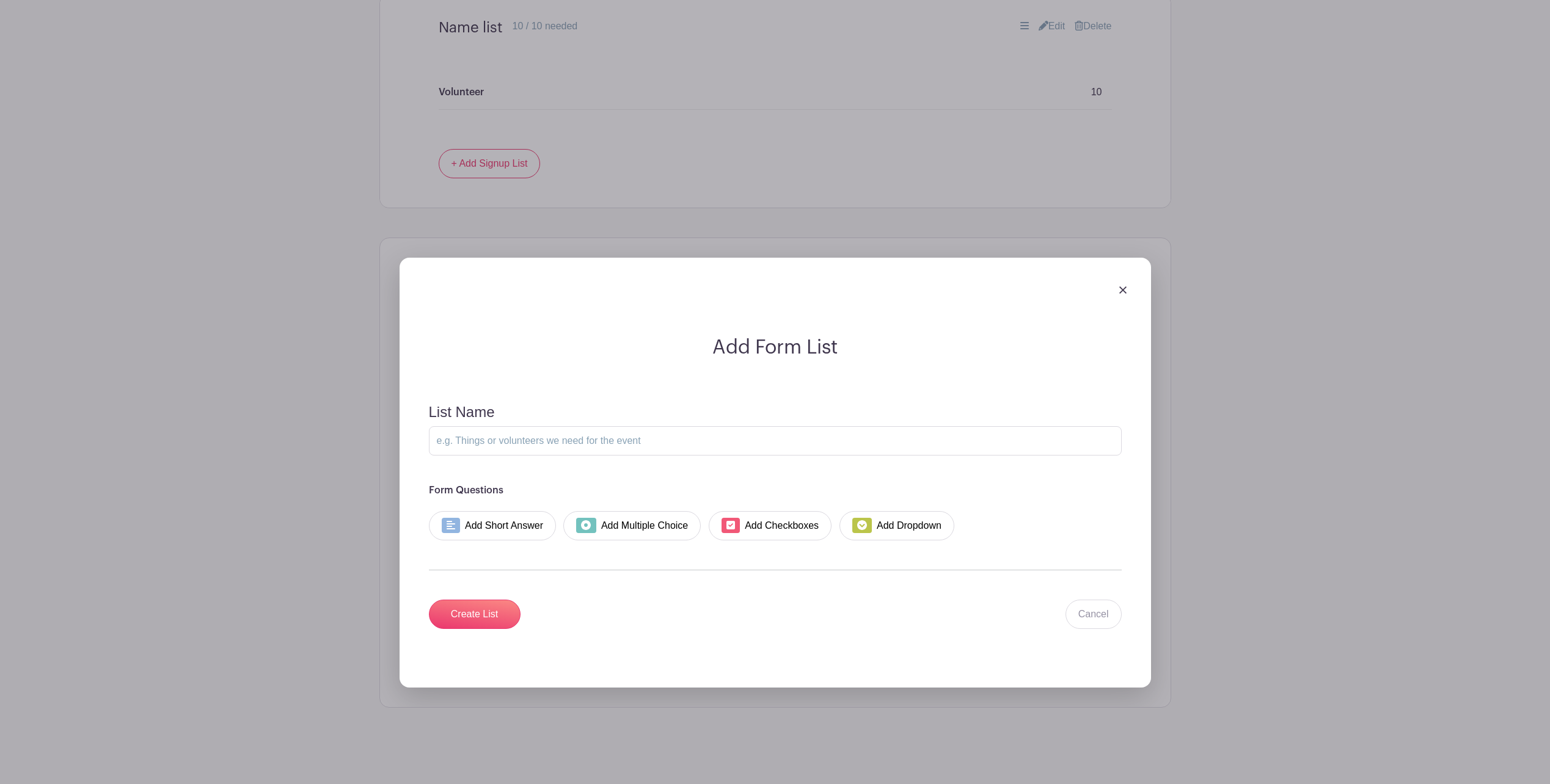
click at [1123, 291] on img at bounding box center [1123, 290] width 8 height 8
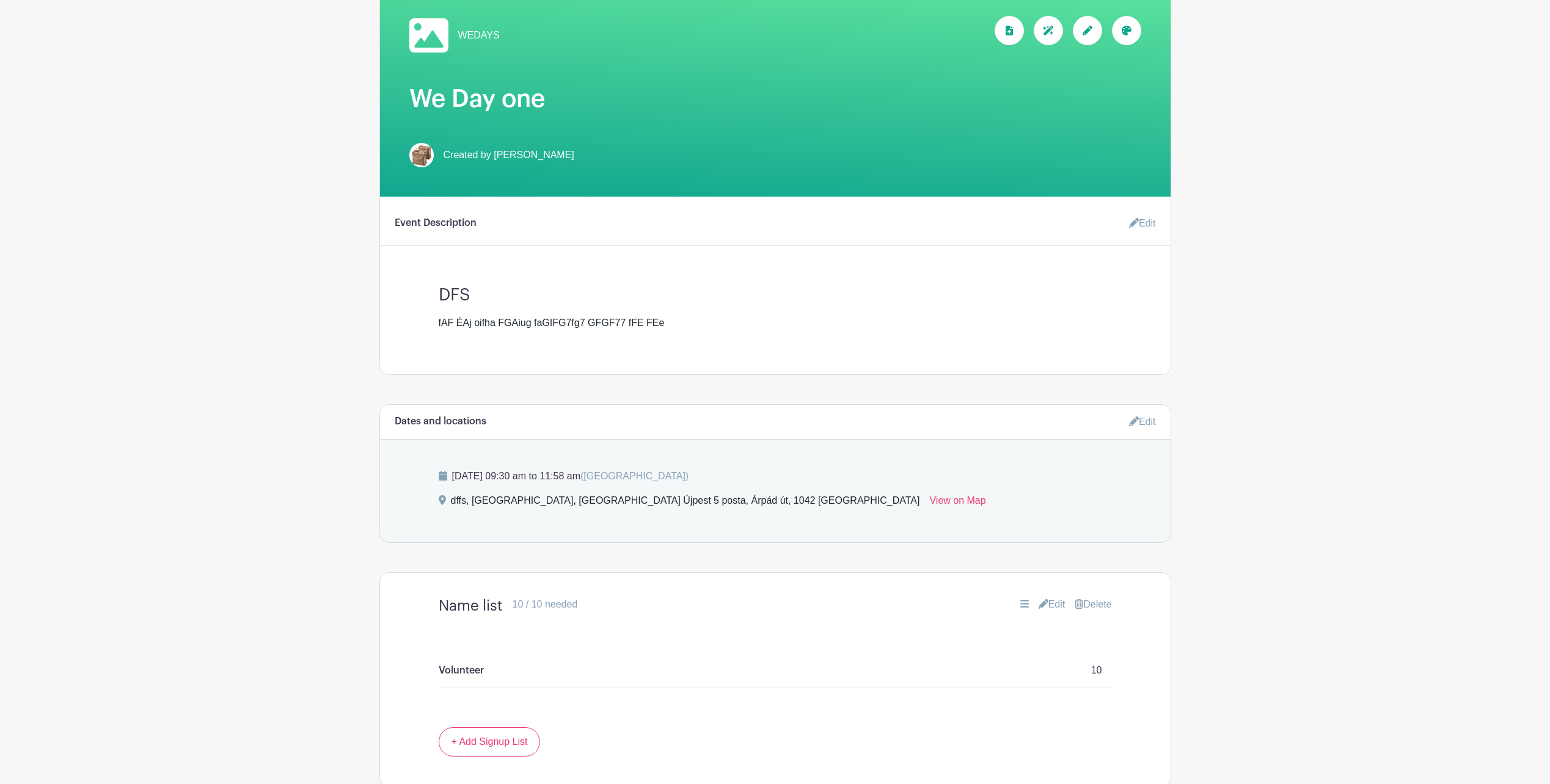
scroll to position [0, 0]
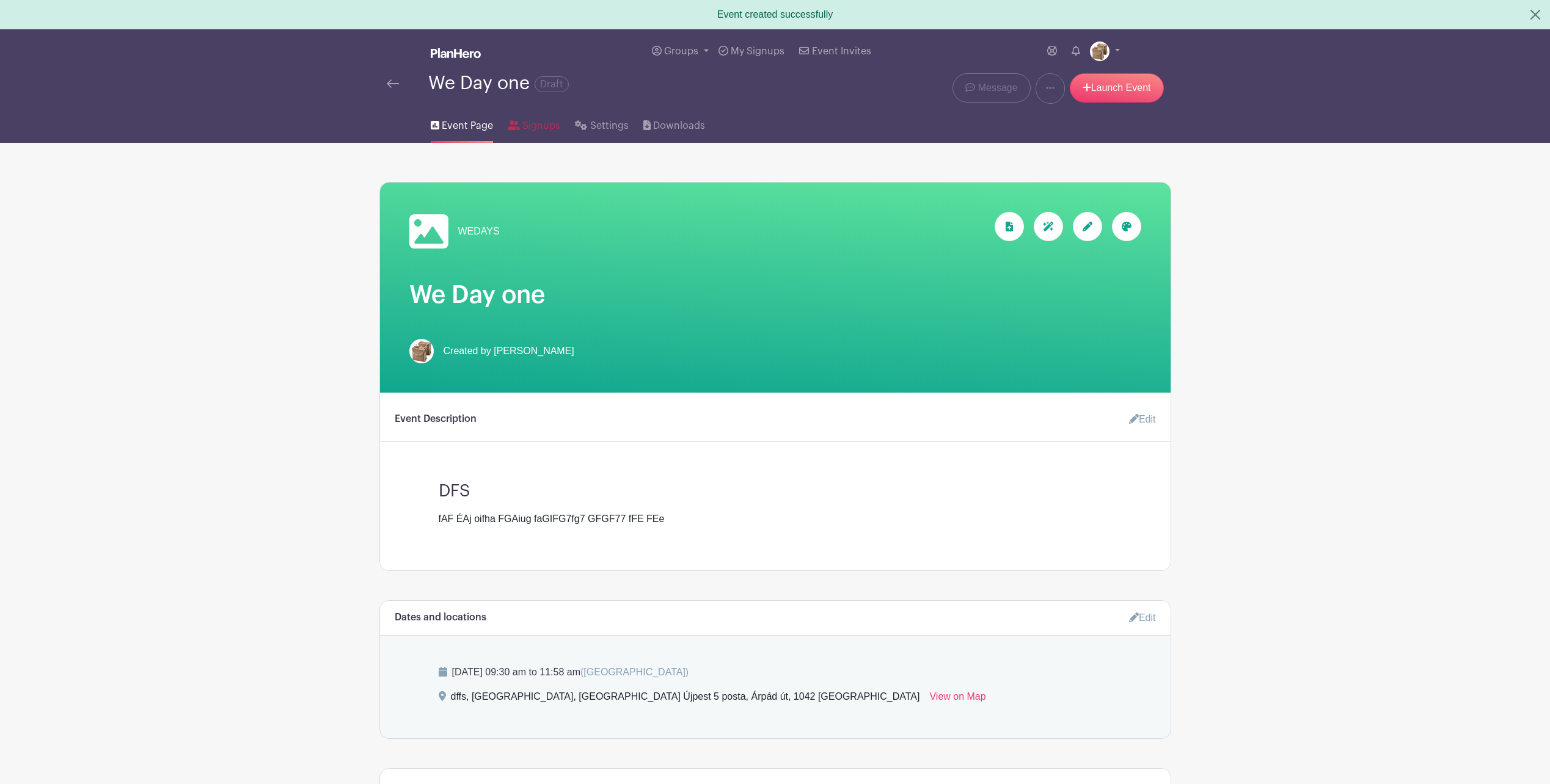
click at [540, 126] on span "Signups" at bounding box center [541, 125] width 38 height 14
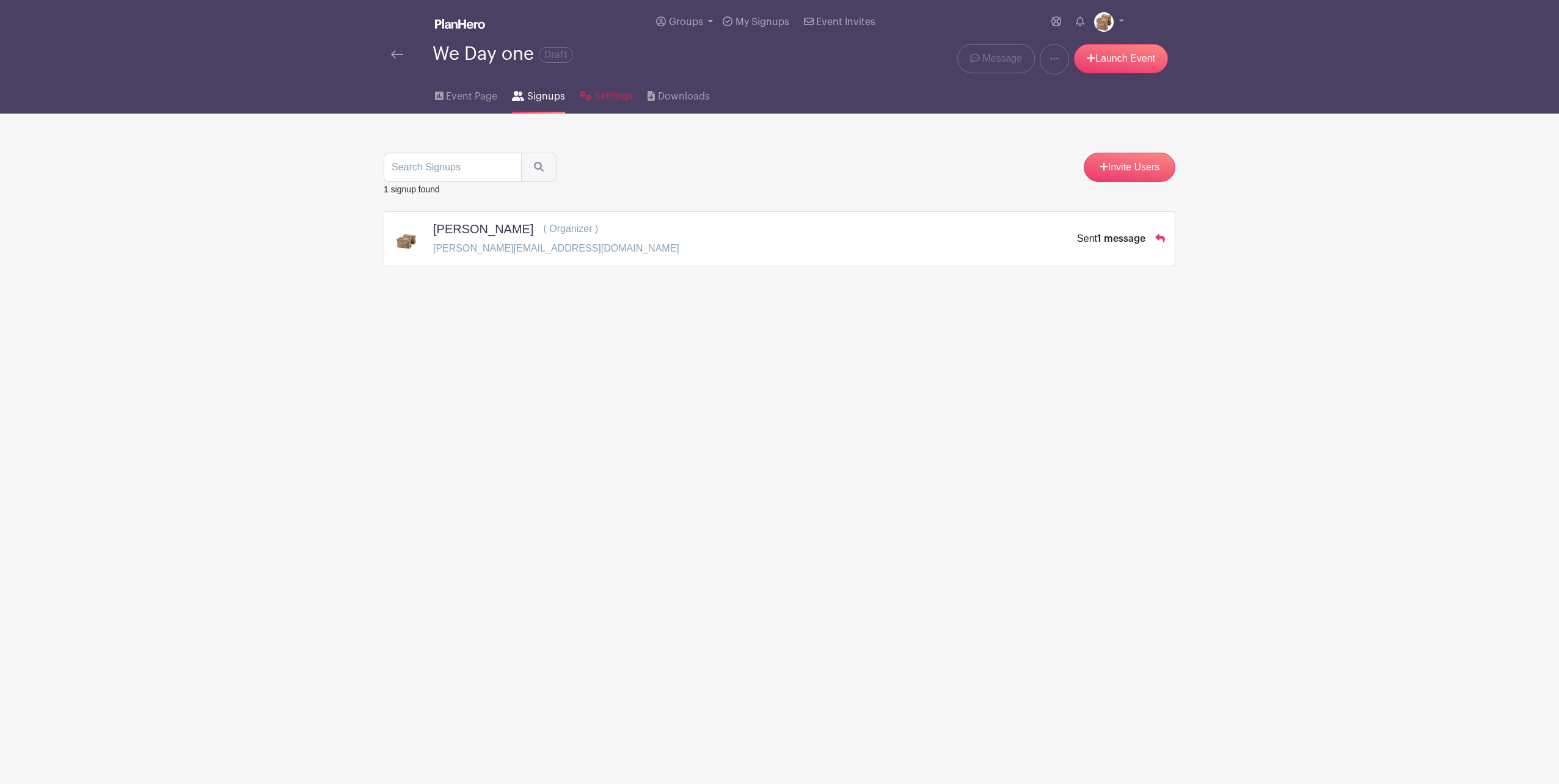
click at [600, 101] on span "Settings" at bounding box center [614, 96] width 38 height 14
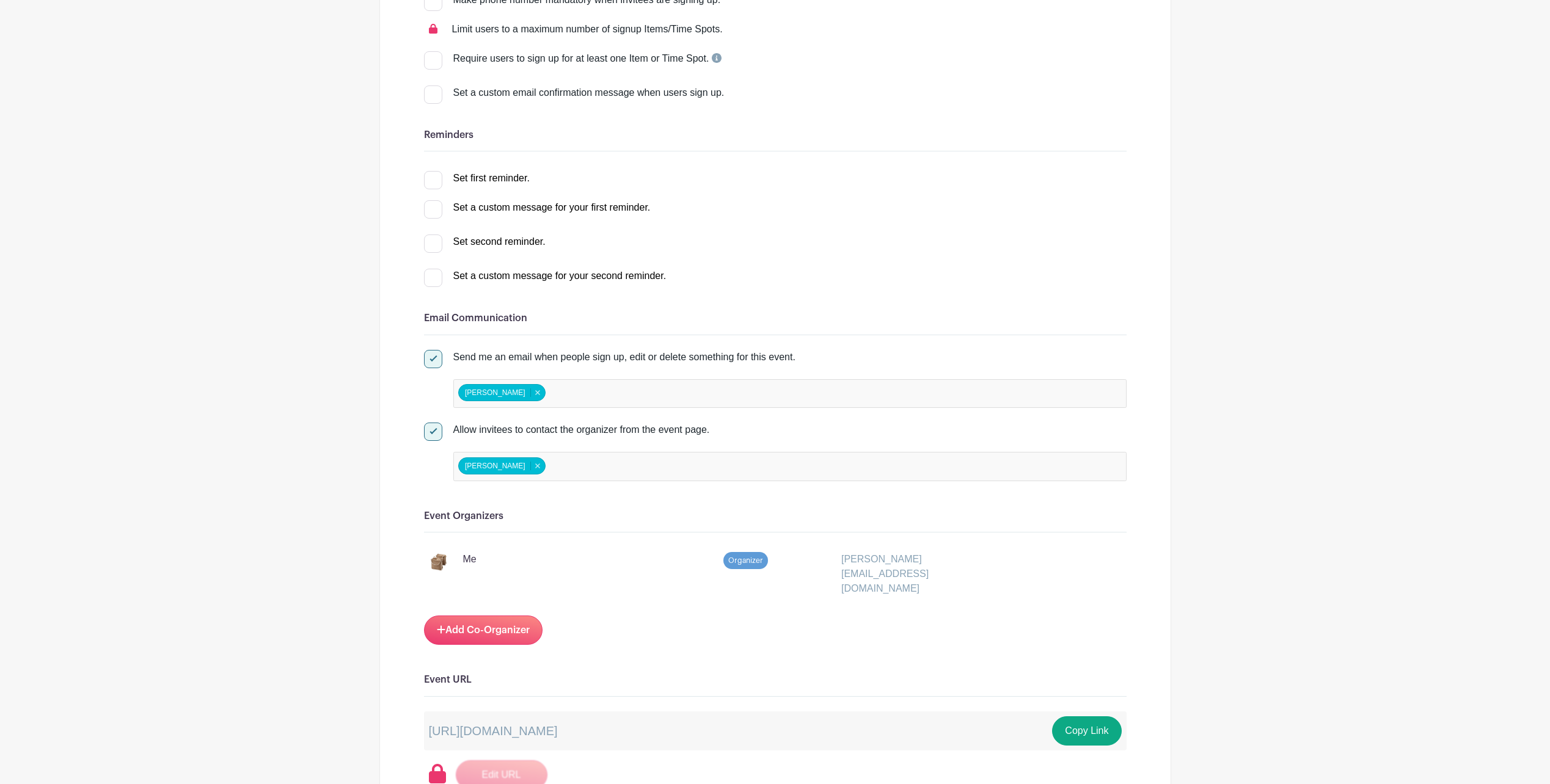
scroll to position [366, 0]
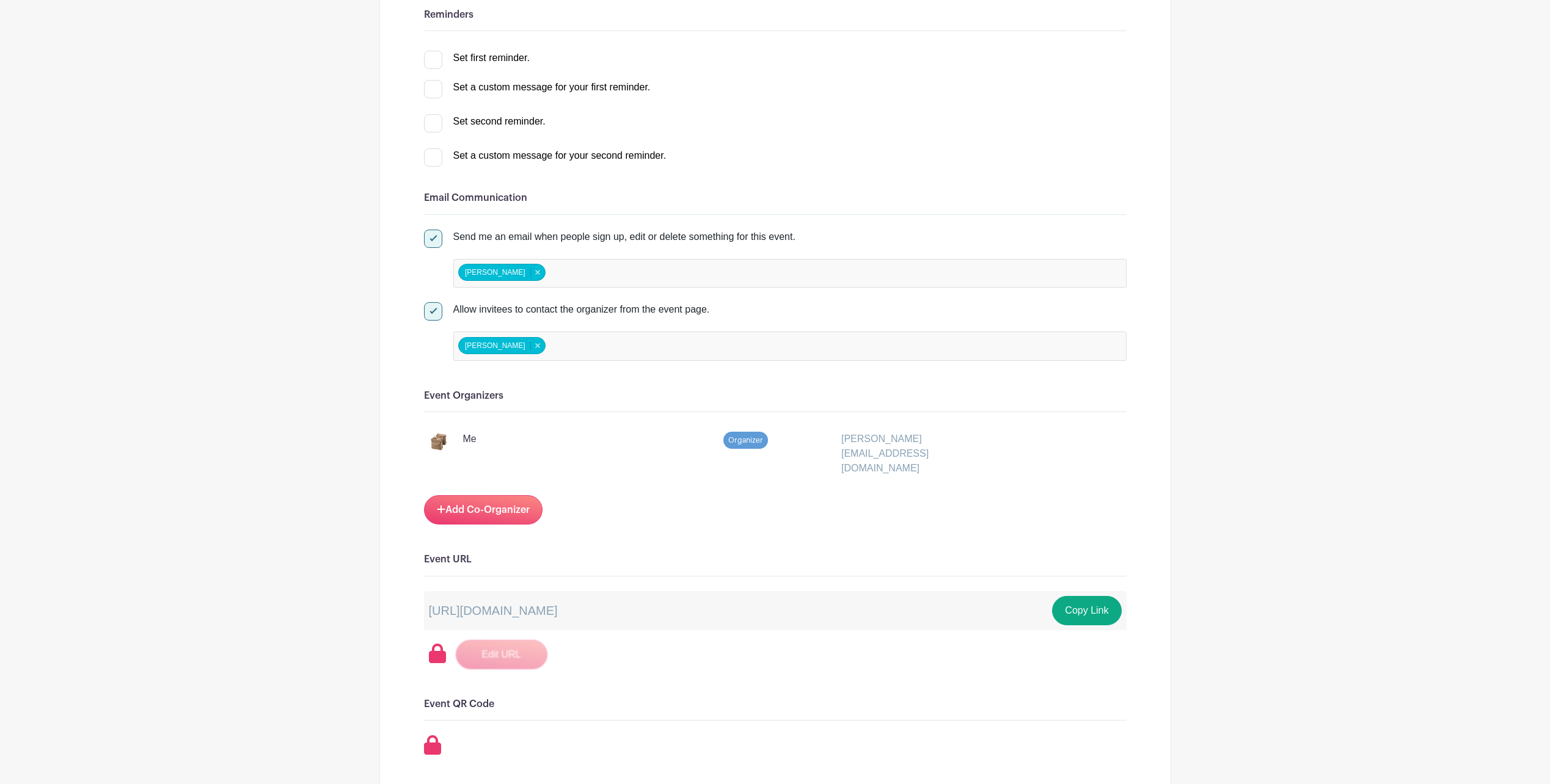
click at [440, 316] on div at bounding box center [433, 311] width 18 height 18
click at [432, 310] on input "Allow invitees to contact the organizer from the event page." at bounding box center [428, 306] width 8 height 8
checkbox input "false"
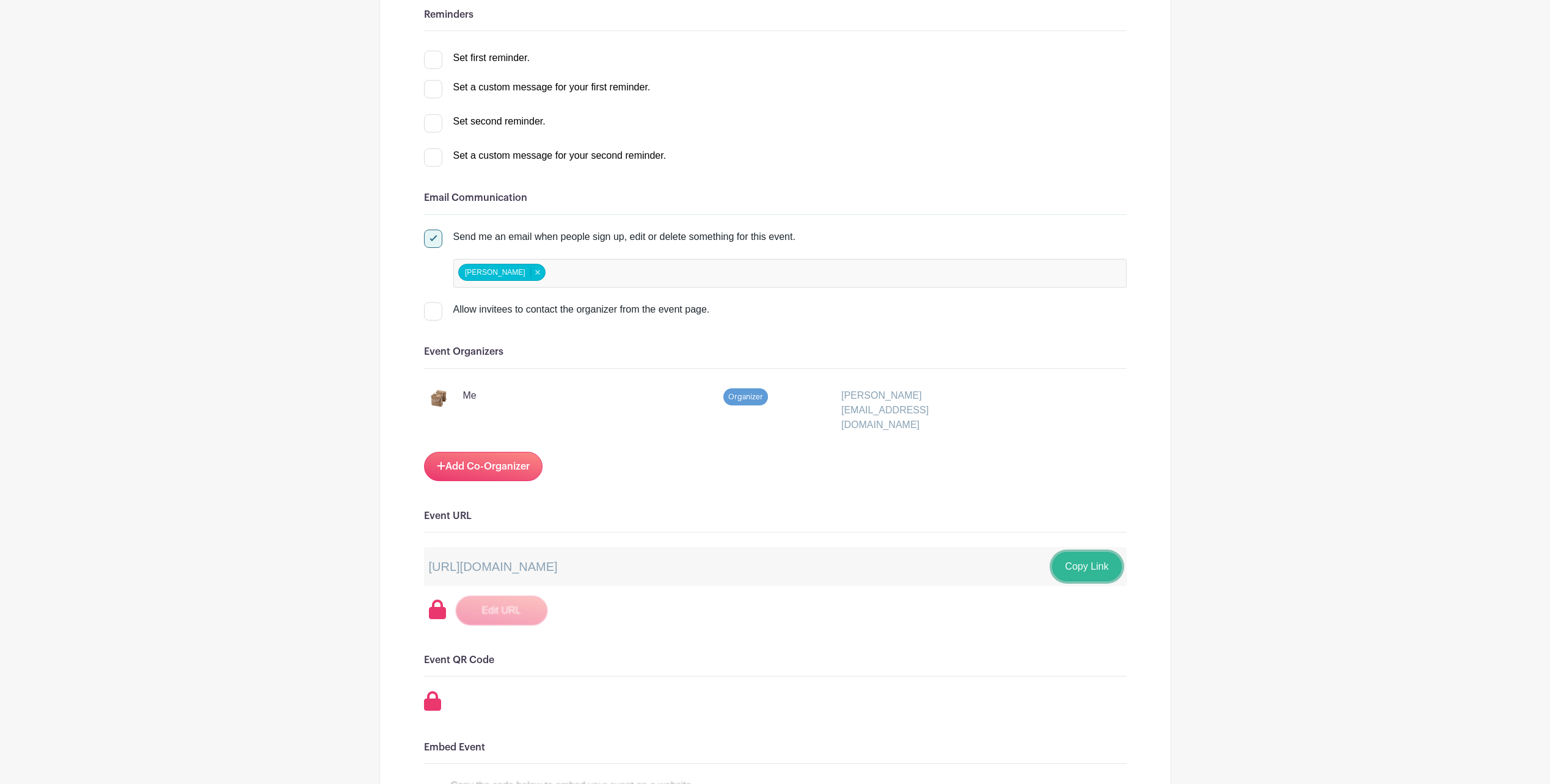
click at [1079, 552] on button "Copy Link" at bounding box center [1087, 567] width 69 height 30
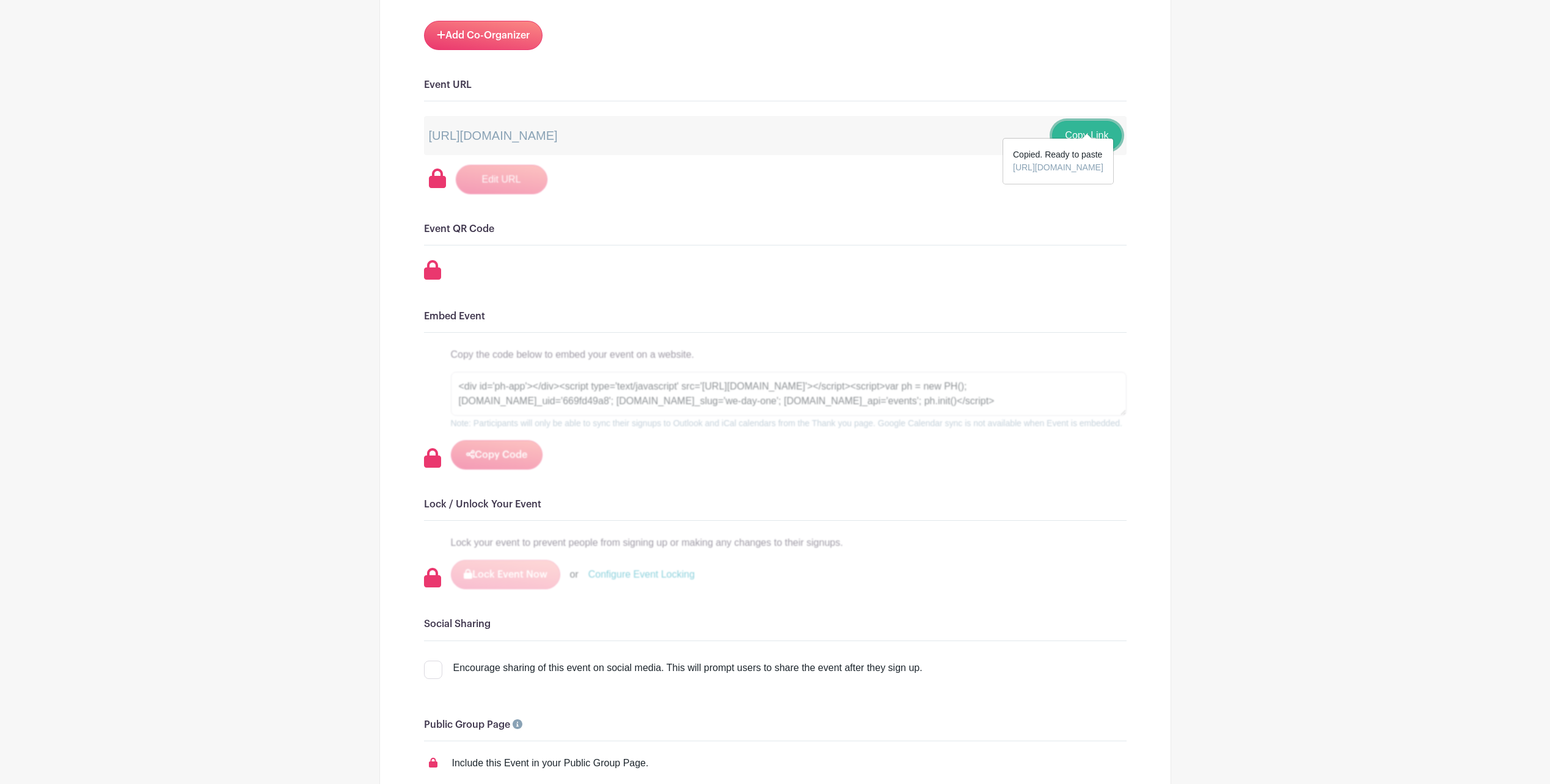
scroll to position [623, 0]
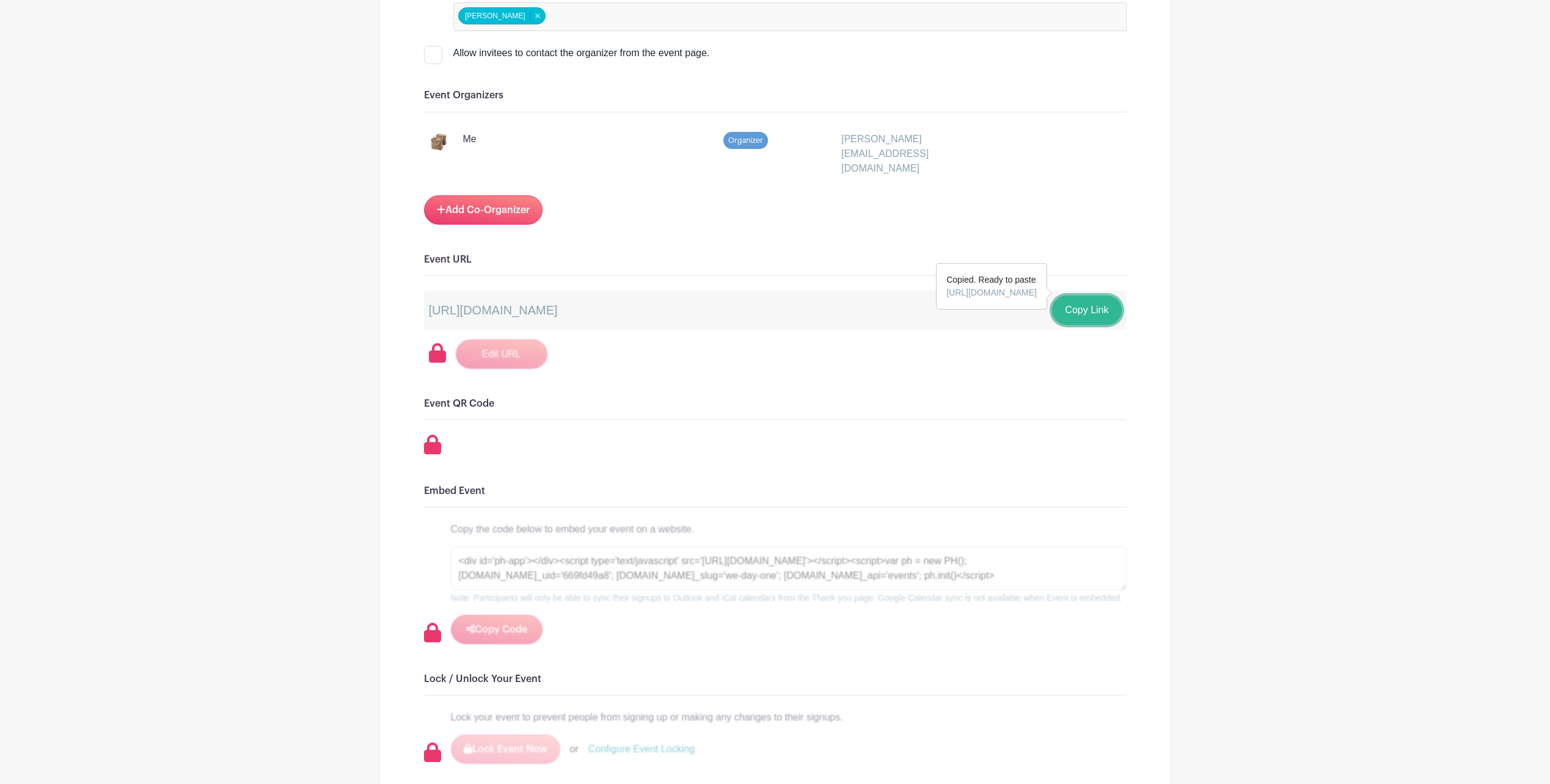
click at [1079, 295] on button "Copy Link" at bounding box center [1087, 310] width 69 height 30
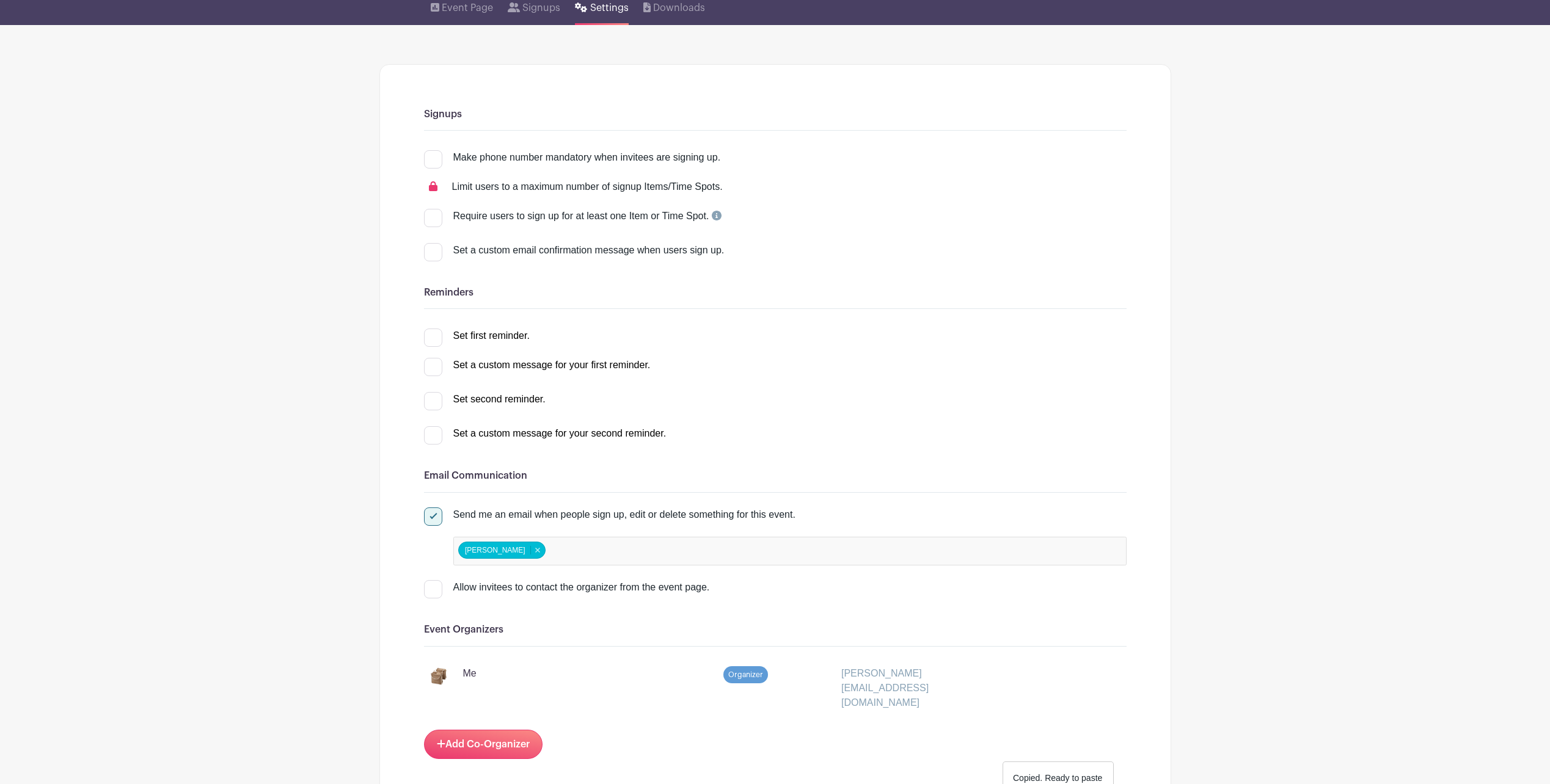
scroll to position [0, 0]
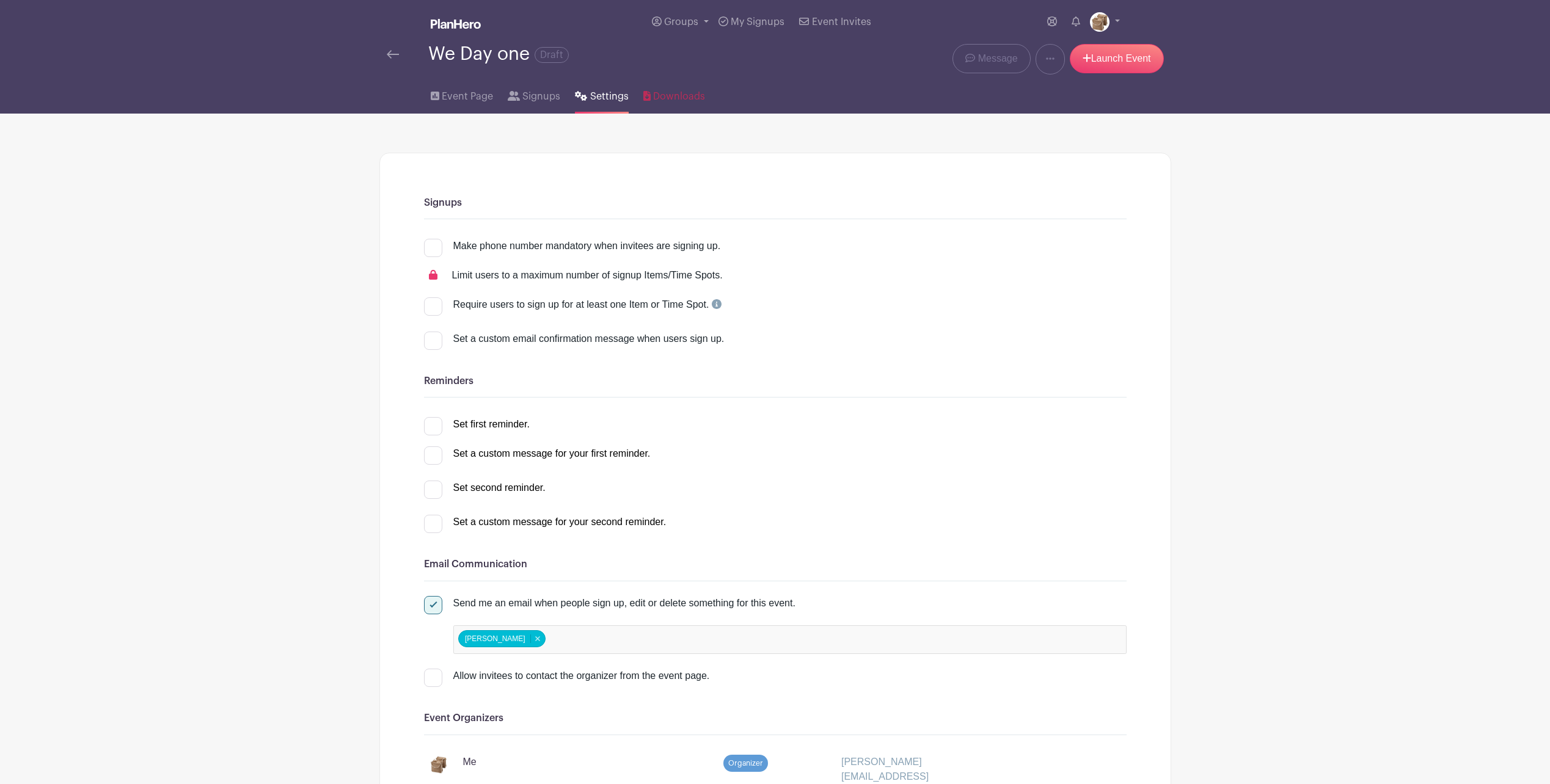
click at [672, 96] on span "Downloads" at bounding box center [679, 96] width 52 height 14
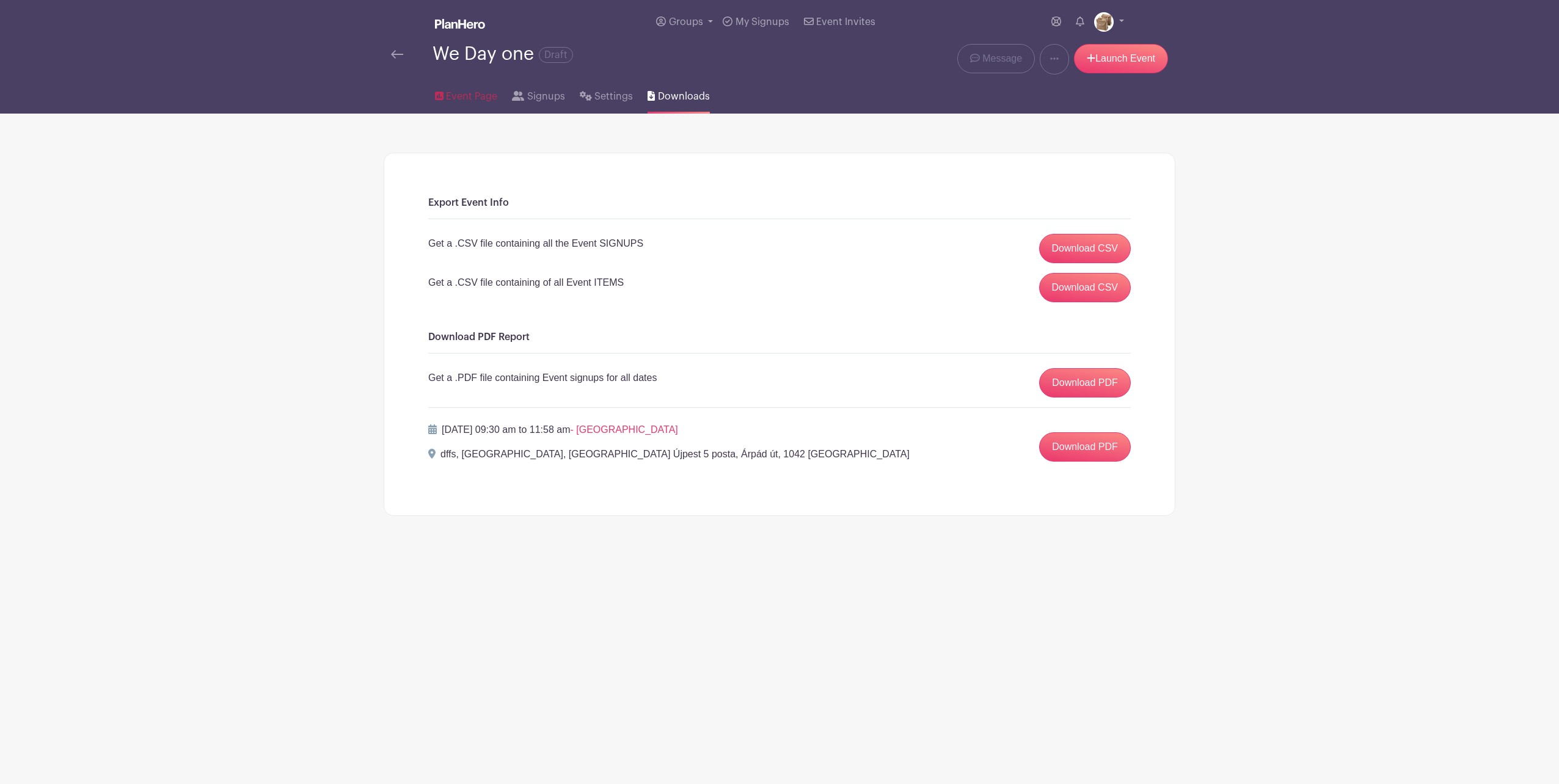
click at [457, 96] on span "Event Page" at bounding box center [471, 96] width 51 height 14
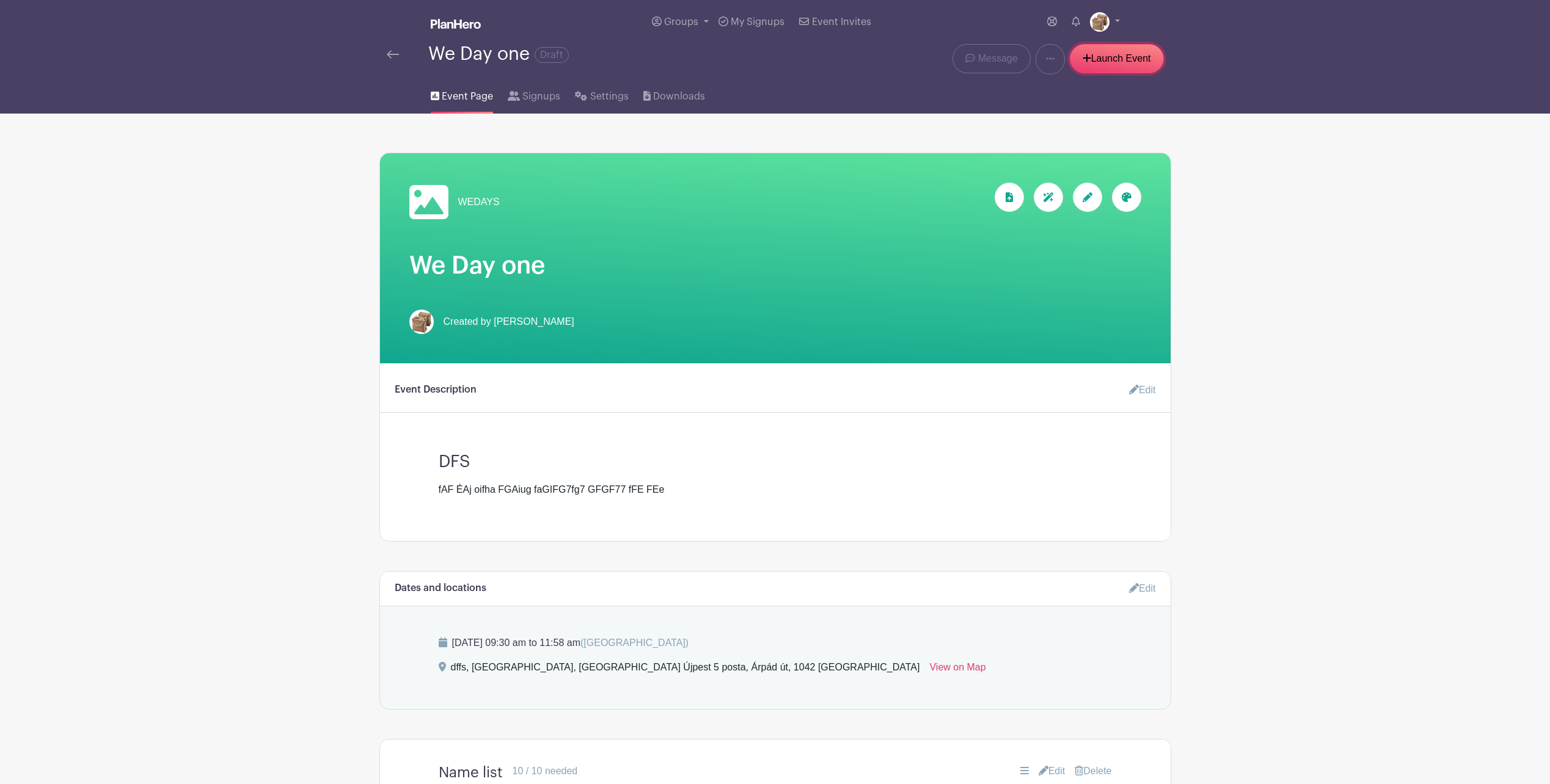
click at [1095, 57] on link "Launch Event" at bounding box center [1117, 59] width 94 height 30
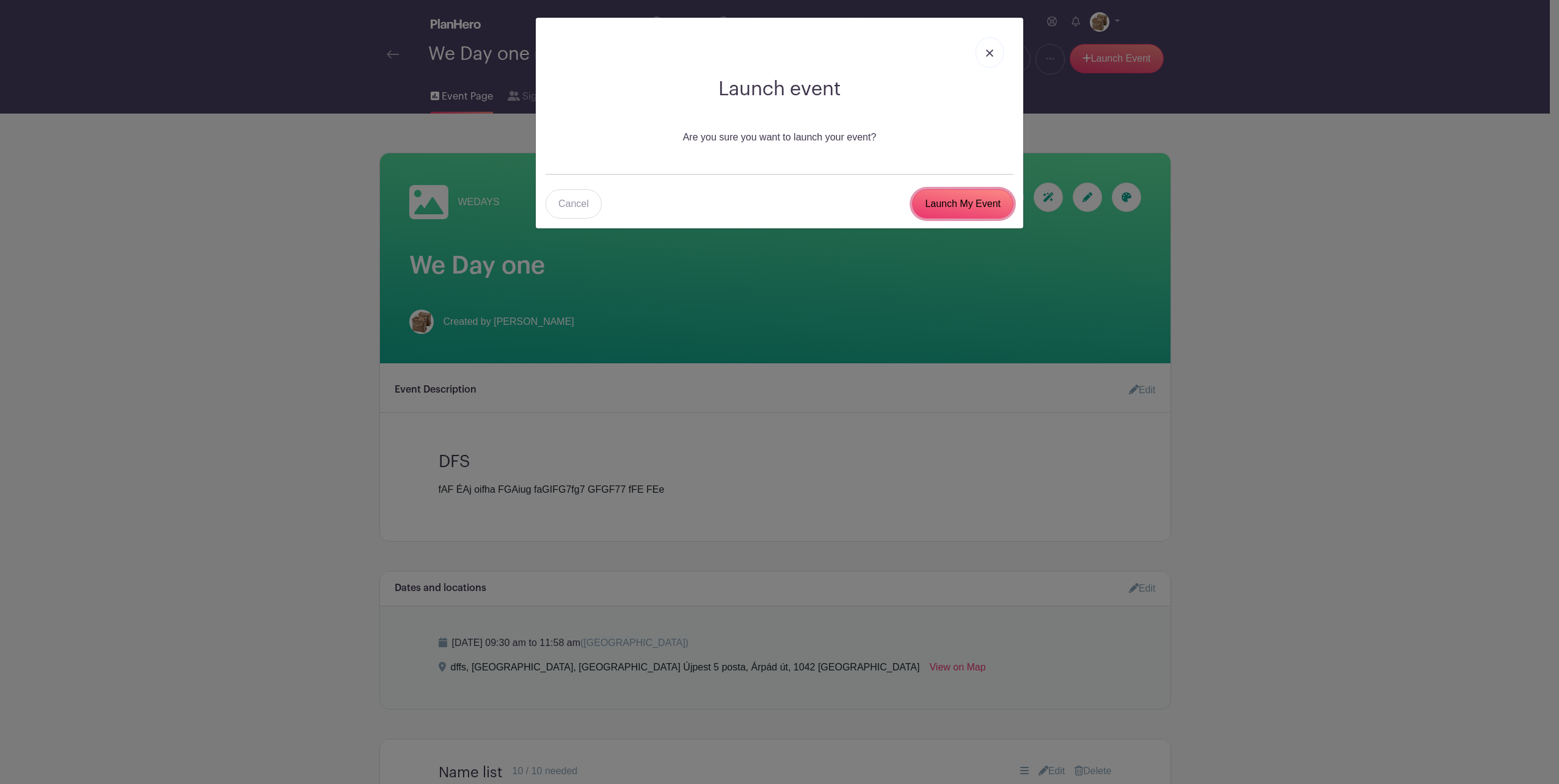
click at [968, 205] on input "Launch My Event" at bounding box center [962, 204] width 101 height 30
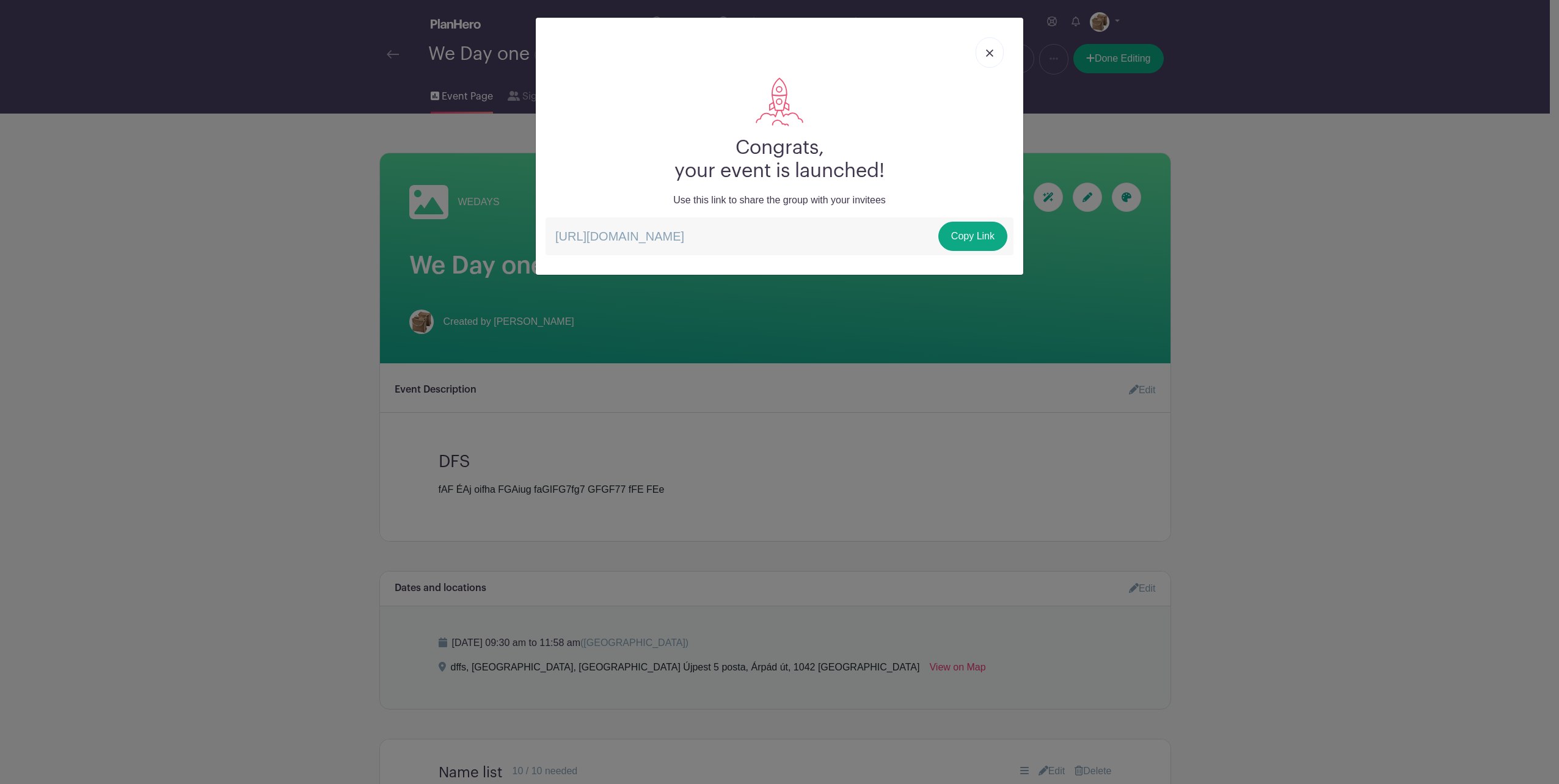
click at [992, 48] on link at bounding box center [990, 52] width 28 height 30
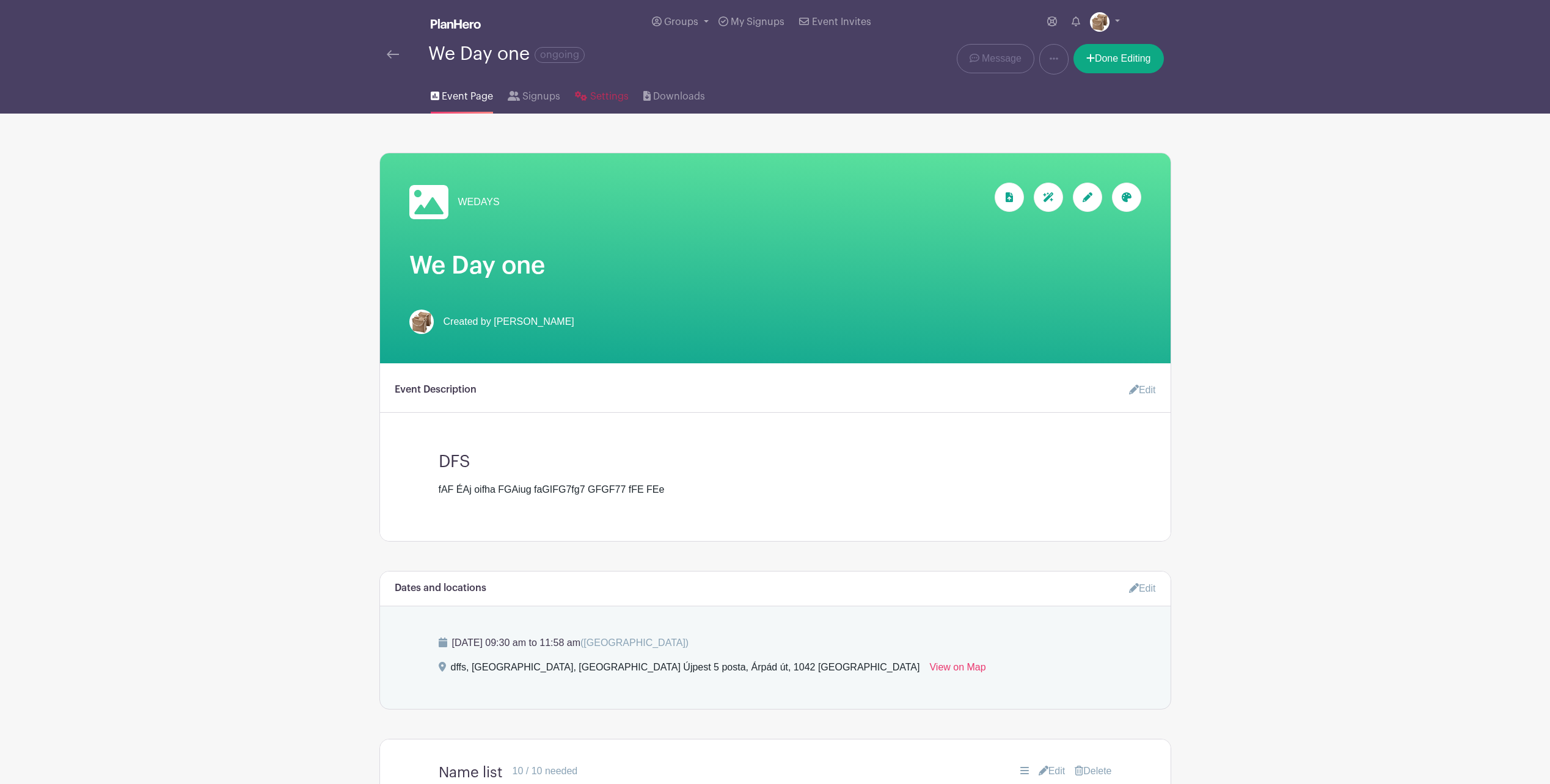
click at [599, 99] on span "Settings" at bounding box center [609, 96] width 38 height 14
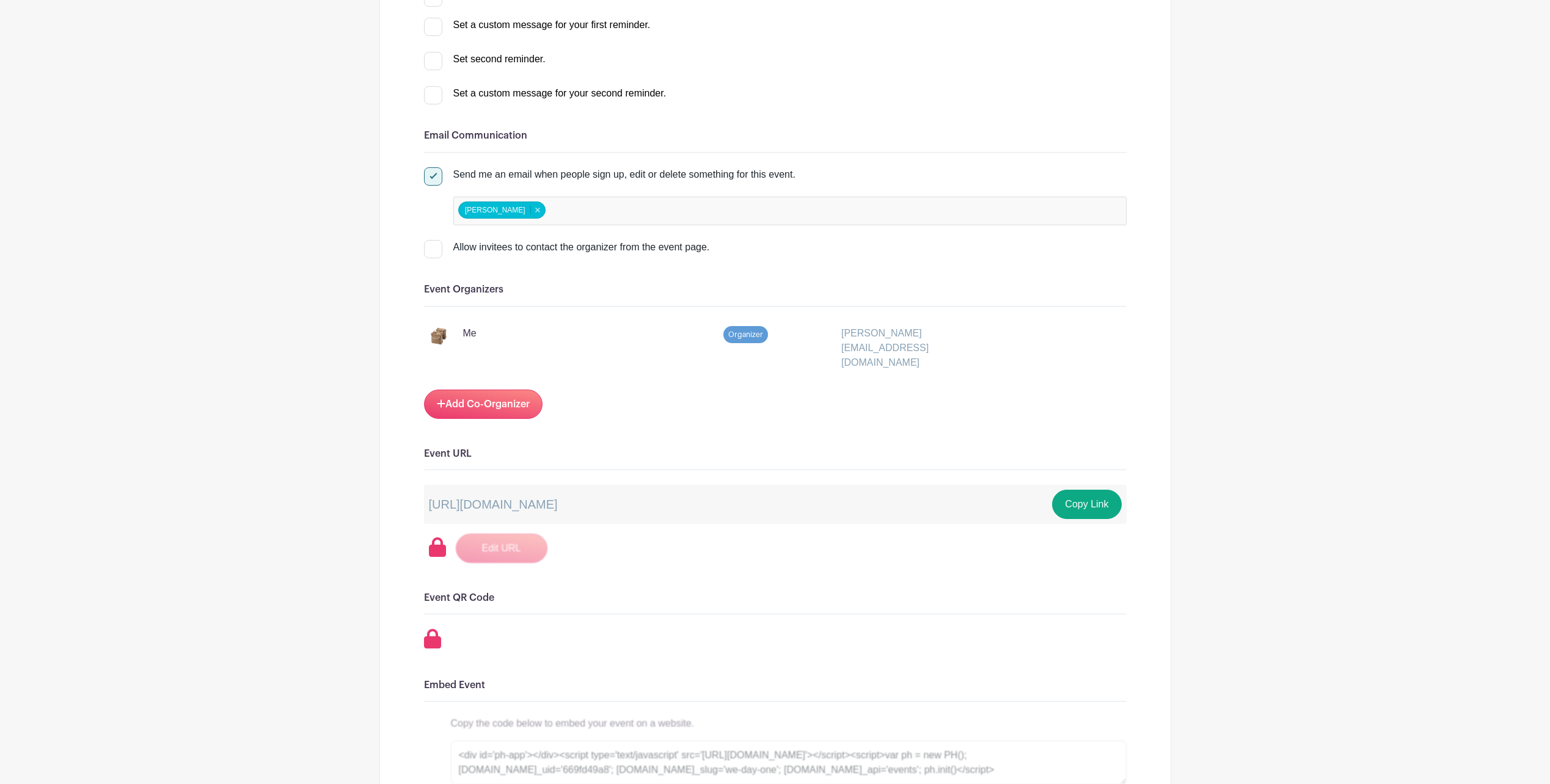
scroll to position [733, 0]
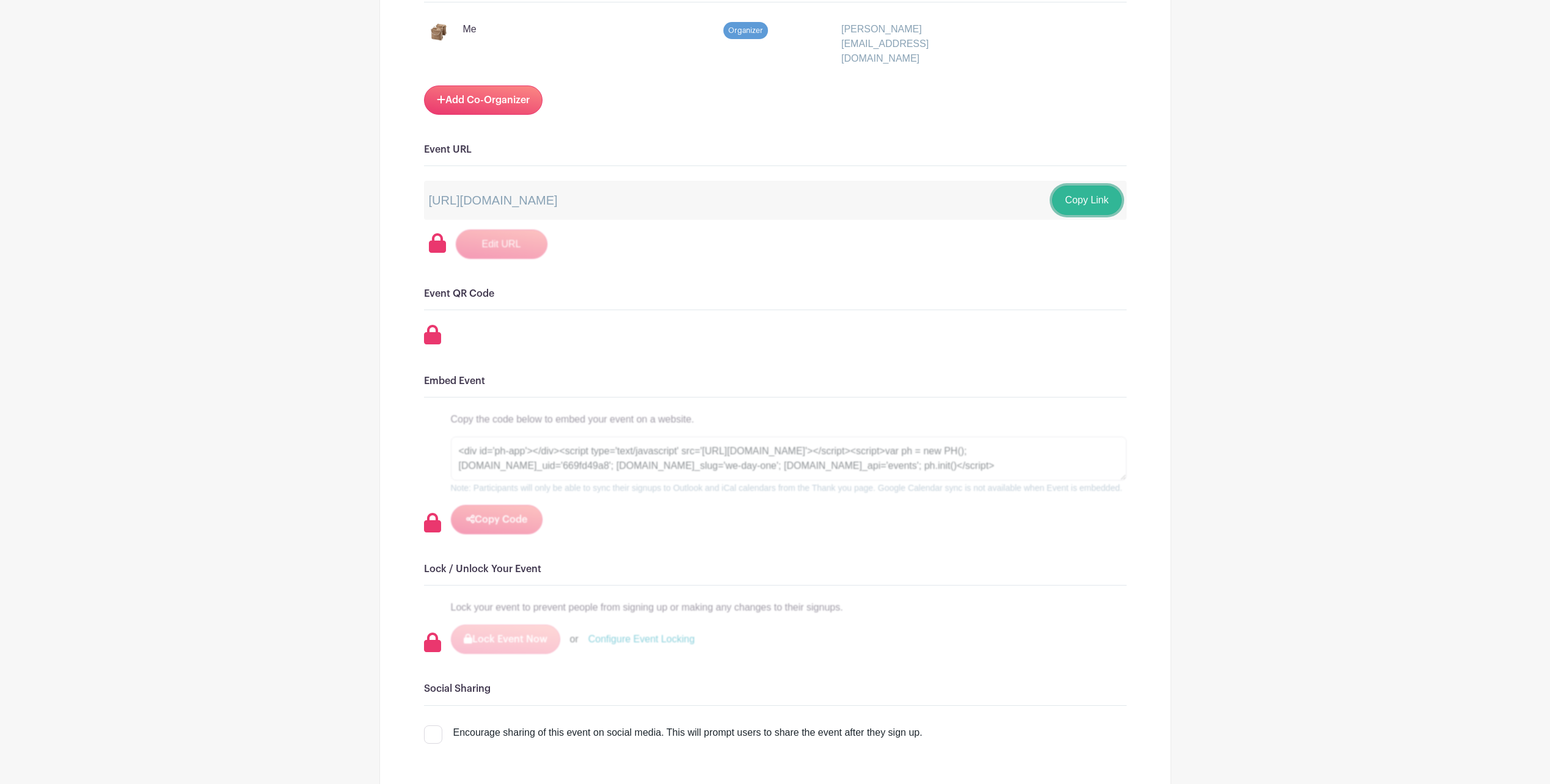
click at [1075, 186] on button "Copy Link" at bounding box center [1087, 200] width 69 height 30
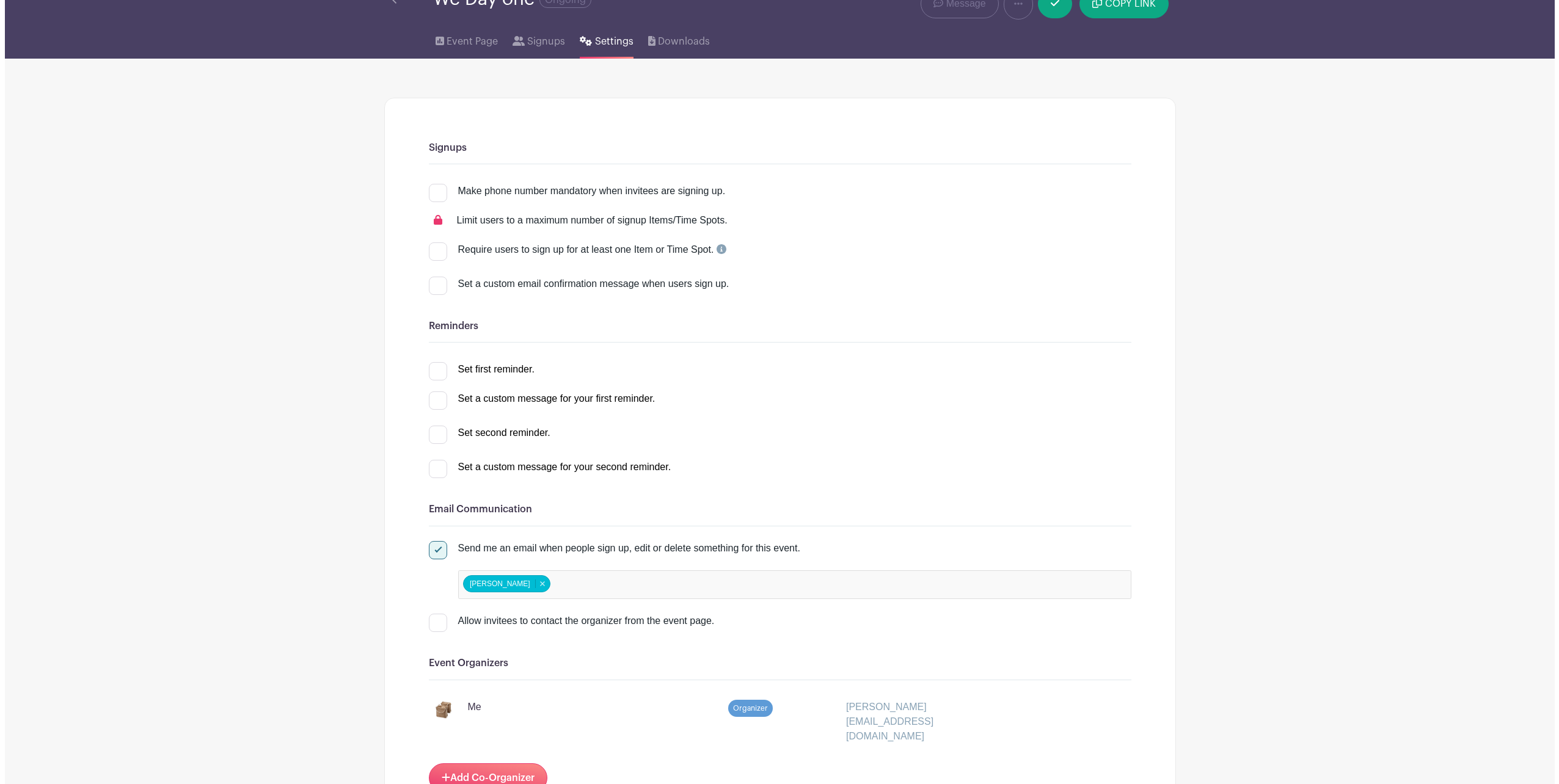
scroll to position [0, 0]
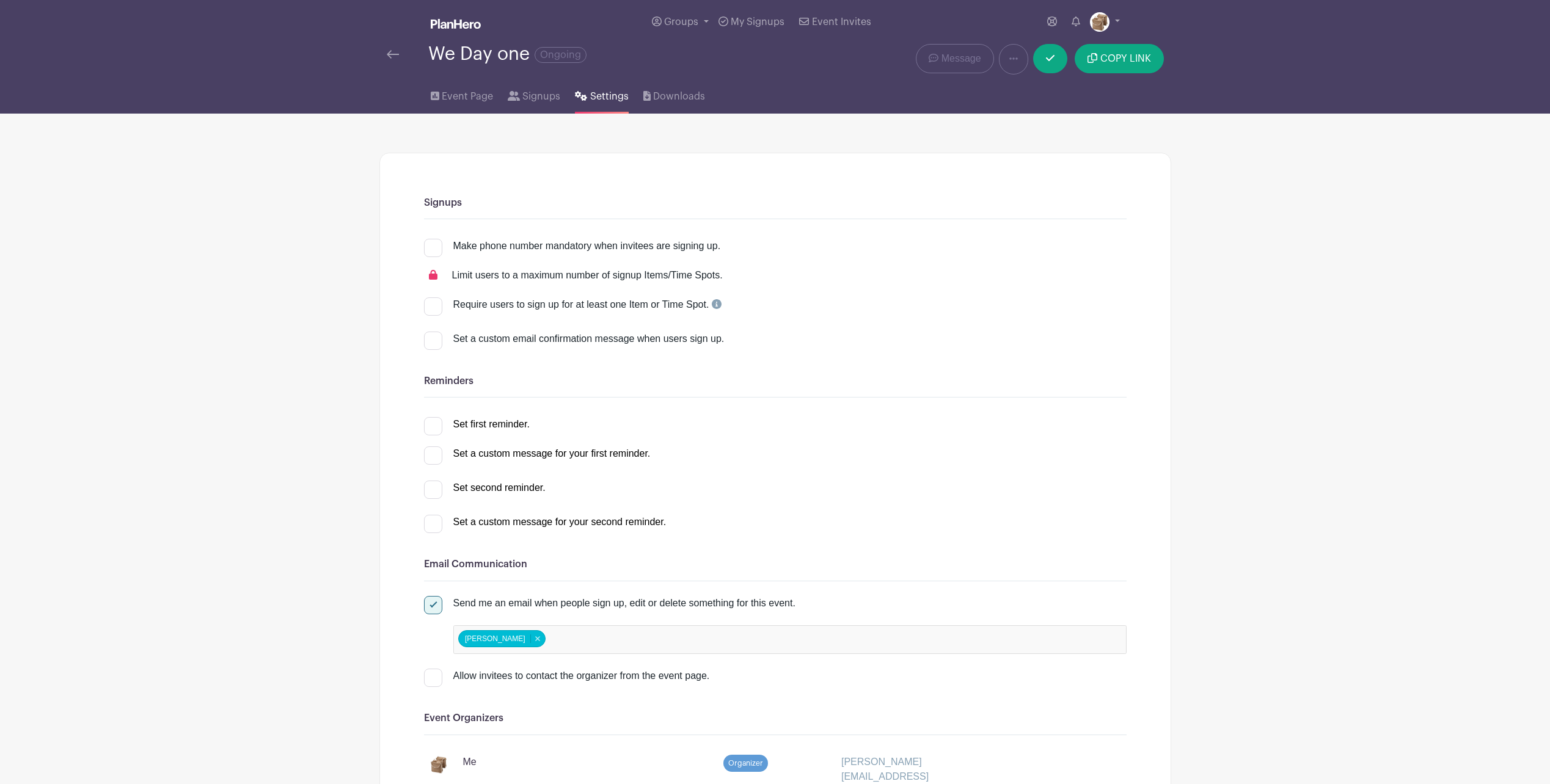
click at [394, 55] on img at bounding box center [393, 55] width 12 height 9
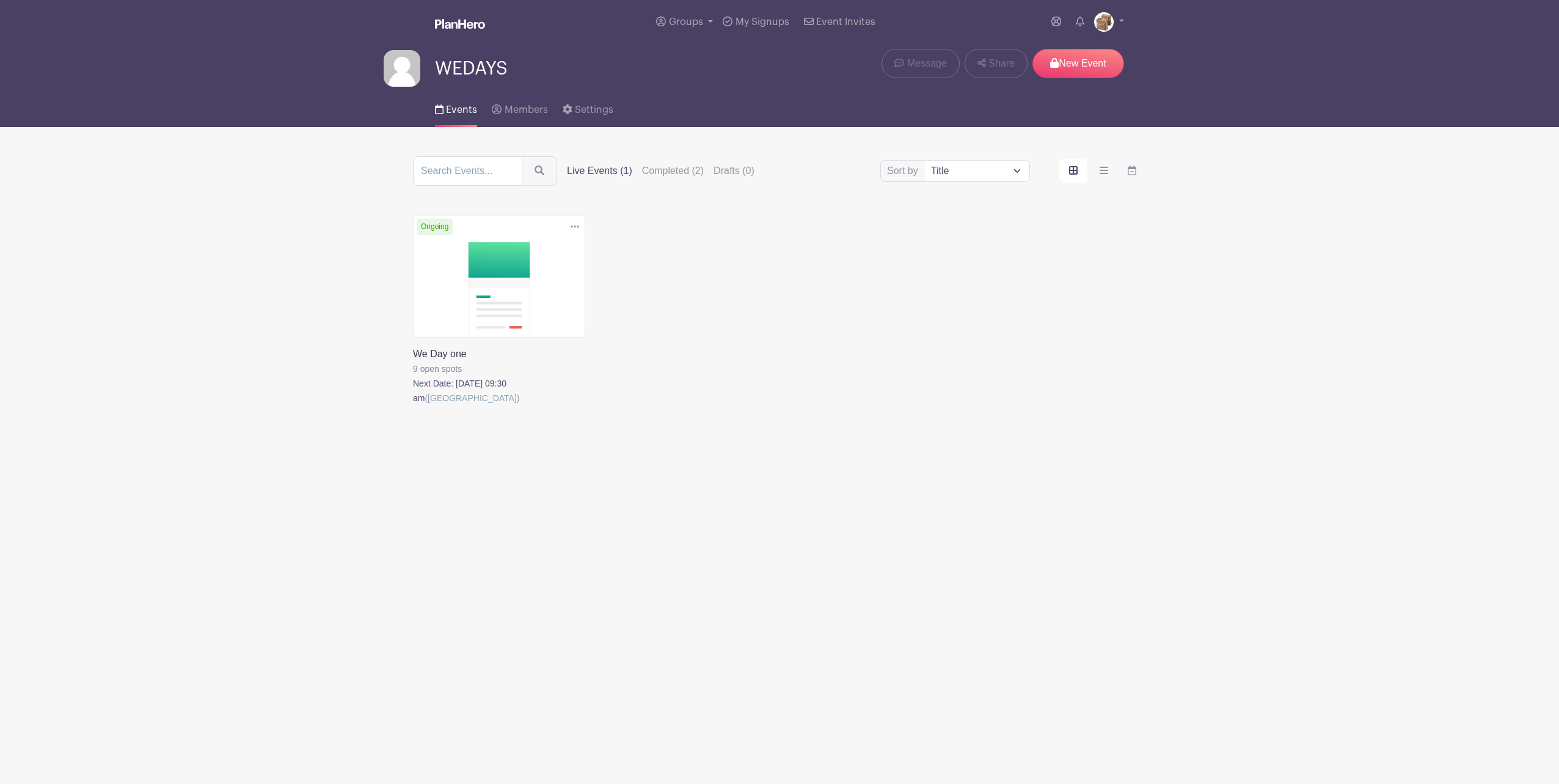
click at [573, 230] on icon at bounding box center [575, 227] width 9 height 10
click at [767, 286] on div "Delete Event Are you sure? This event has signups associated with it. All signu…" at bounding box center [779, 327] width 748 height 225
click at [573, 222] on icon at bounding box center [575, 227] width 9 height 10
click at [872, 220] on div "Delete Event Are you sure? This event has signups associated with it. All signu…" at bounding box center [779, 327] width 748 height 225
click at [983, 54] on link "Share" at bounding box center [996, 64] width 63 height 30
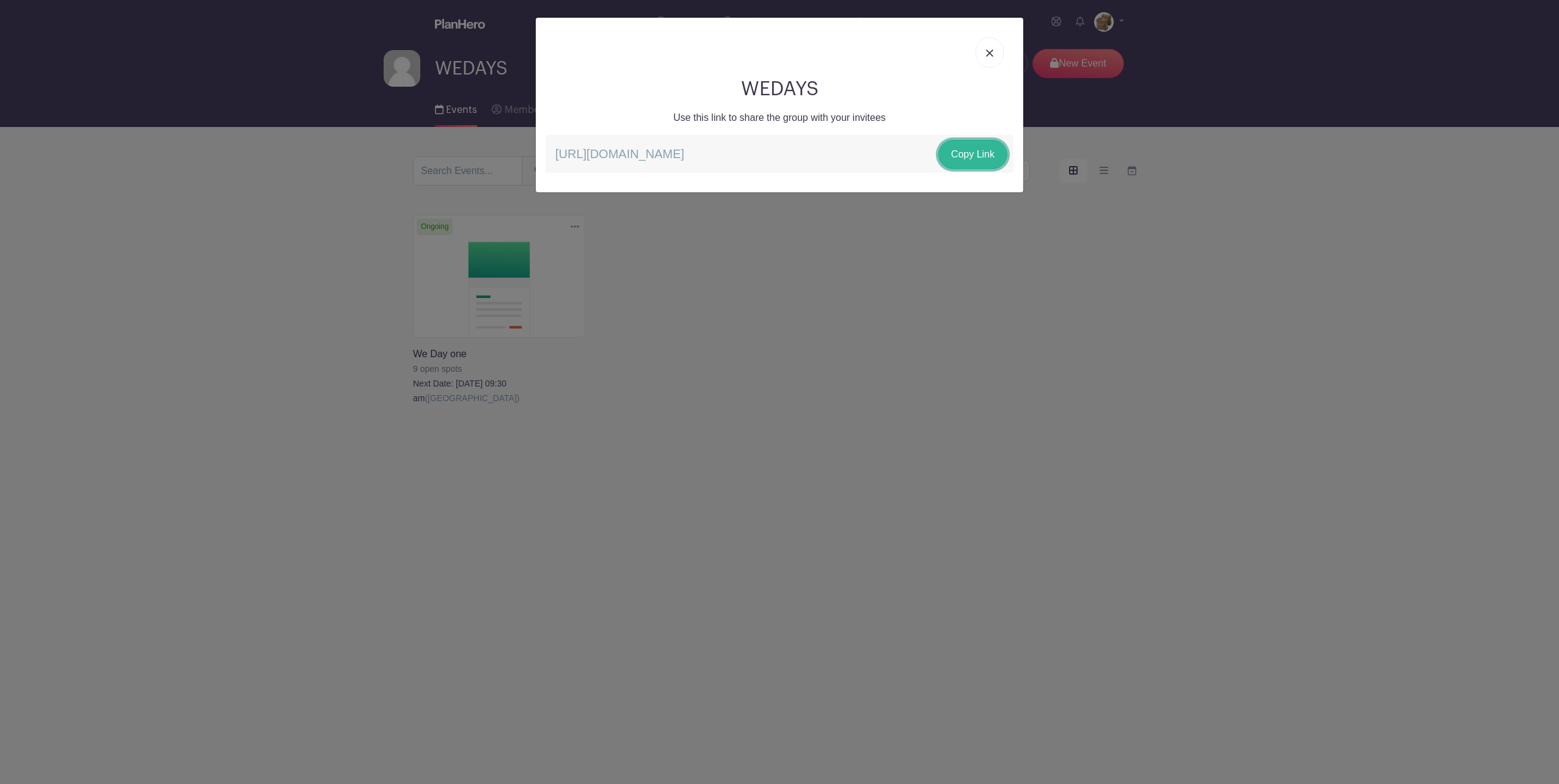
click at [964, 155] on link "Copy Link" at bounding box center [973, 154] width 69 height 30
click at [974, 146] on link "Copy Link" at bounding box center [973, 154] width 69 height 30
click at [988, 50] on img at bounding box center [990, 54] width 8 height 8
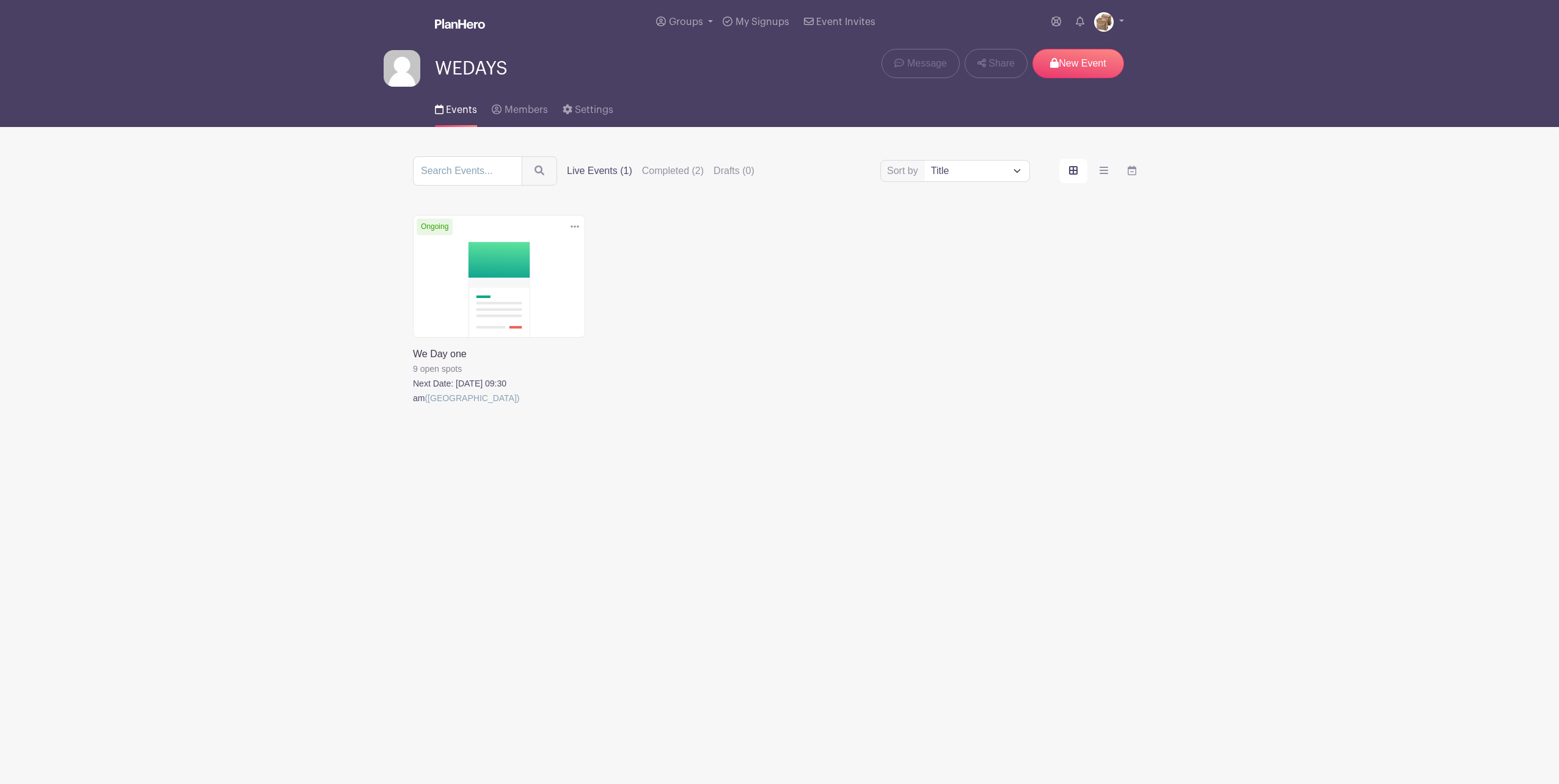
click at [413, 406] on link at bounding box center [413, 406] width 0 height 0
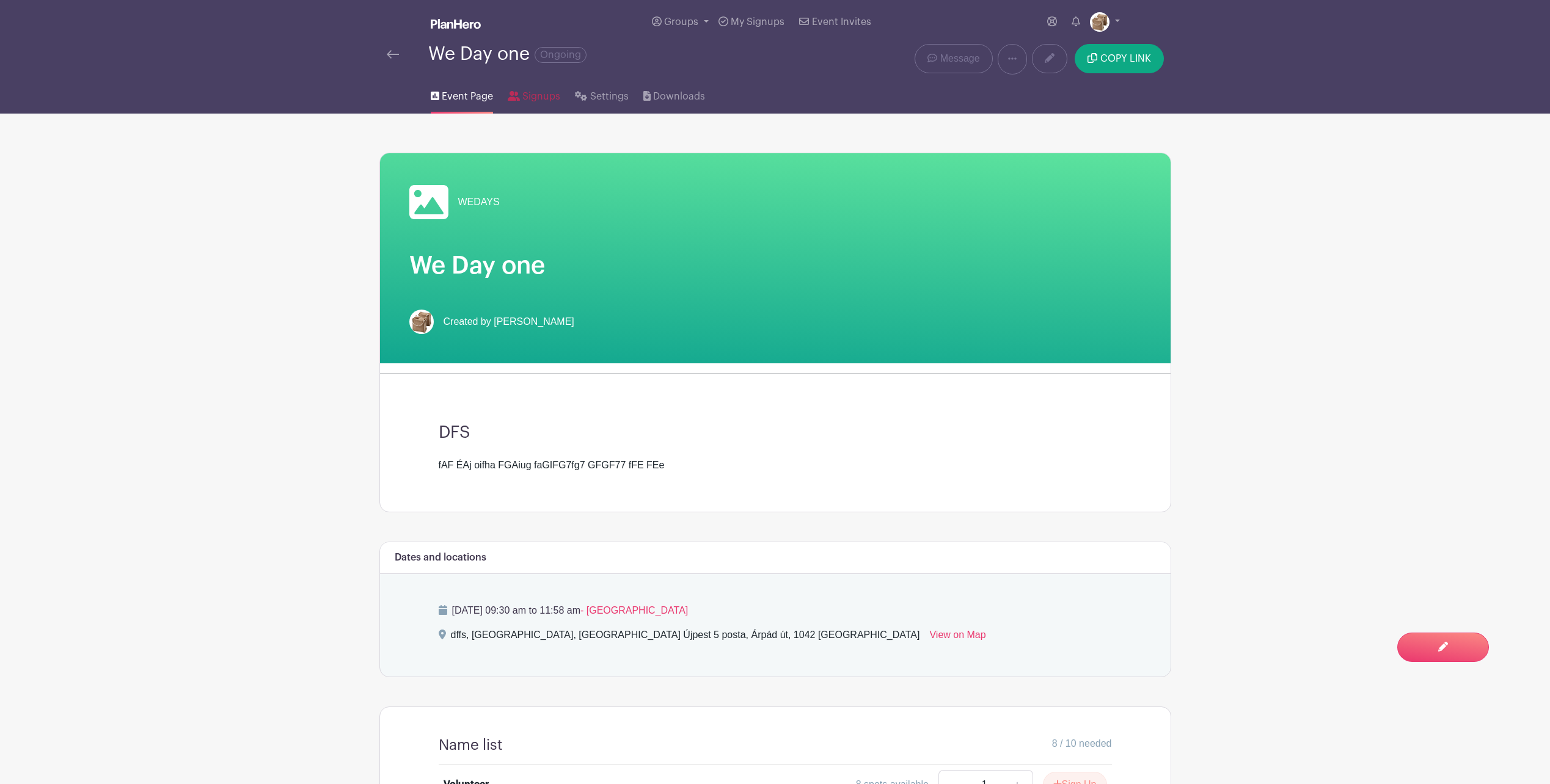
click at [542, 96] on span "Signups" at bounding box center [541, 96] width 38 height 14
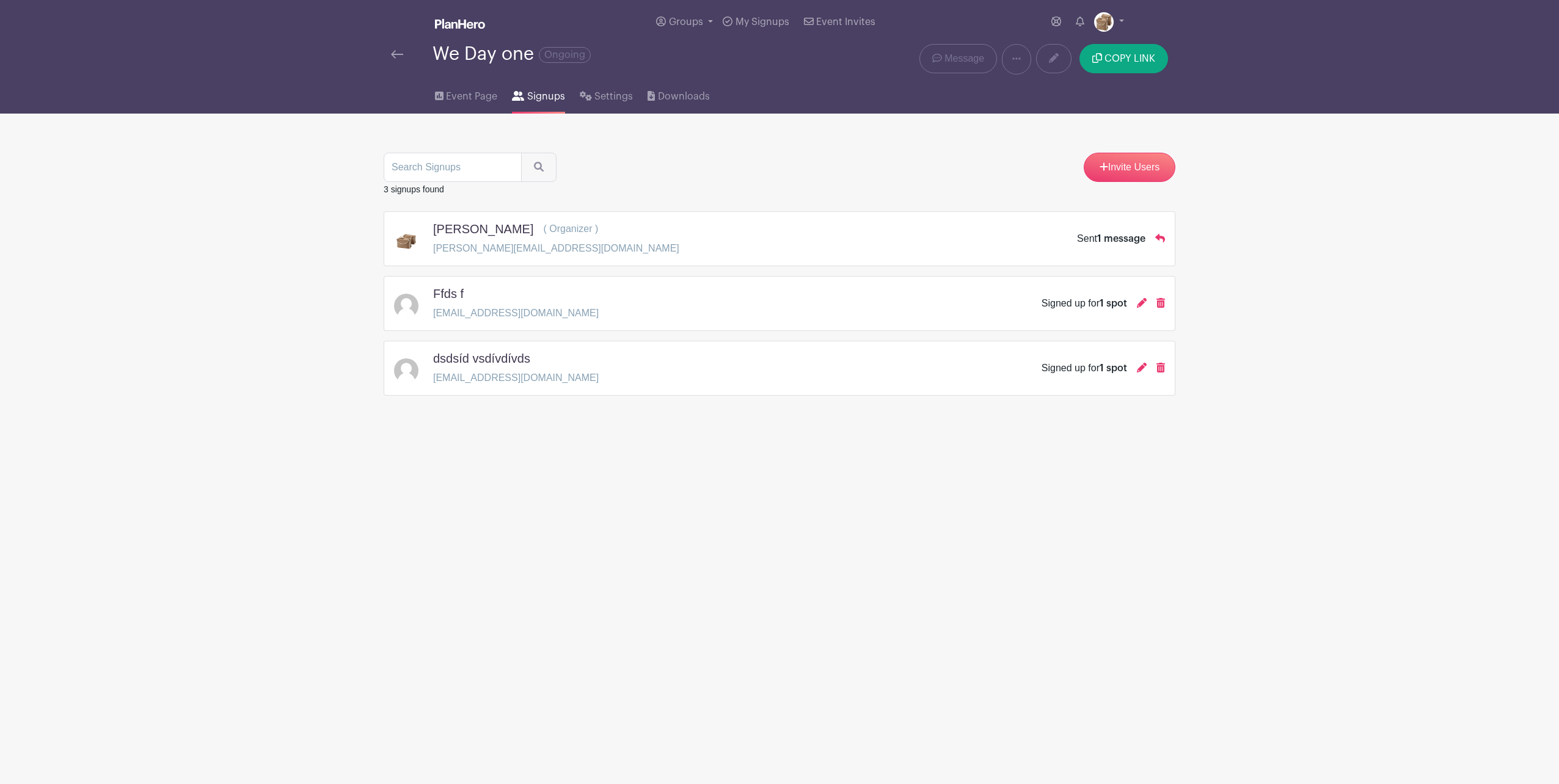
click at [1144, 300] on icon at bounding box center [1142, 303] width 10 height 10
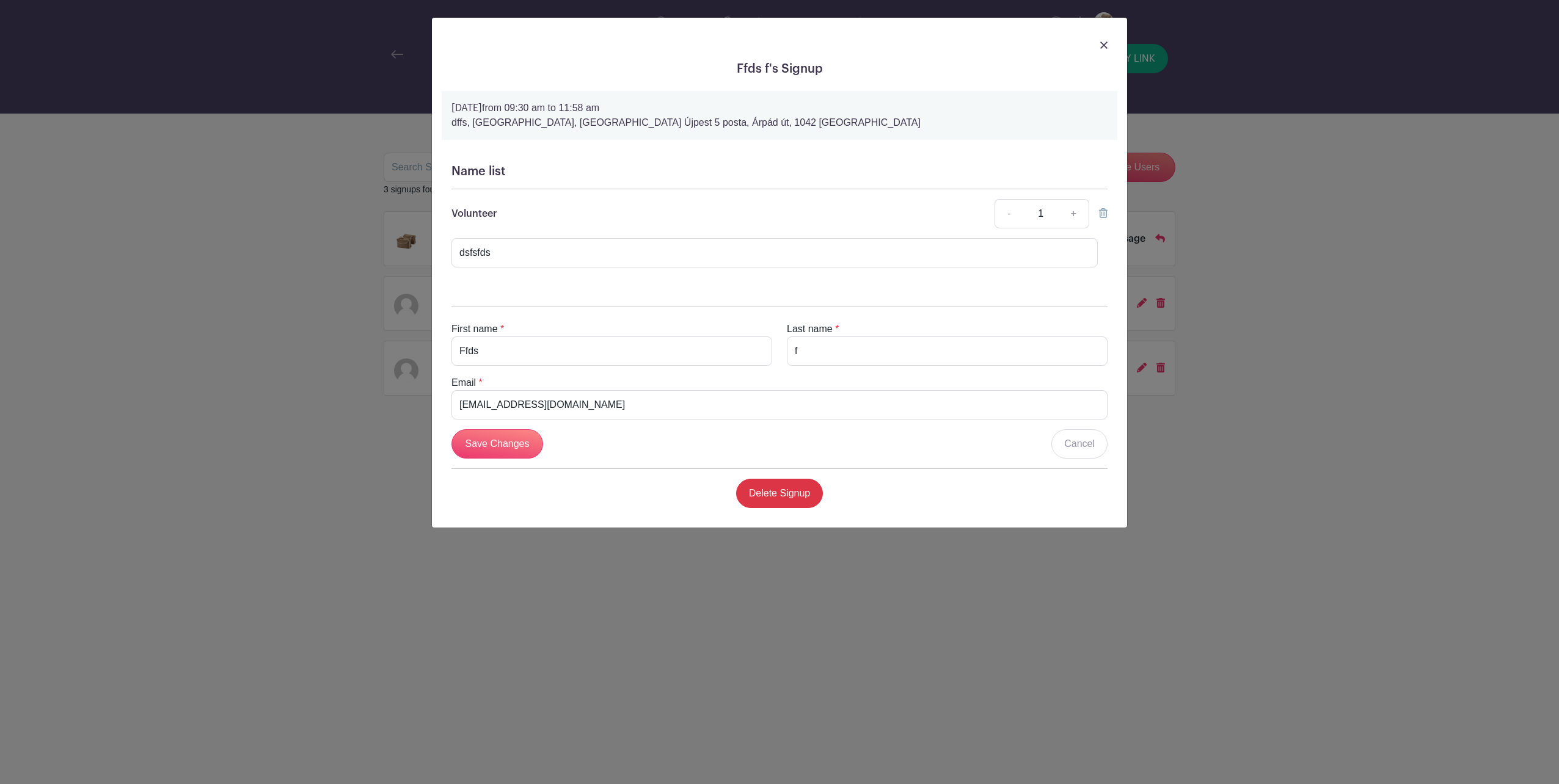
click at [1102, 47] on img at bounding box center [1104, 45] width 8 height 8
